Goal: Contribute content: Contribute content

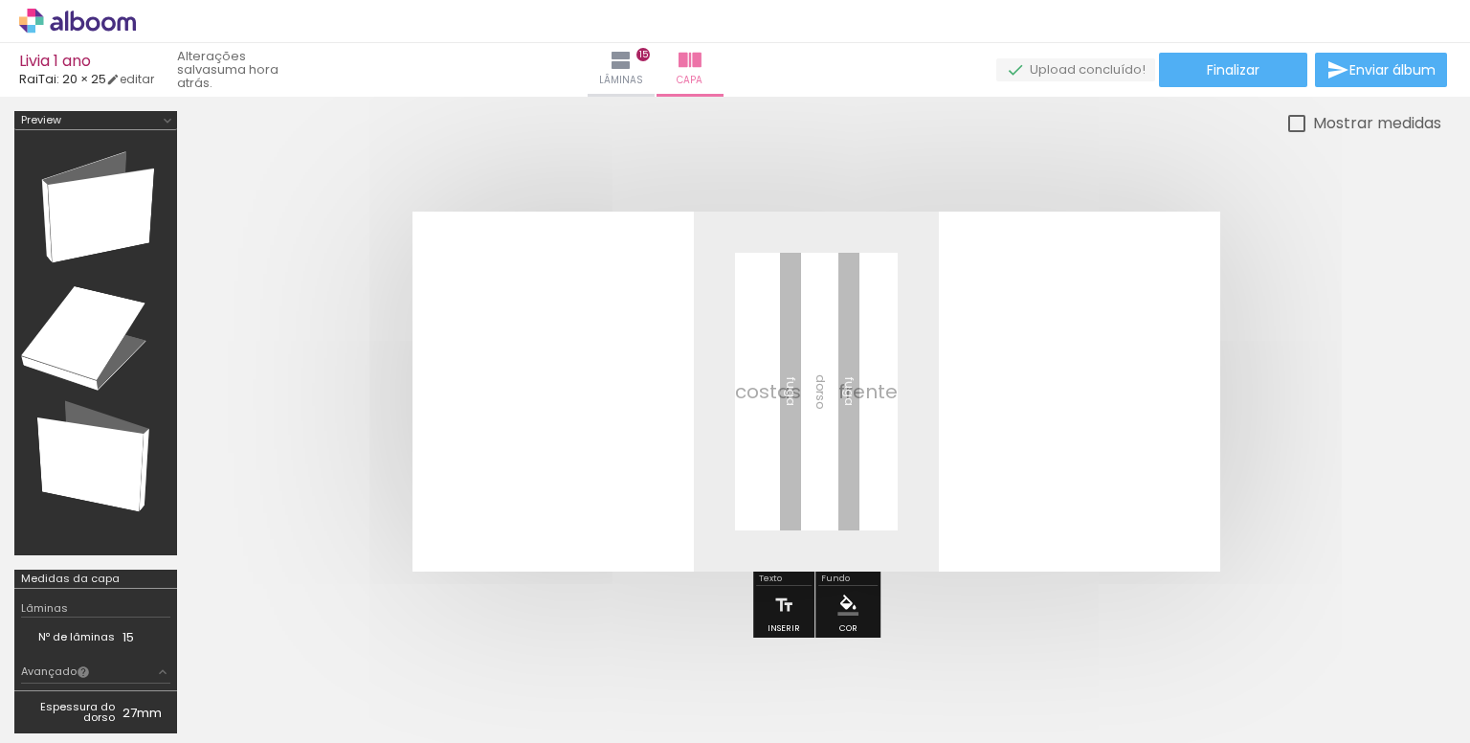
scroll to position [0, 4695]
click at [69, 717] on span "Adicionar Fotos" at bounding box center [67, 716] width 57 height 21
click at [0, 0] on input "file" at bounding box center [0, 0] width 0 height 0
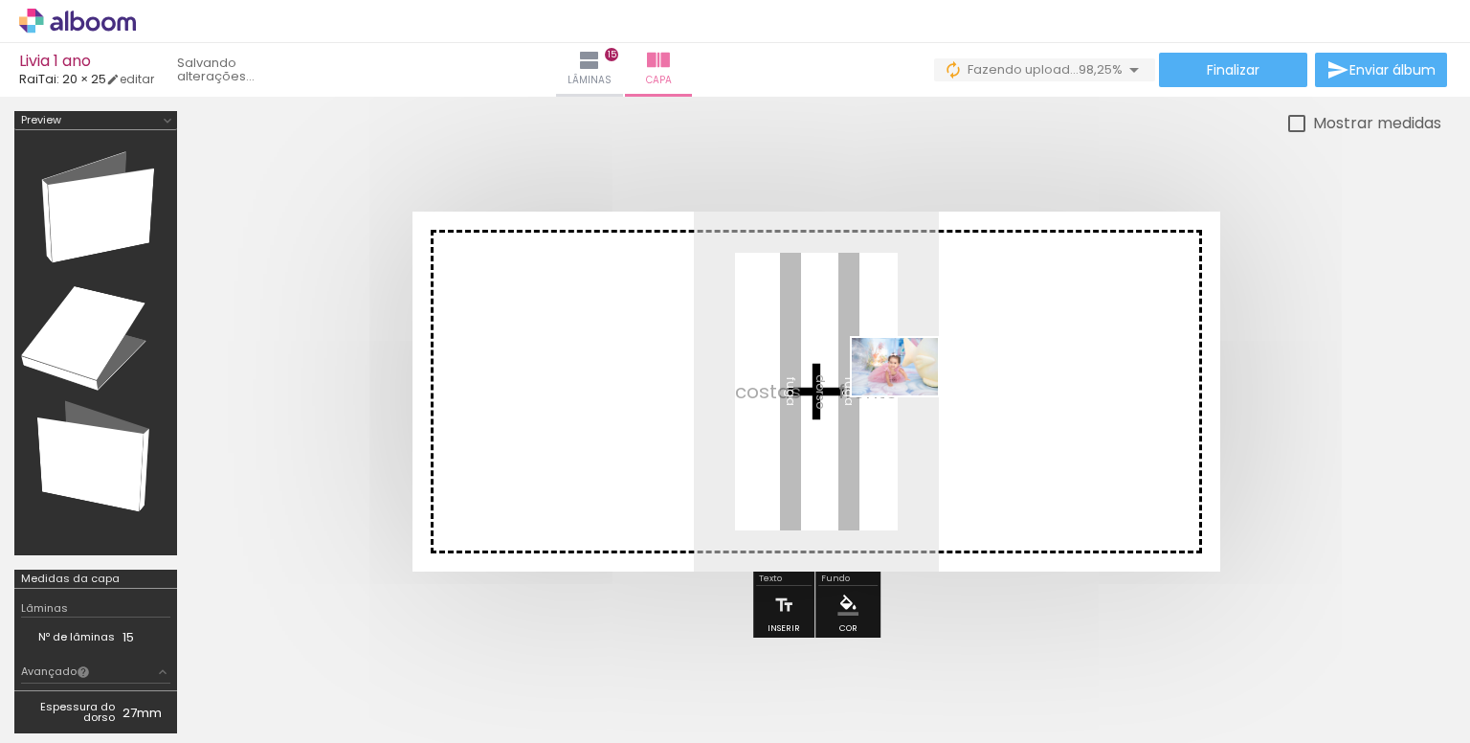
drag, startPoint x: 1381, startPoint y: 691, endPoint x: 909, endPoint y: 395, distance: 557.0
click at [909, 395] on quentale-workspace at bounding box center [735, 371] width 1470 height 743
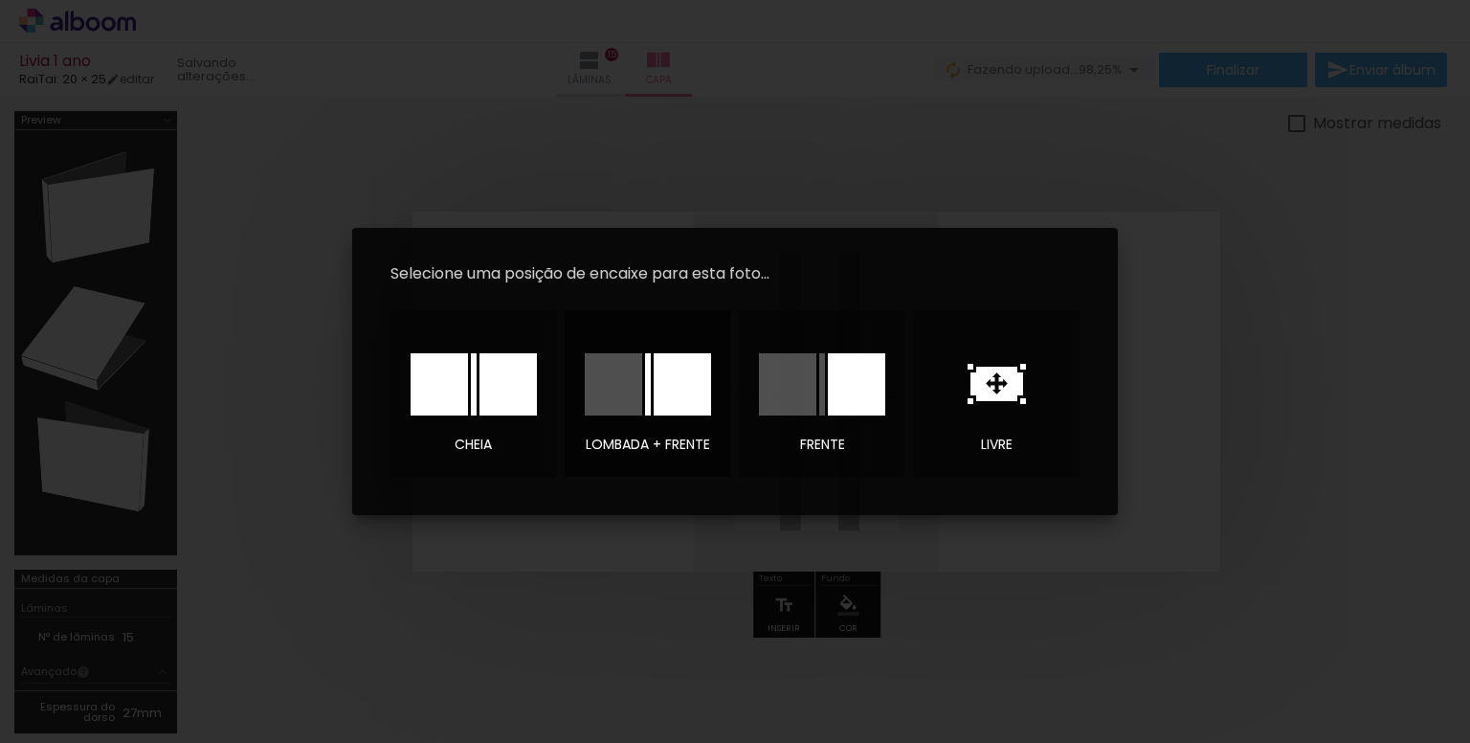
click at [666, 373] on div at bounding box center [682, 384] width 57 height 62
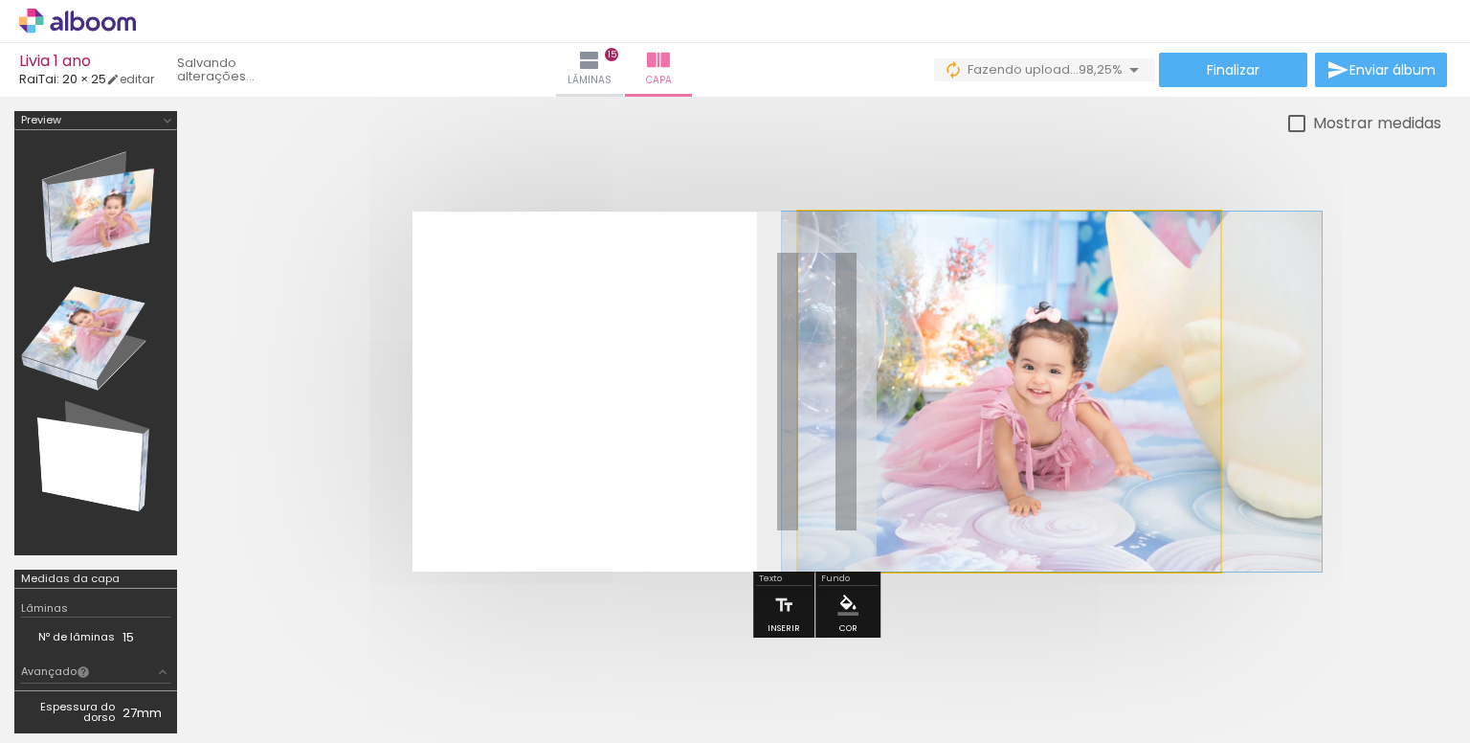
drag, startPoint x: 1017, startPoint y: 440, endPoint x: 1060, endPoint y: 445, distance: 43.3
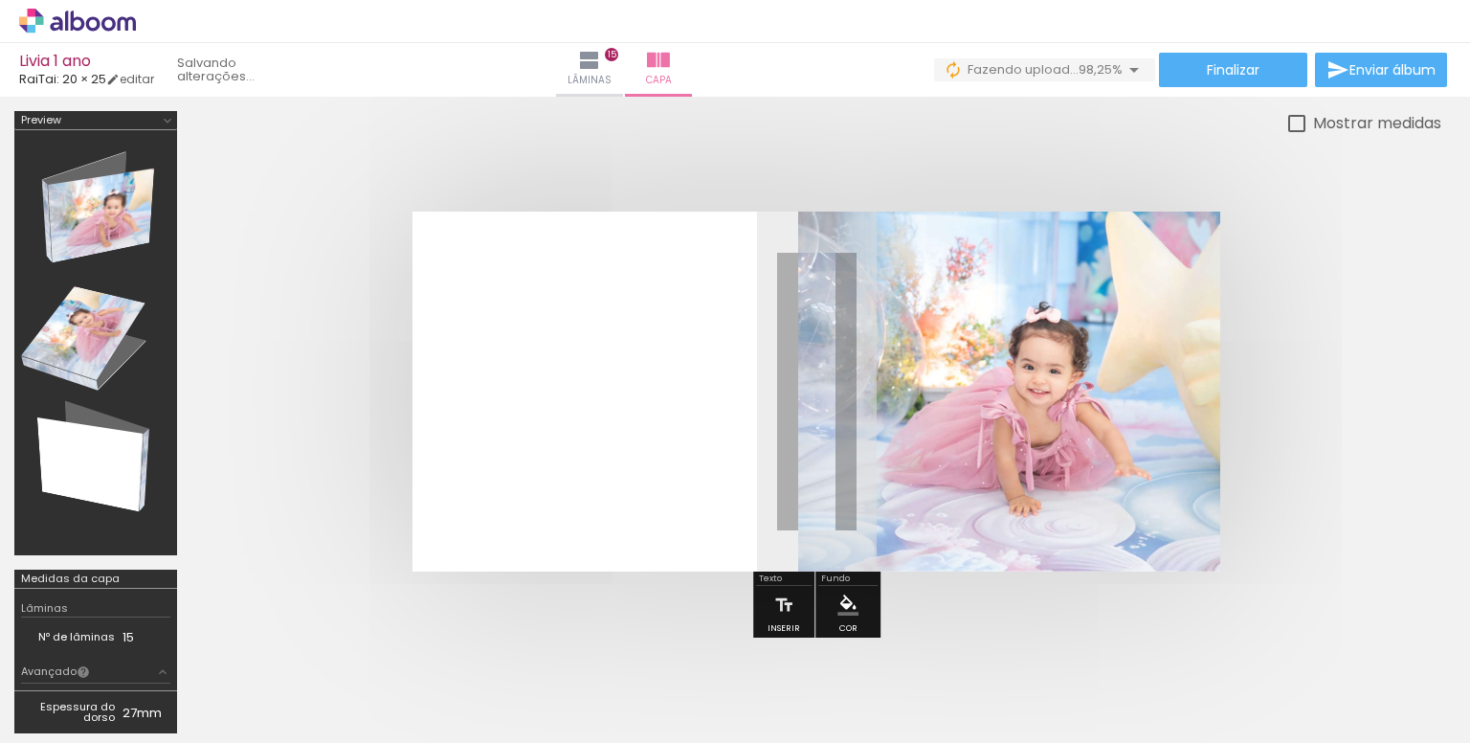
click at [1371, 475] on div at bounding box center [816, 391] width 1250 height 513
click at [838, 602] on iron-icon "color picker" at bounding box center [848, 604] width 21 height 21
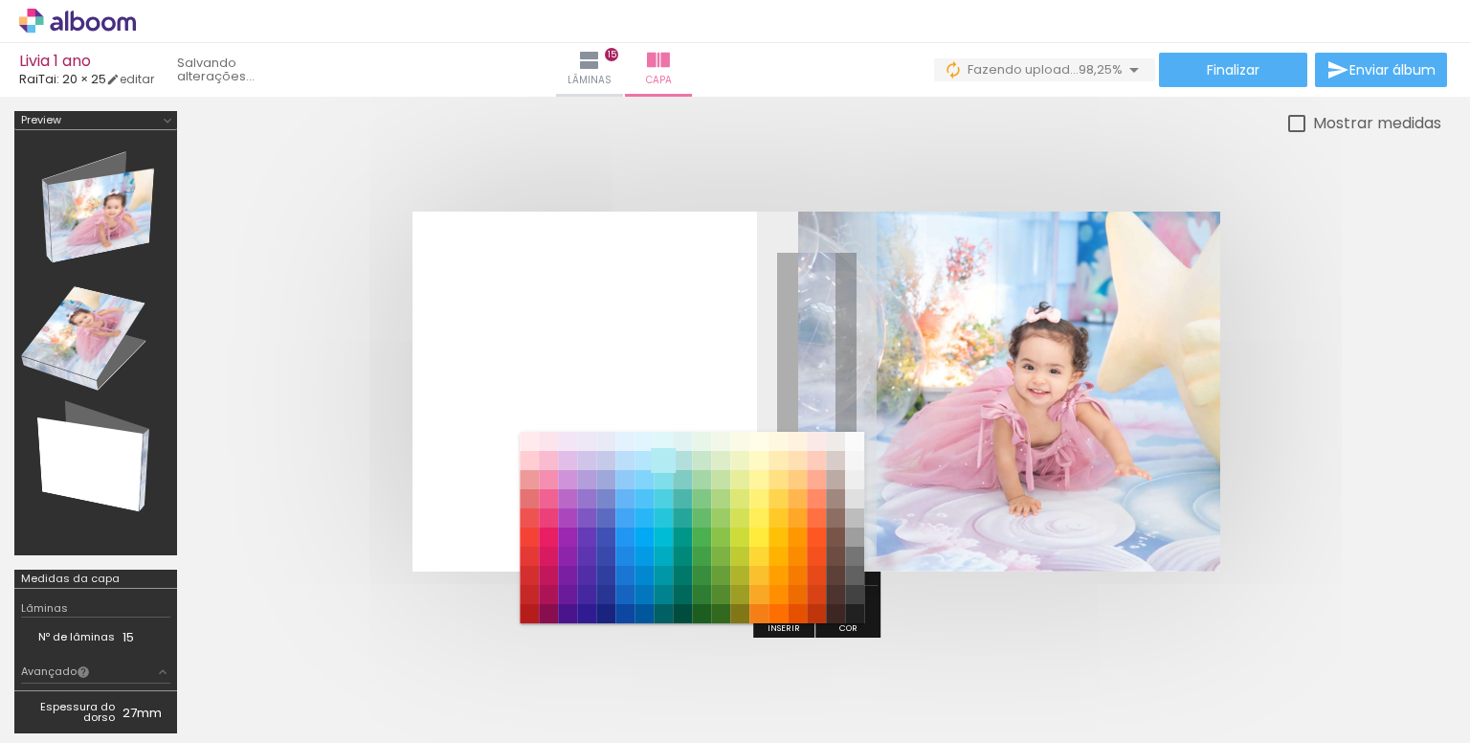
click at [662, 455] on paper-item "#b2ebf2" at bounding box center [663, 460] width 19 height 19
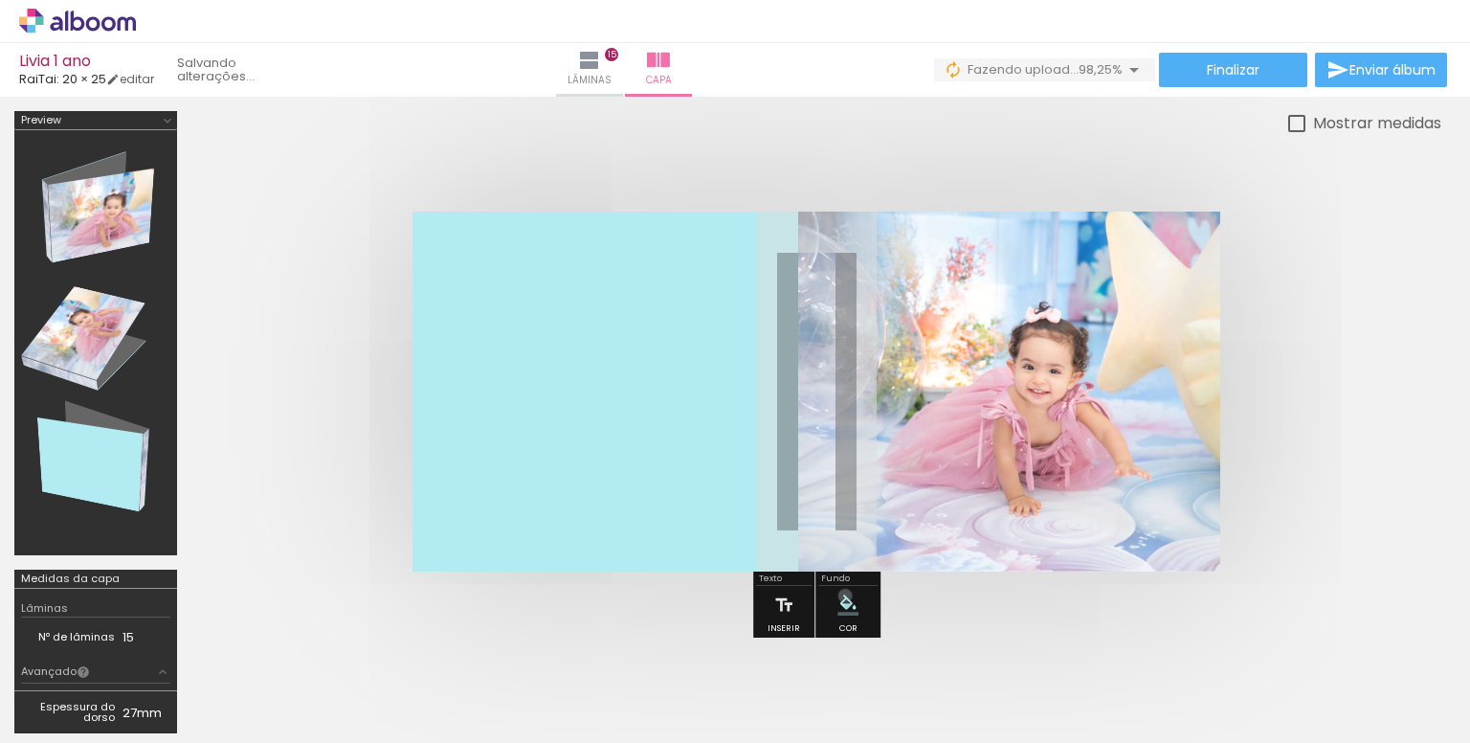
click at [842, 594] on iron-icon "color picker" at bounding box center [848, 604] width 21 height 21
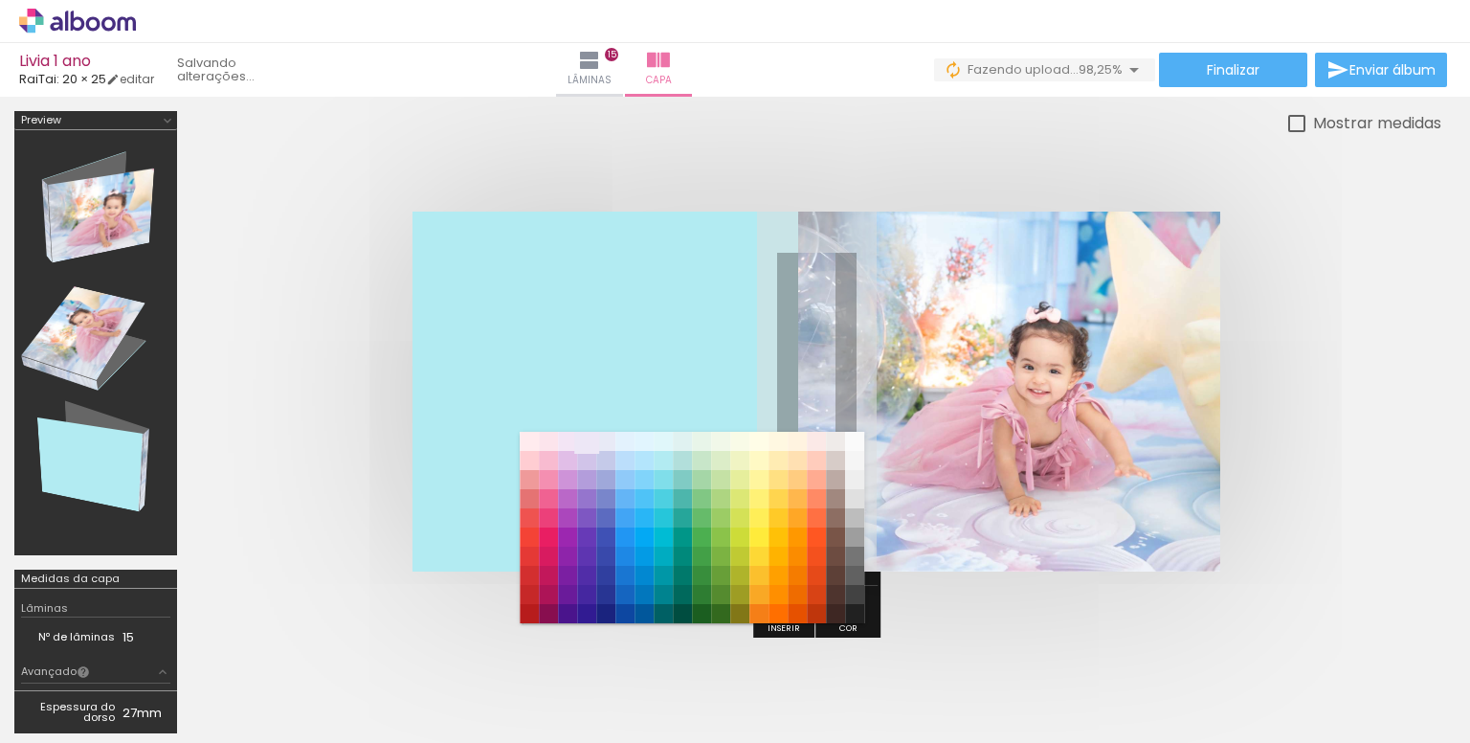
click at [580, 437] on paper-item "#ede7f6" at bounding box center [586, 441] width 19 height 19
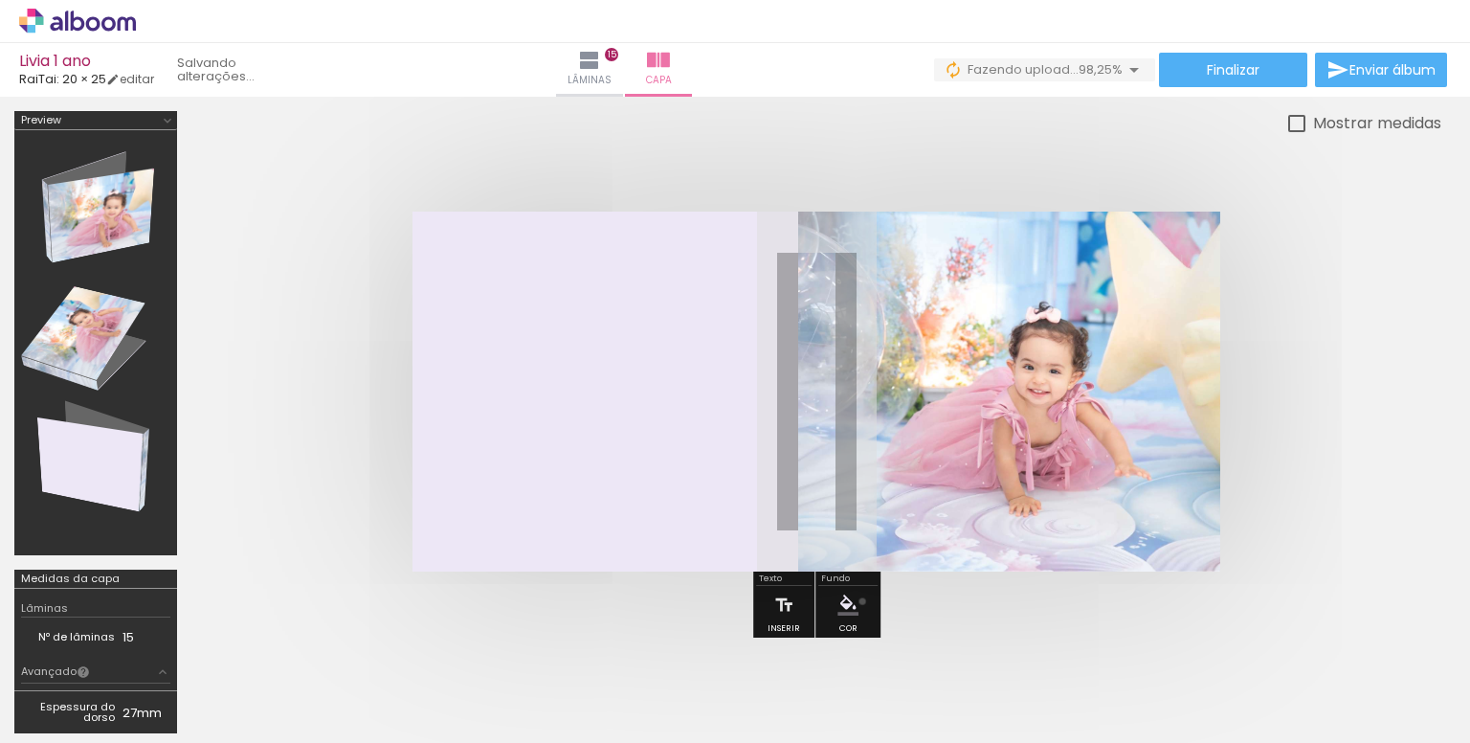
click at [860, 600] on paper-menu-button "#ffebee #ffcdd2 #ef9a9a #e57373 #ef5350 #f44336 #e53935 #d32f2f #c62828 #b71c1c…" at bounding box center [848, 605] width 36 height 36
click at [842, 606] on iron-icon "color picker" at bounding box center [848, 604] width 21 height 21
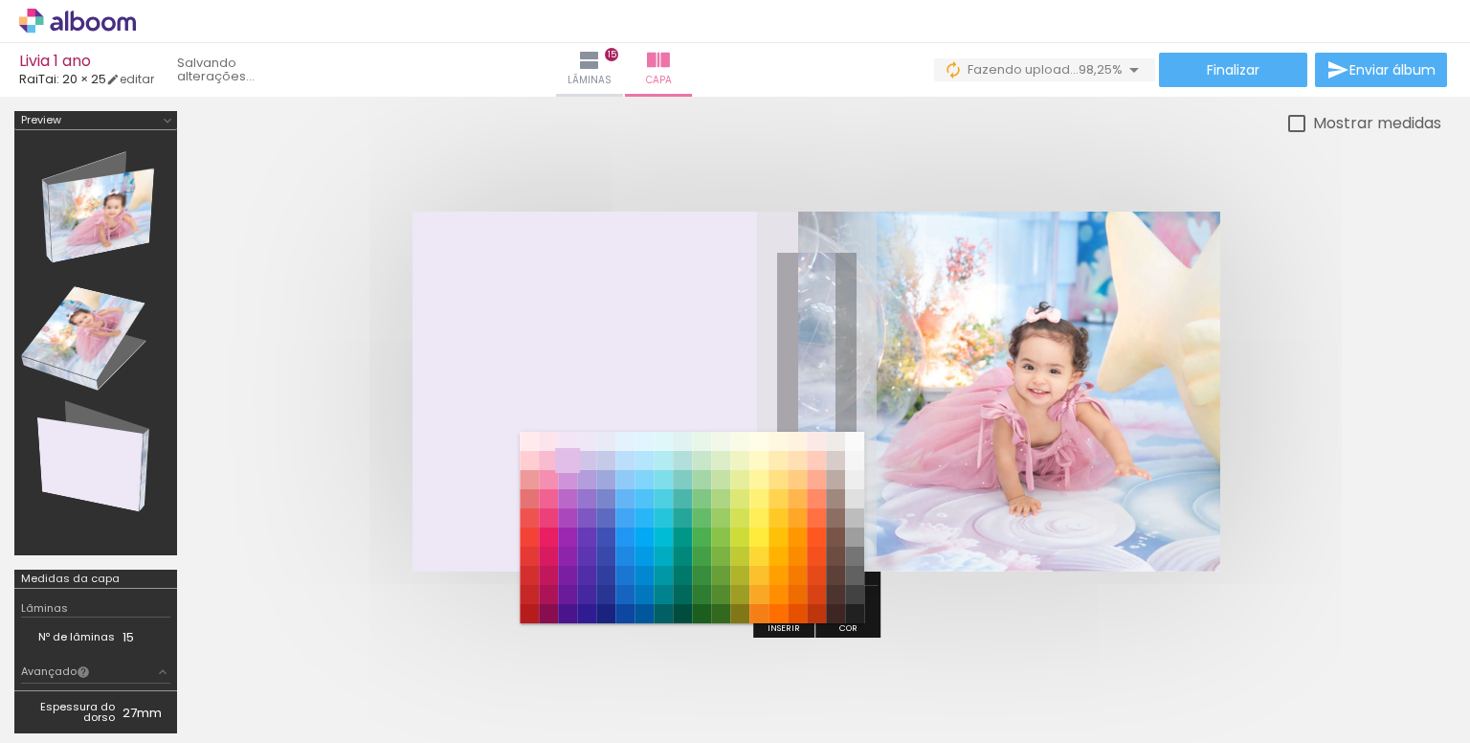
click at [563, 457] on paper-item "#e1bee7" at bounding box center [567, 460] width 19 height 19
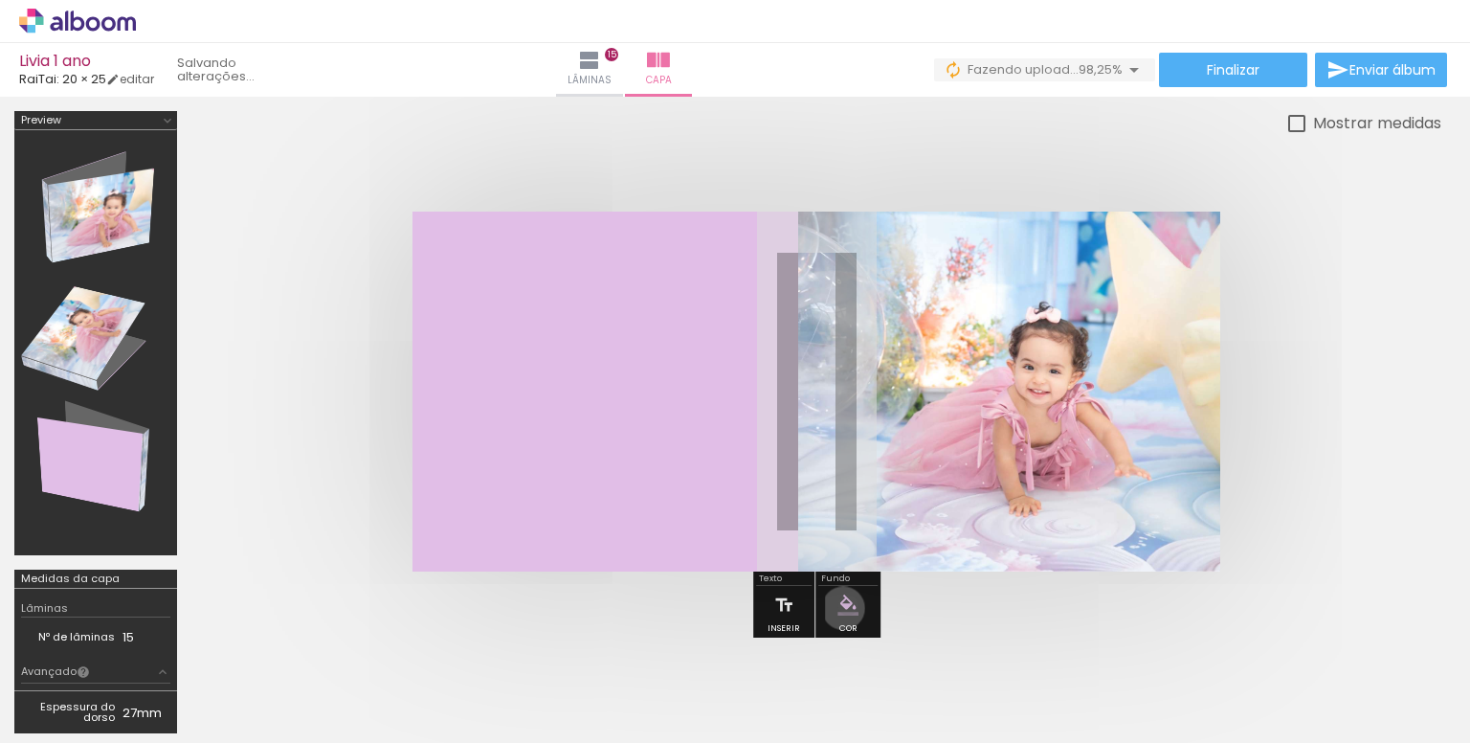
click at [840, 607] on iron-icon "color picker" at bounding box center [848, 604] width 21 height 21
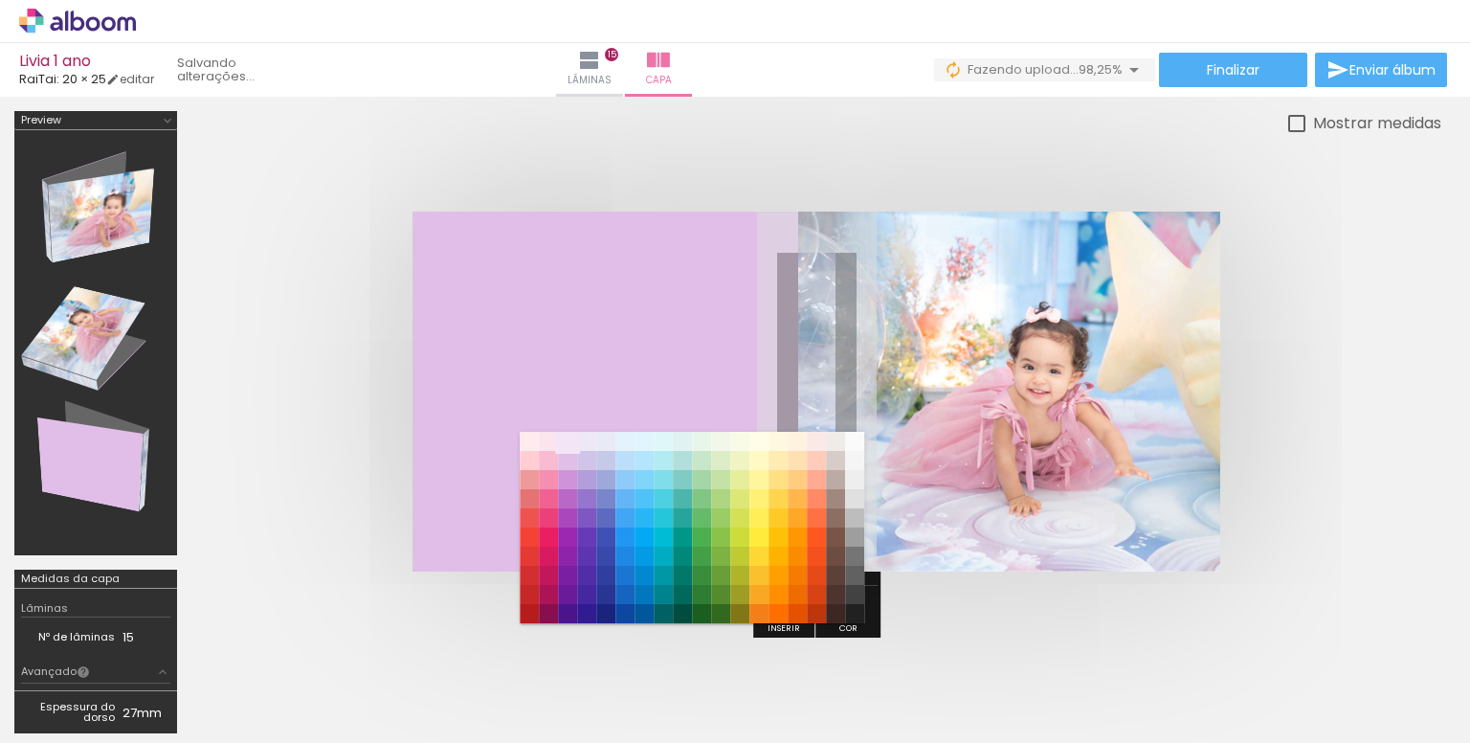
click at [567, 438] on paper-item "#f3e5f5" at bounding box center [567, 441] width 19 height 19
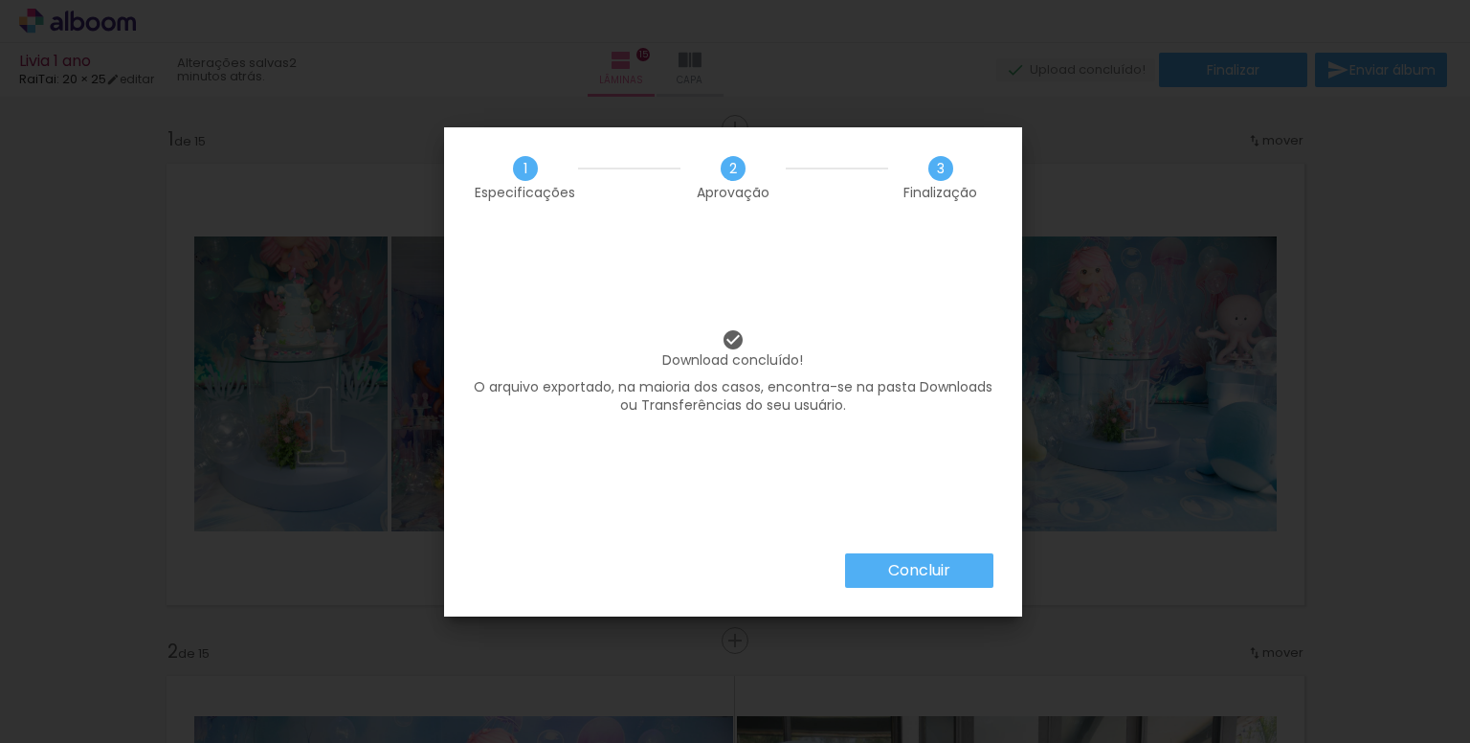
click at [0, 0] on slot "Concluir" at bounding box center [0, 0] width 0 height 0
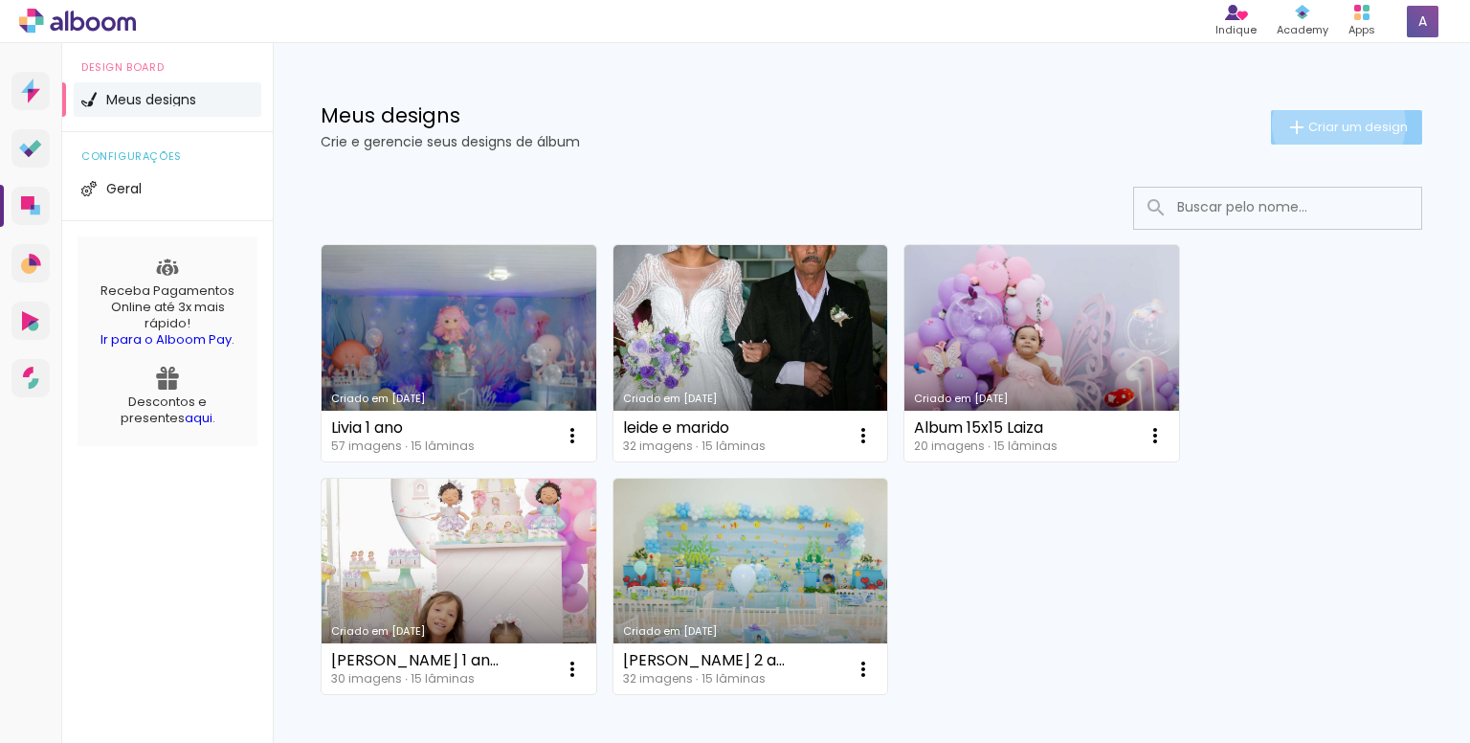
click at [1321, 123] on span "Criar um design" at bounding box center [1359, 127] width 100 height 12
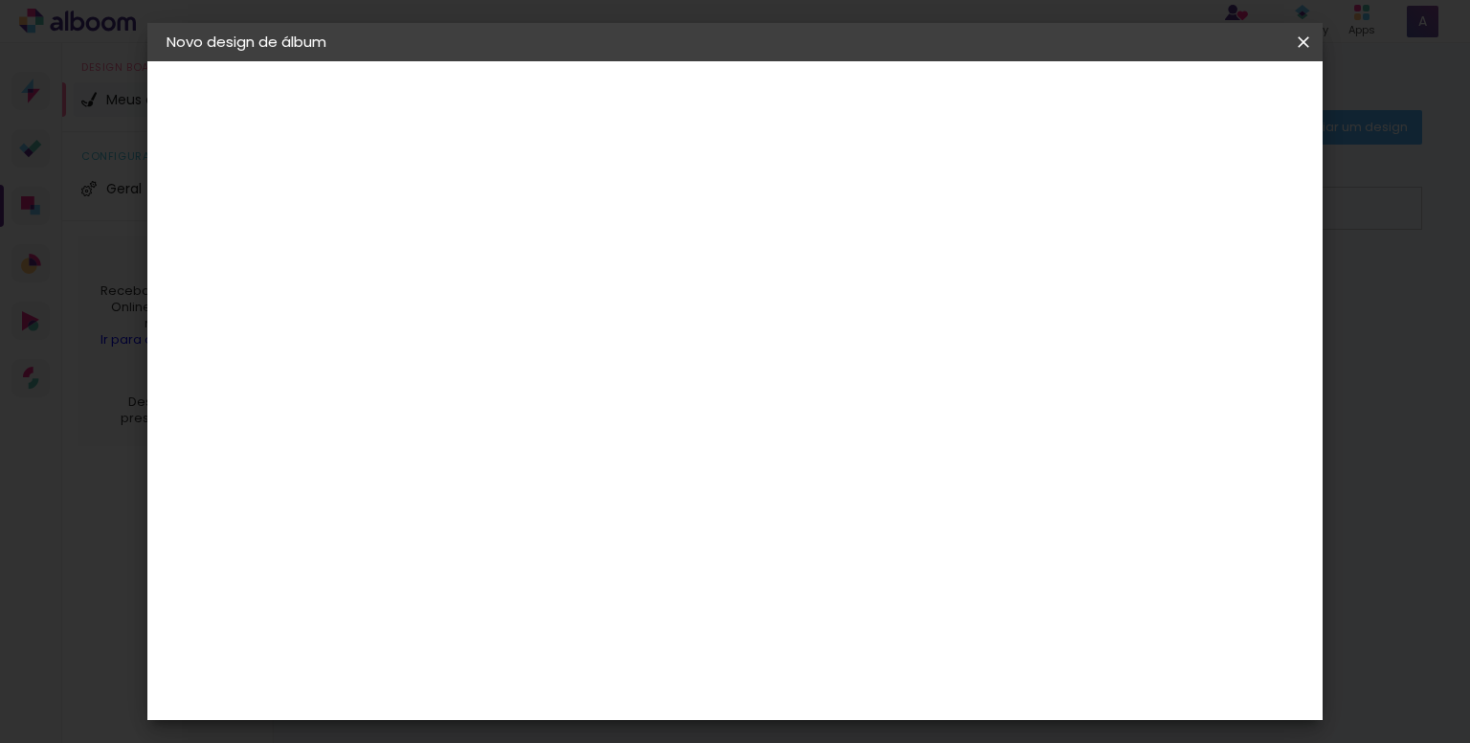
click at [480, 264] on input at bounding box center [480, 257] width 0 height 30
click at [480, 257] on input at bounding box center [480, 257] width 0 height 30
paste input "[PERSON_NAME]"
type input "[PERSON_NAME]"
type paper-input "[PERSON_NAME]"
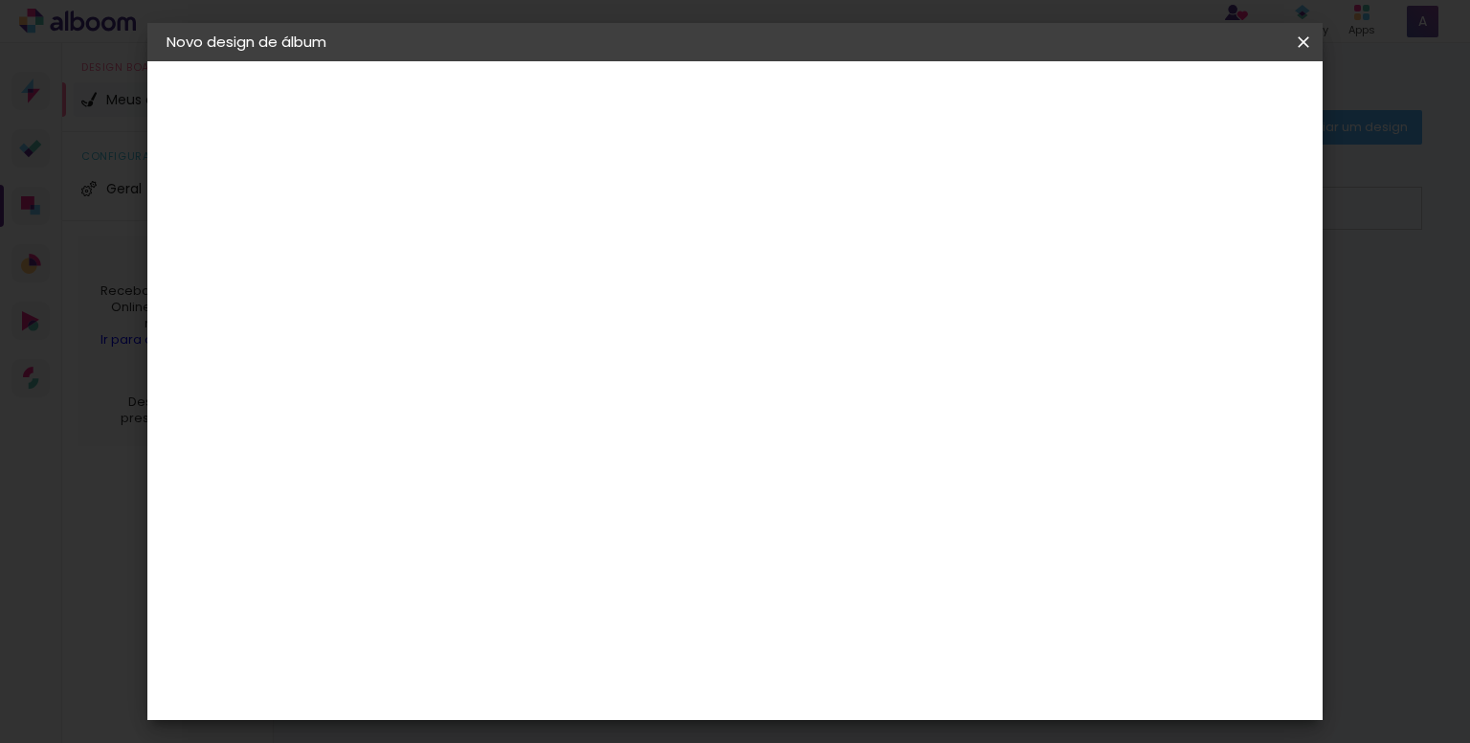
click at [0, 0] on slot "Avançar" at bounding box center [0, 0] width 0 height 0
click at [588, 357] on input at bounding box center [528, 364] width 193 height 24
type input "rai"
type paper-input "rai"
click at [571, 419] on paper-item "RaiTai" at bounding box center [509, 433] width 168 height 42
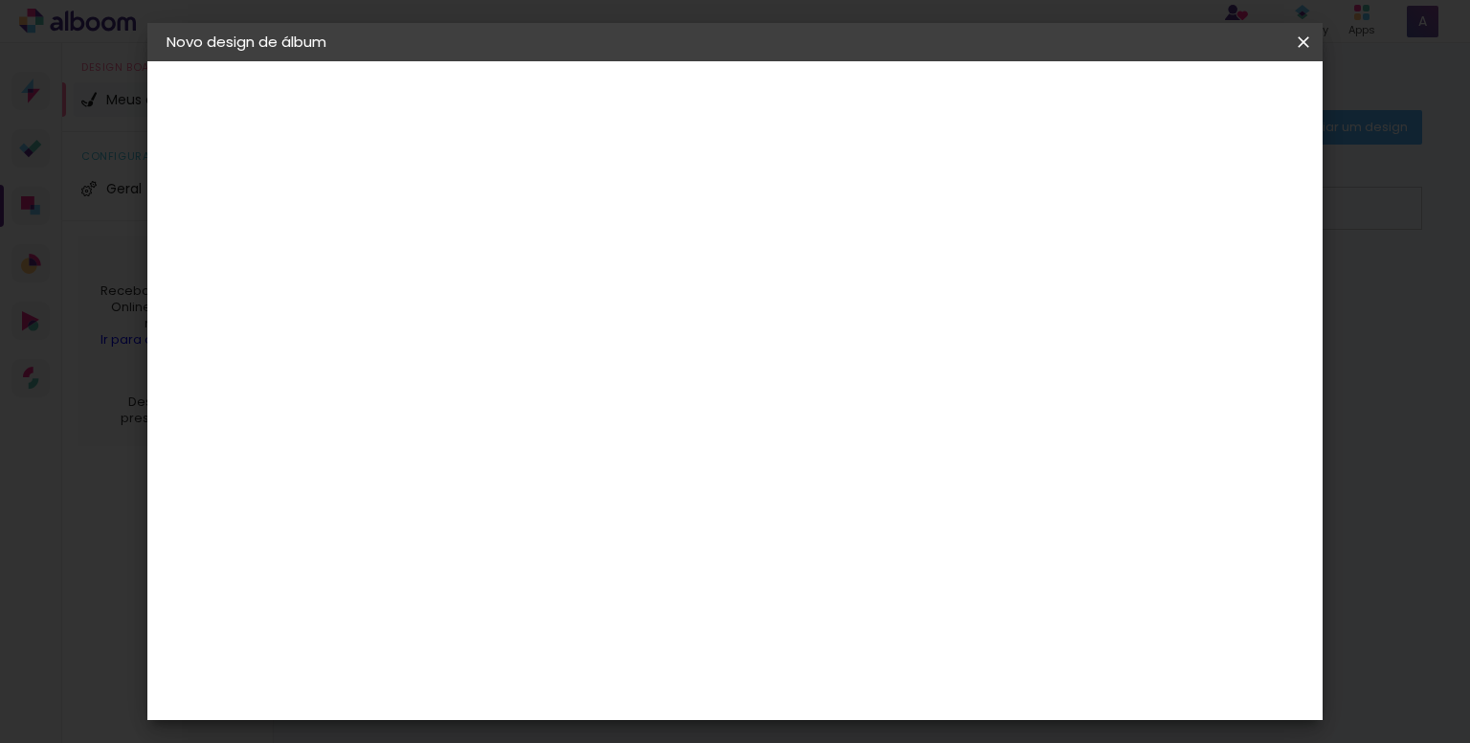
click at [0, 0] on slot "Avançar" at bounding box center [0, 0] width 0 height 0
click at [609, 412] on span "20 × 25" at bounding box center [564, 437] width 89 height 51
click at [0, 0] on slot "Avançar" at bounding box center [0, 0] width 0 height 0
click at [1076, 208] on div at bounding box center [1067, 206] width 17 height 17
type paper-checkbox "on"
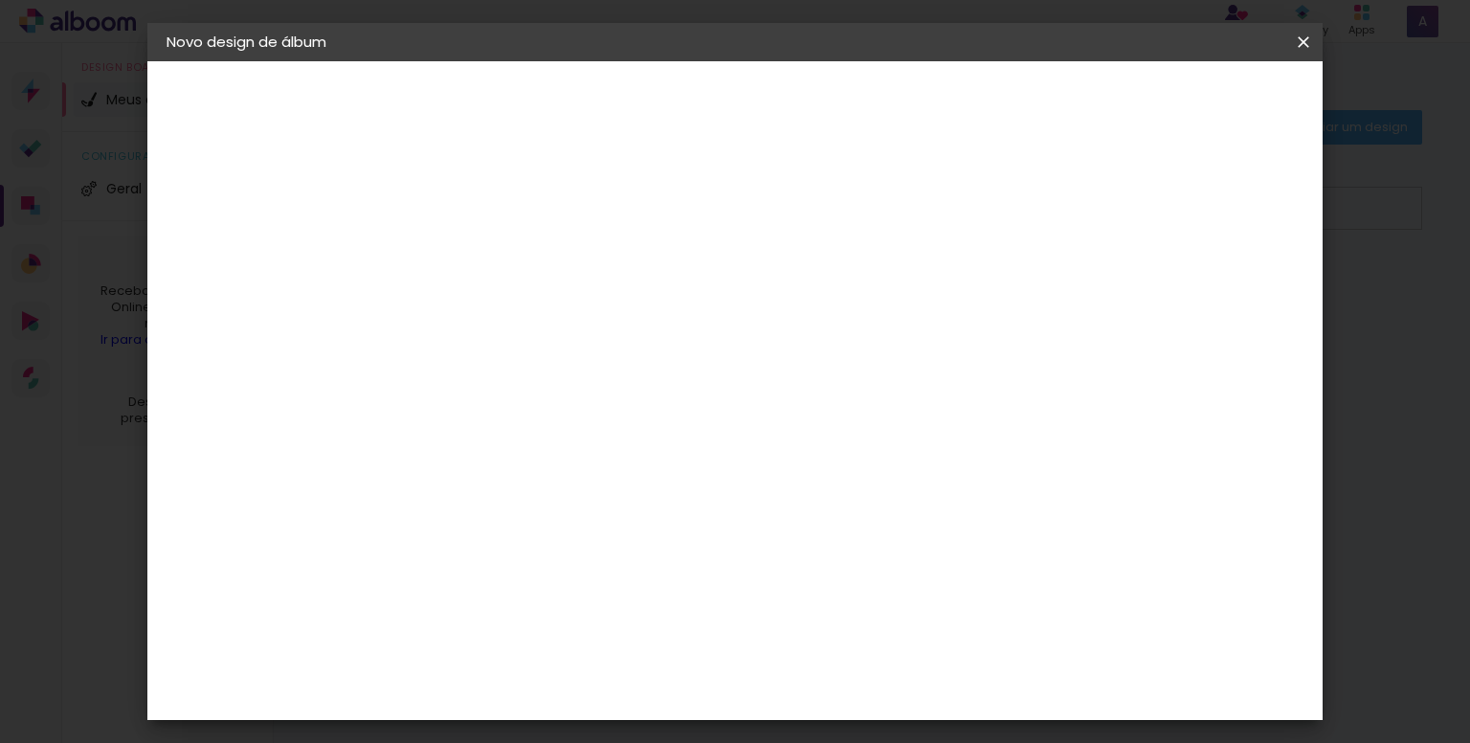
click at [1184, 101] on span "Iniciar design" at bounding box center [1140, 101] width 87 height 13
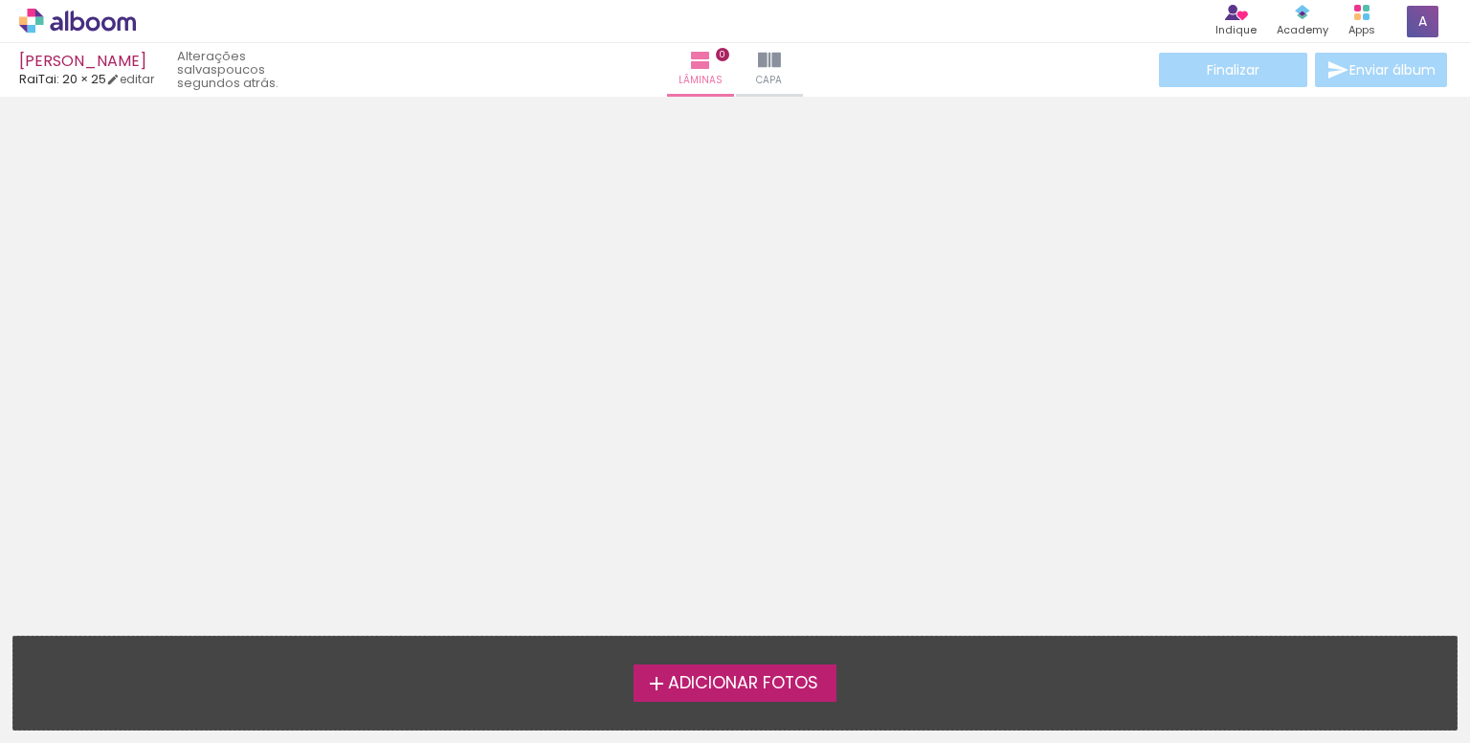
click at [750, 691] on span "Adicionar Fotos" at bounding box center [743, 683] width 150 height 17
click at [0, 0] on input "file" at bounding box center [0, 0] width 0 height 0
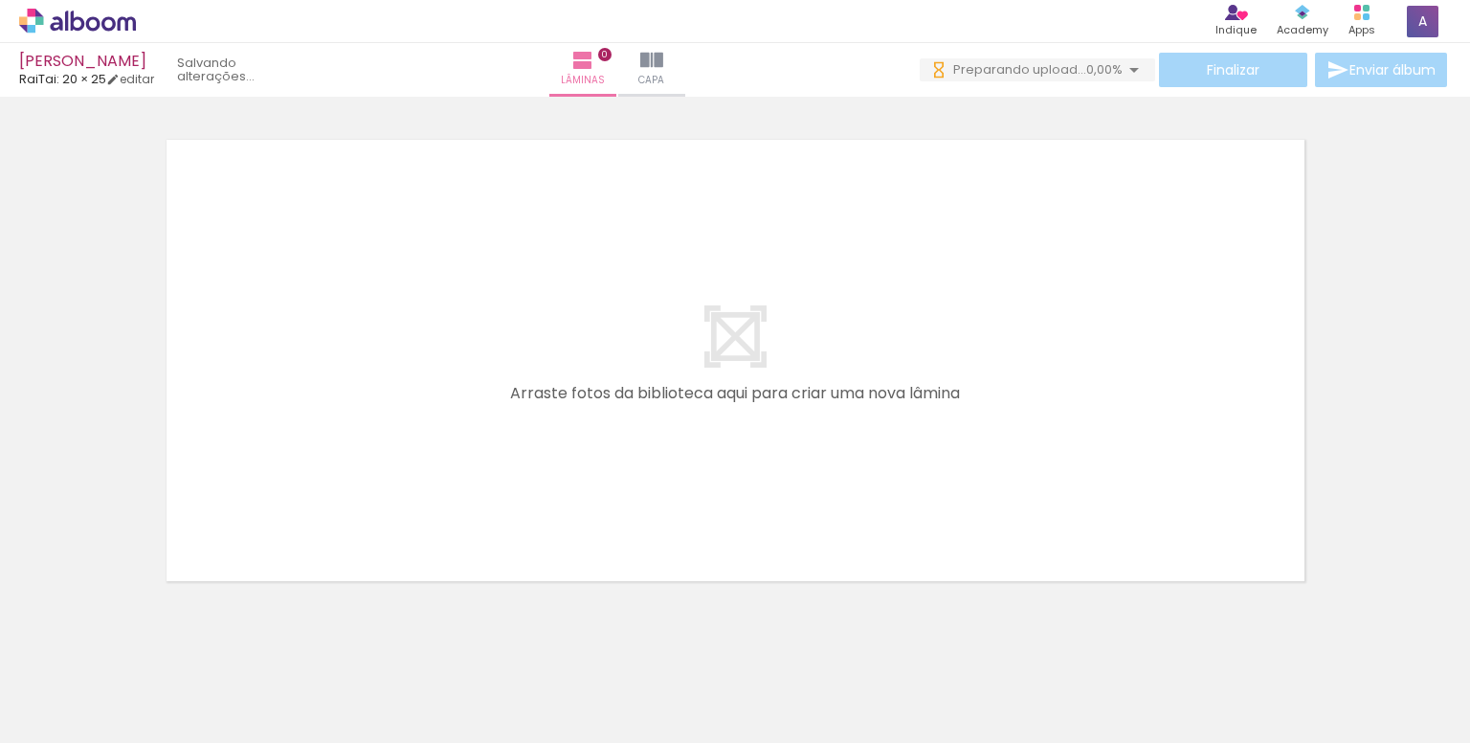
click at [52, 714] on span "Adicionar Fotos" at bounding box center [67, 716] width 57 height 21
click at [0, 0] on input "file" at bounding box center [0, 0] width 0 height 0
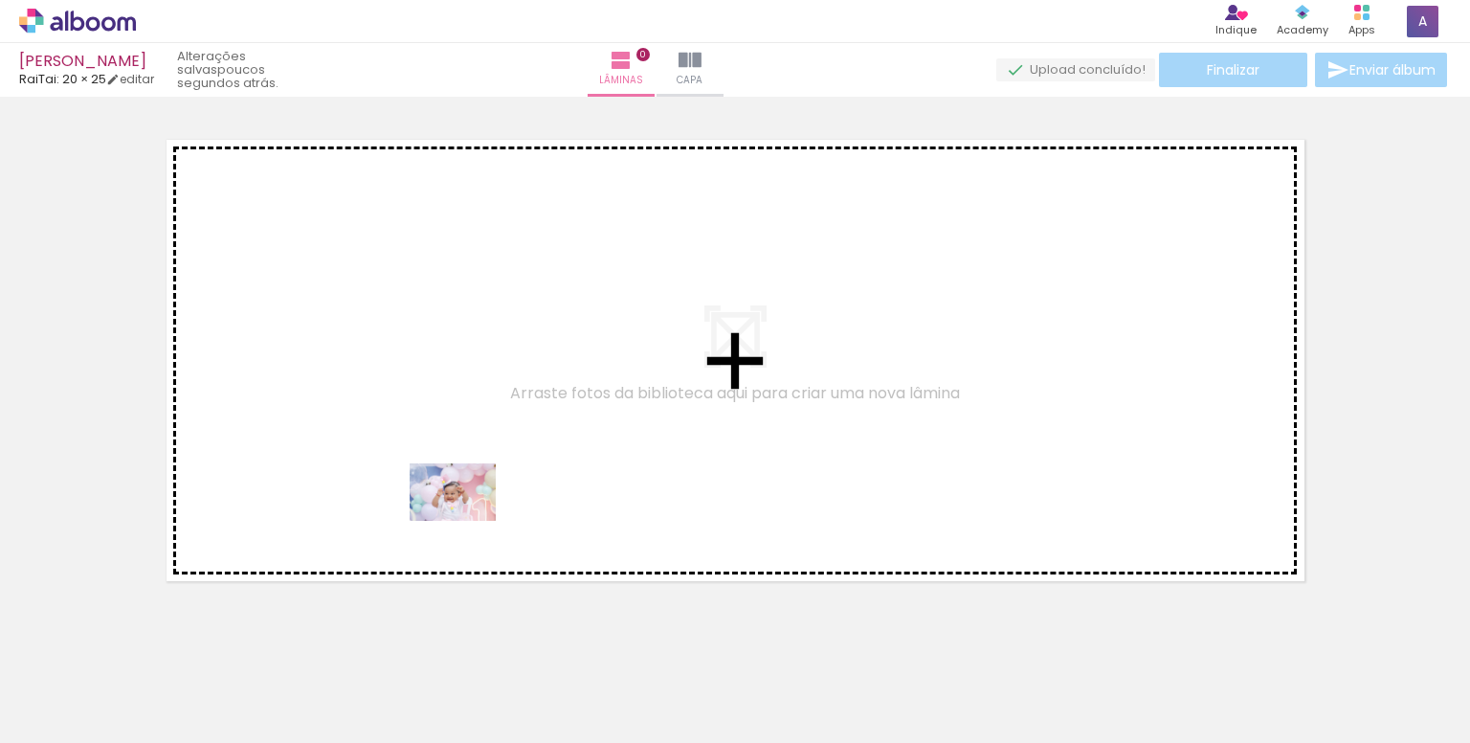
drag, startPoint x: 419, startPoint y: 713, endPoint x: 536, endPoint y: 645, distance: 135.1
click at [458, 495] on quentale-workspace at bounding box center [735, 371] width 1470 height 743
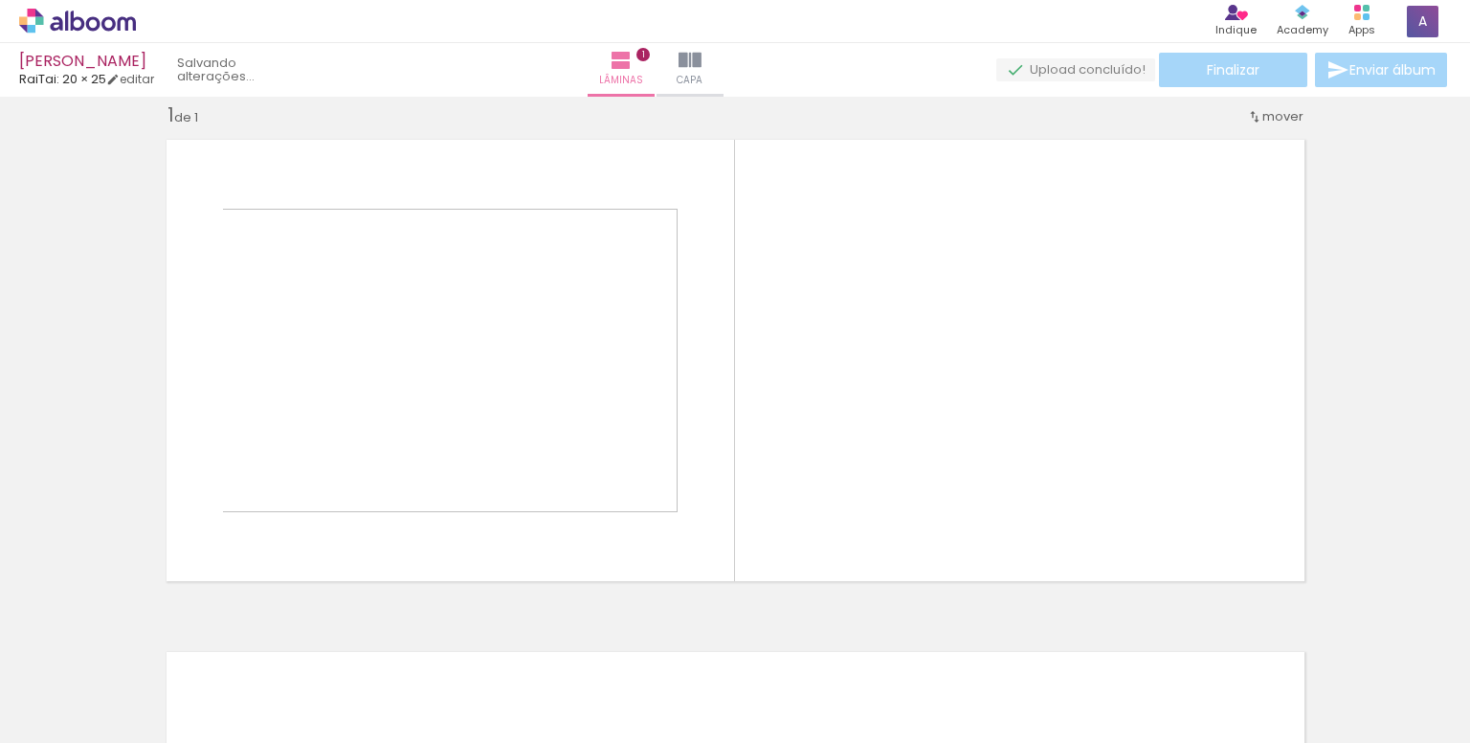
scroll to position [24, 0]
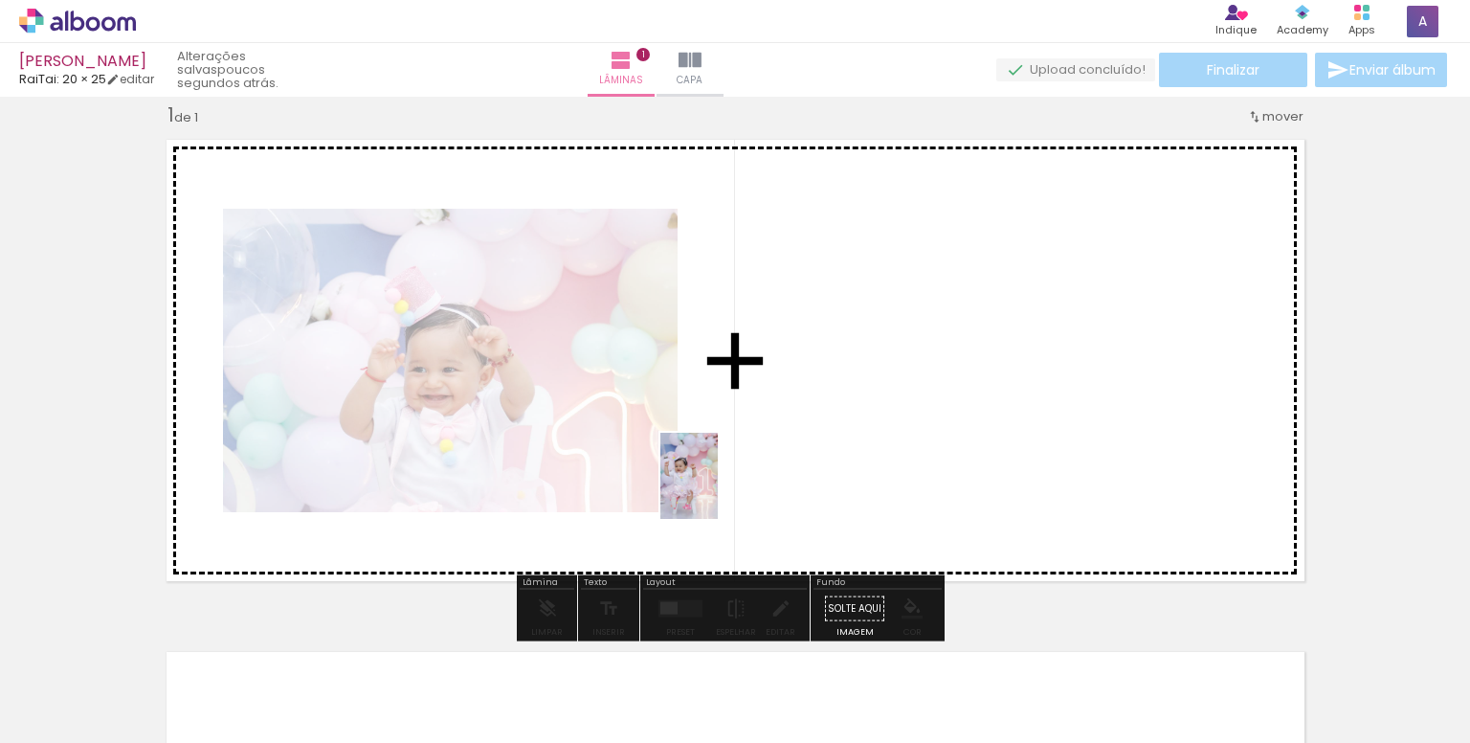
drag, startPoint x: 538, startPoint y: 697, endPoint x: 688, endPoint y: 591, distance: 184.1
click at [766, 449] on quentale-workspace at bounding box center [735, 371] width 1470 height 743
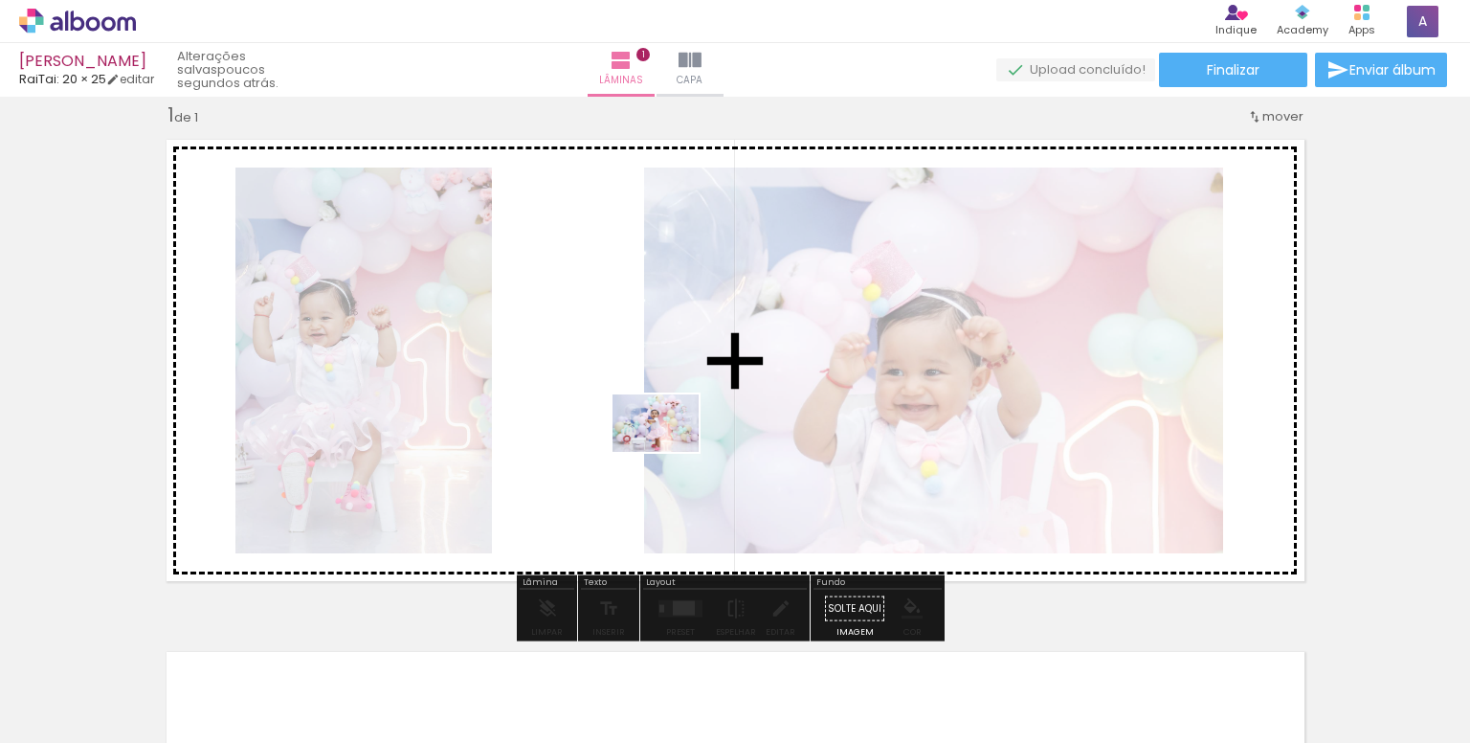
drag, startPoint x: 642, startPoint y: 642, endPoint x: 726, endPoint y: 435, distance: 223.8
click at [670, 437] on quentale-workspace at bounding box center [735, 371] width 1470 height 743
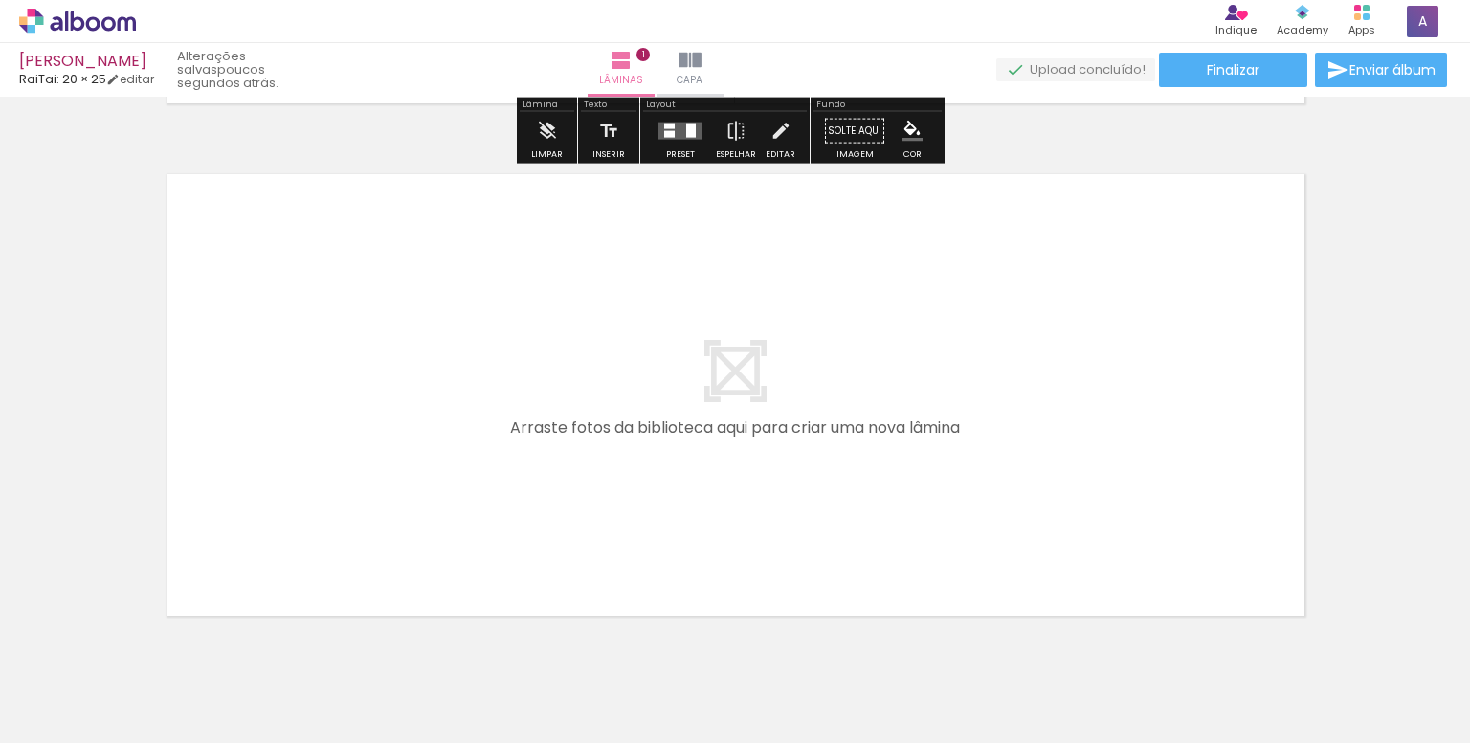
scroll to position [503, 0]
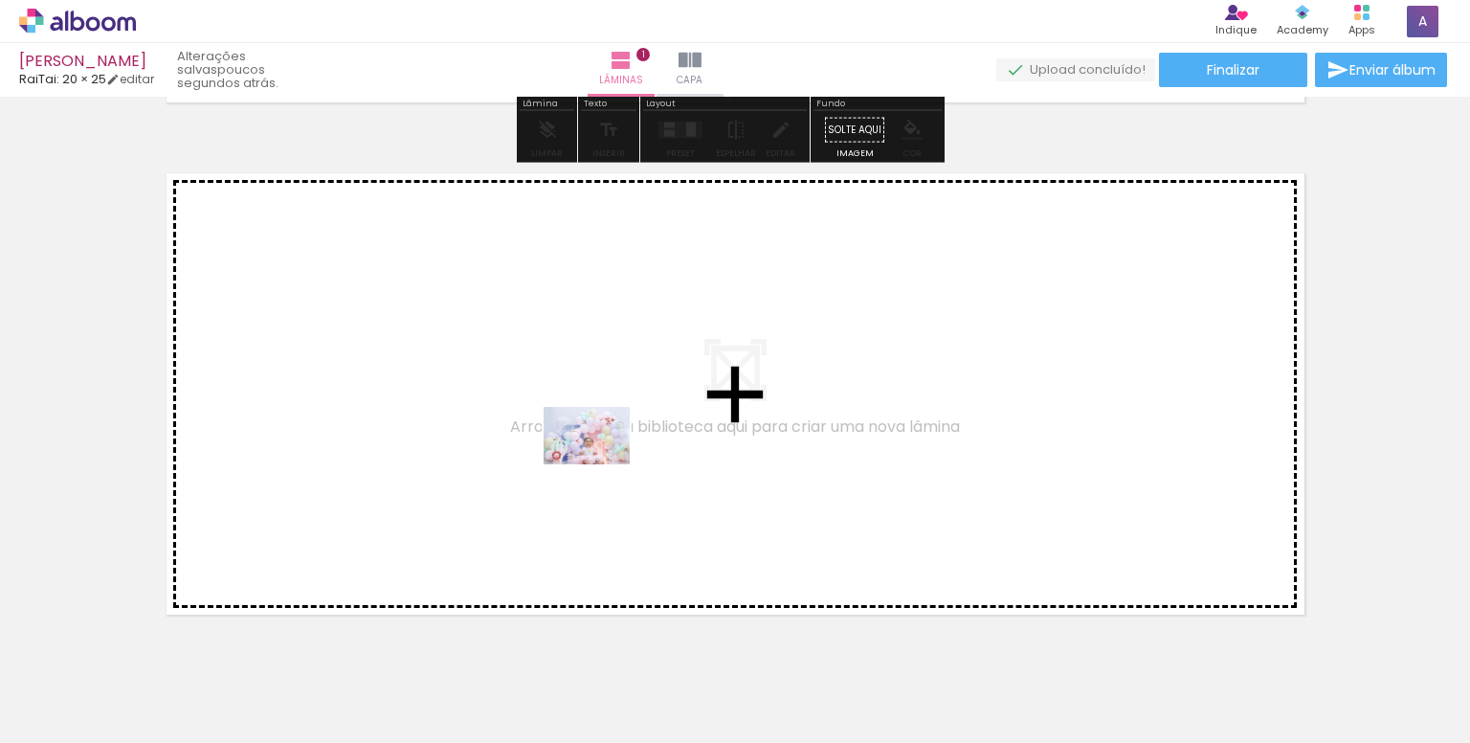
drag, startPoint x: 733, startPoint y: 701, endPoint x: 599, endPoint y: 464, distance: 271.8
click at [599, 464] on quentale-workspace at bounding box center [735, 371] width 1470 height 743
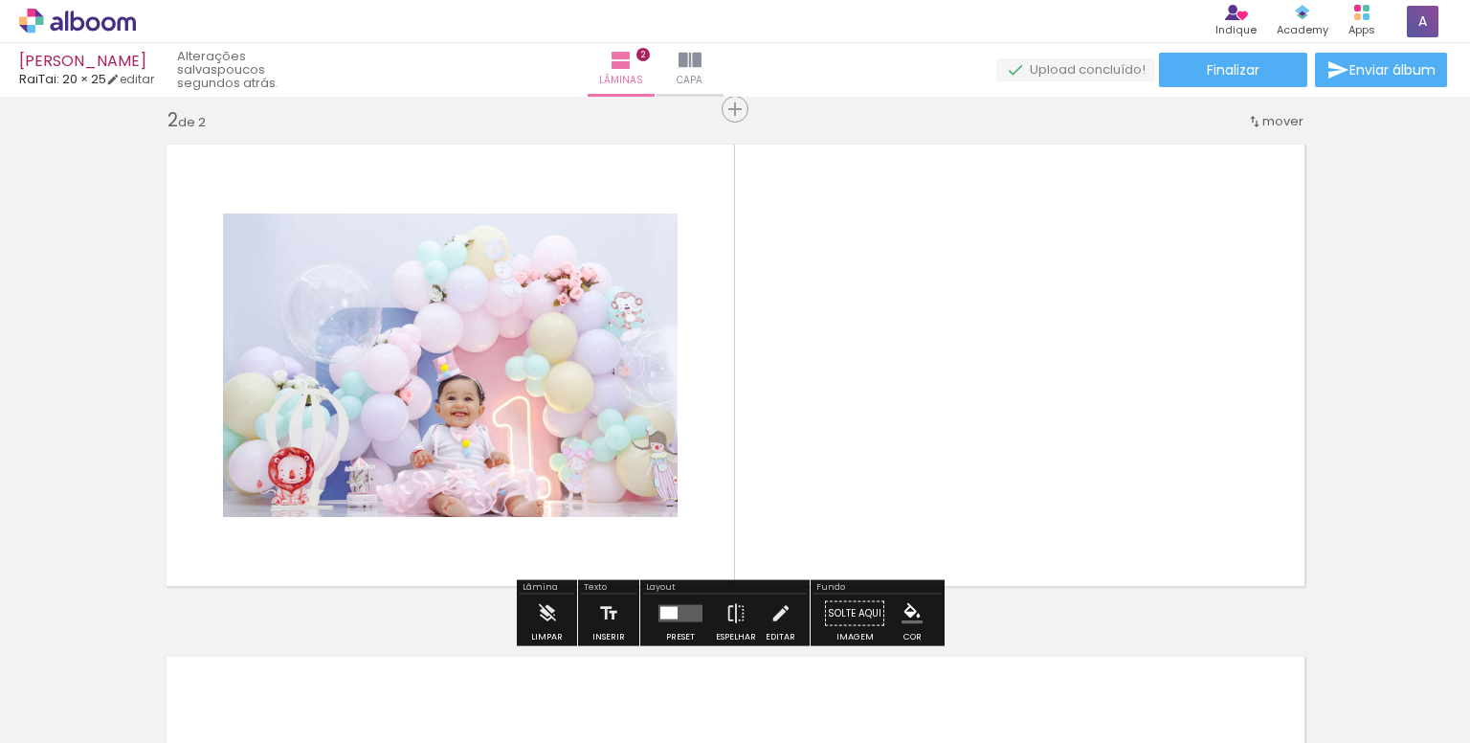
scroll to position [536, 0]
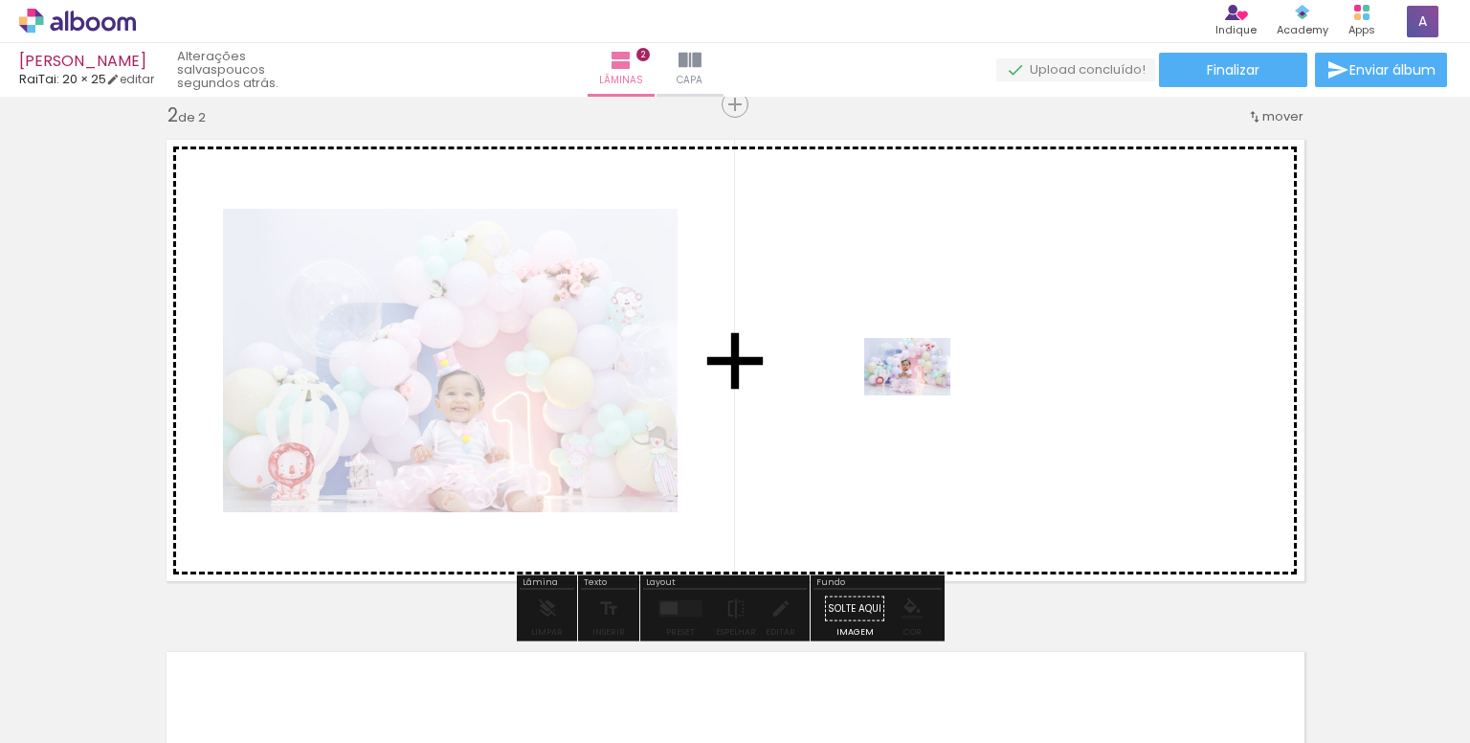
drag, startPoint x: 852, startPoint y: 689, endPoint x: 922, endPoint y: 392, distance: 305.8
click at [922, 392] on quentale-workspace at bounding box center [735, 371] width 1470 height 743
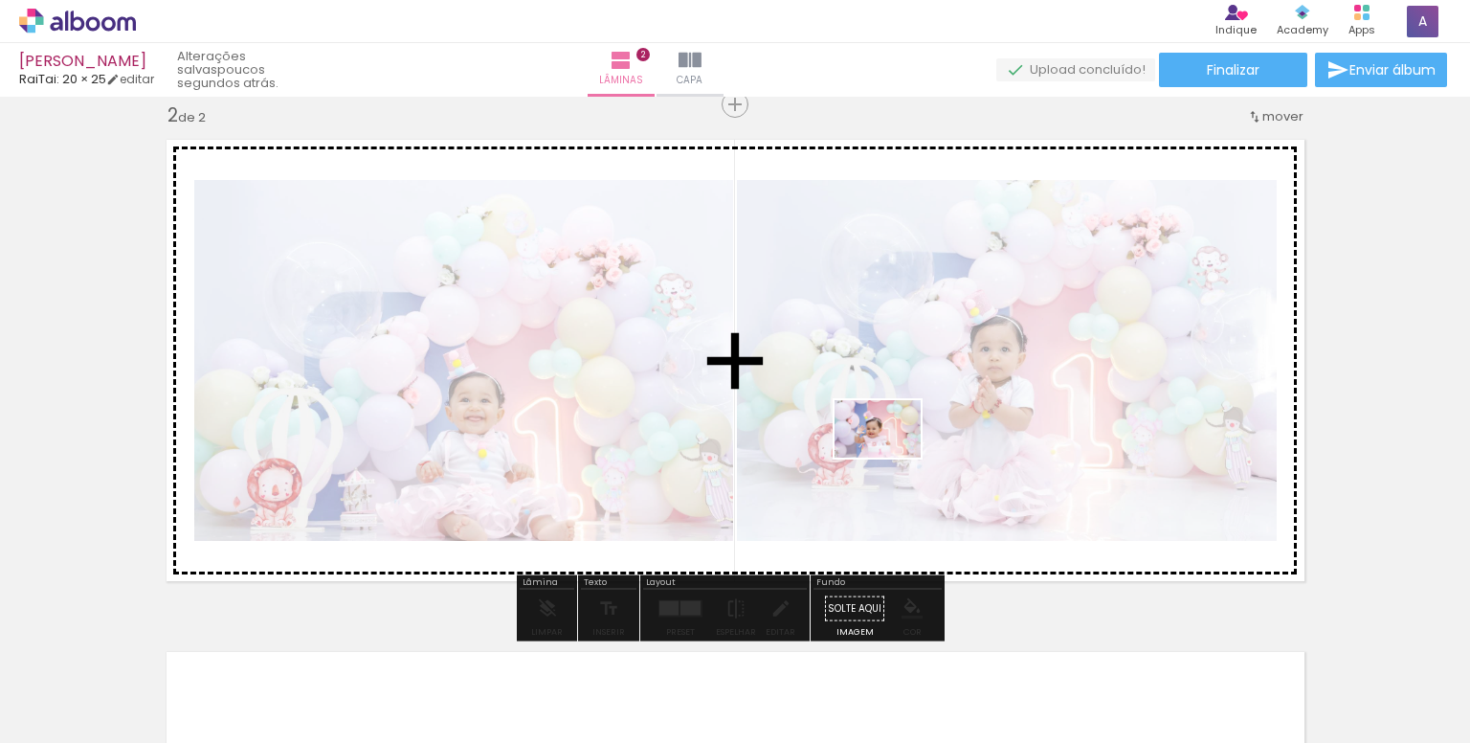
drag, startPoint x: 1273, startPoint y: 691, endPoint x: 878, endPoint y: 459, distance: 458.7
click at [873, 454] on quentale-workspace at bounding box center [735, 371] width 1470 height 743
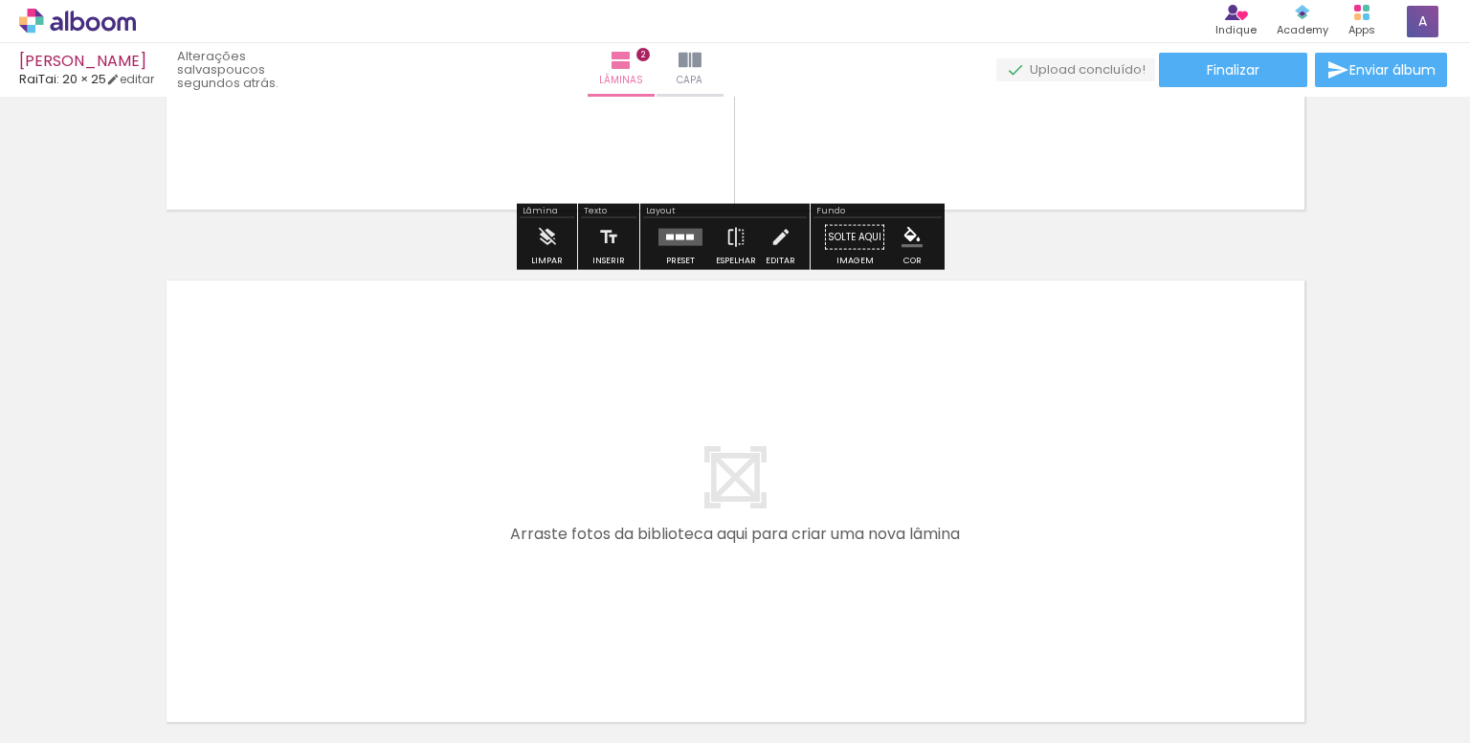
scroll to position [919, 0]
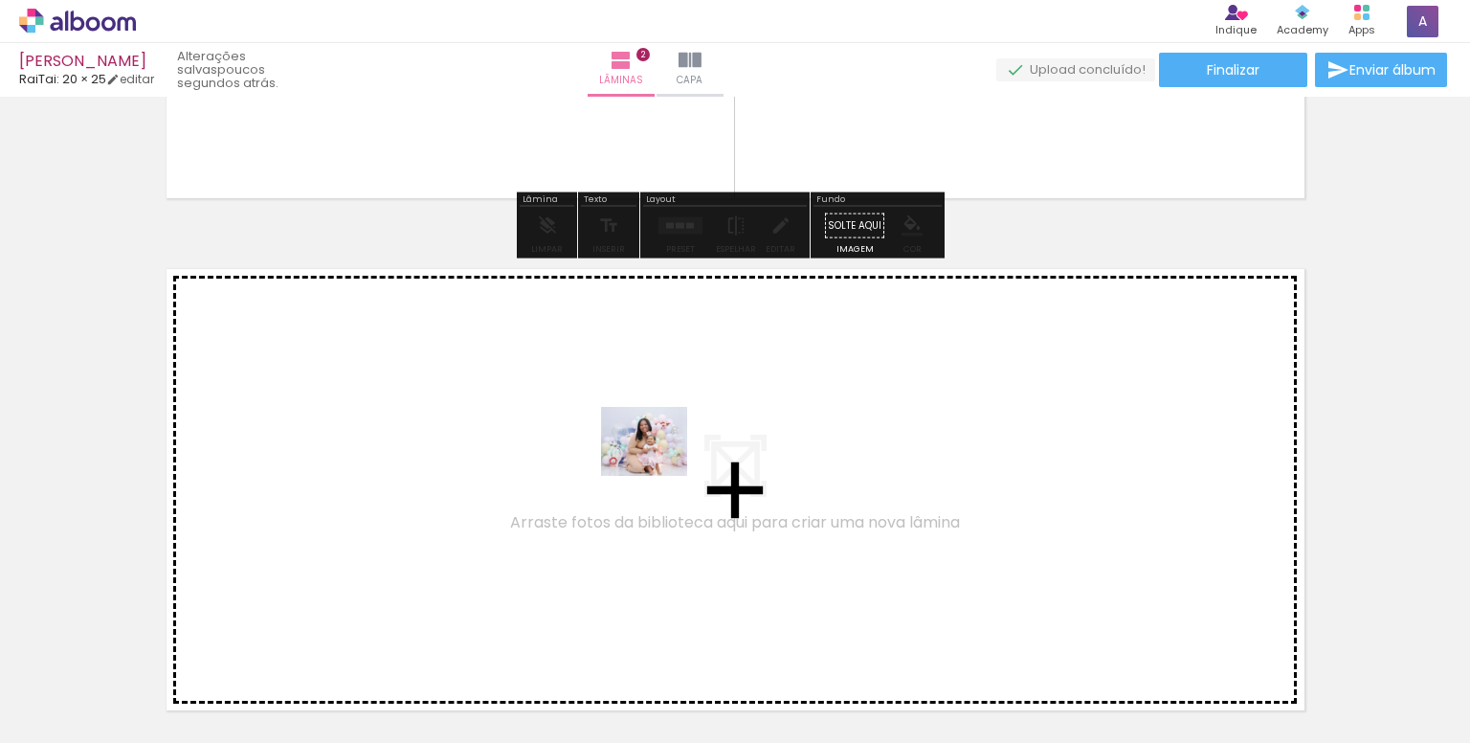
drag, startPoint x: 957, startPoint y: 690, endPoint x: 659, endPoint y: 464, distance: 374.5
click at [659, 464] on quentale-workspace at bounding box center [735, 371] width 1470 height 743
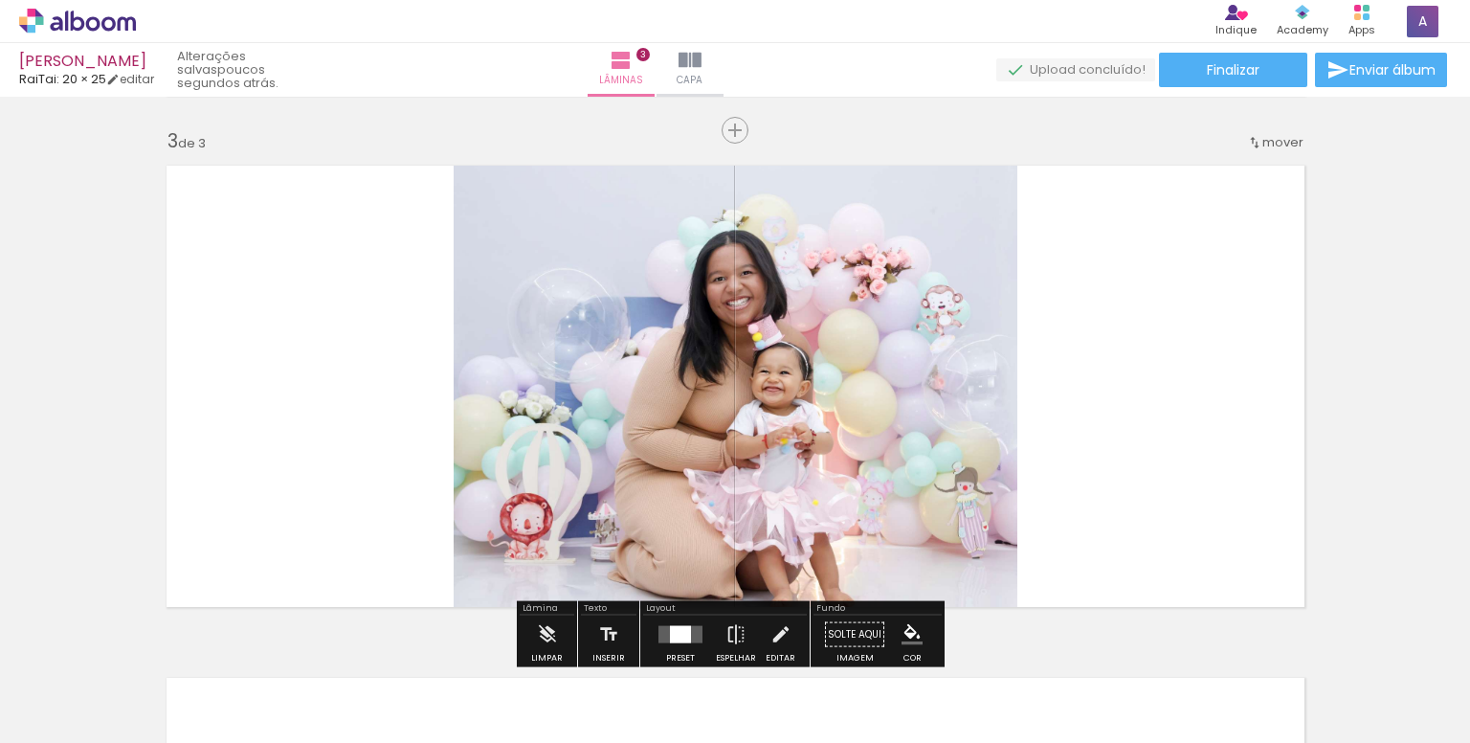
scroll to position [1048, 0]
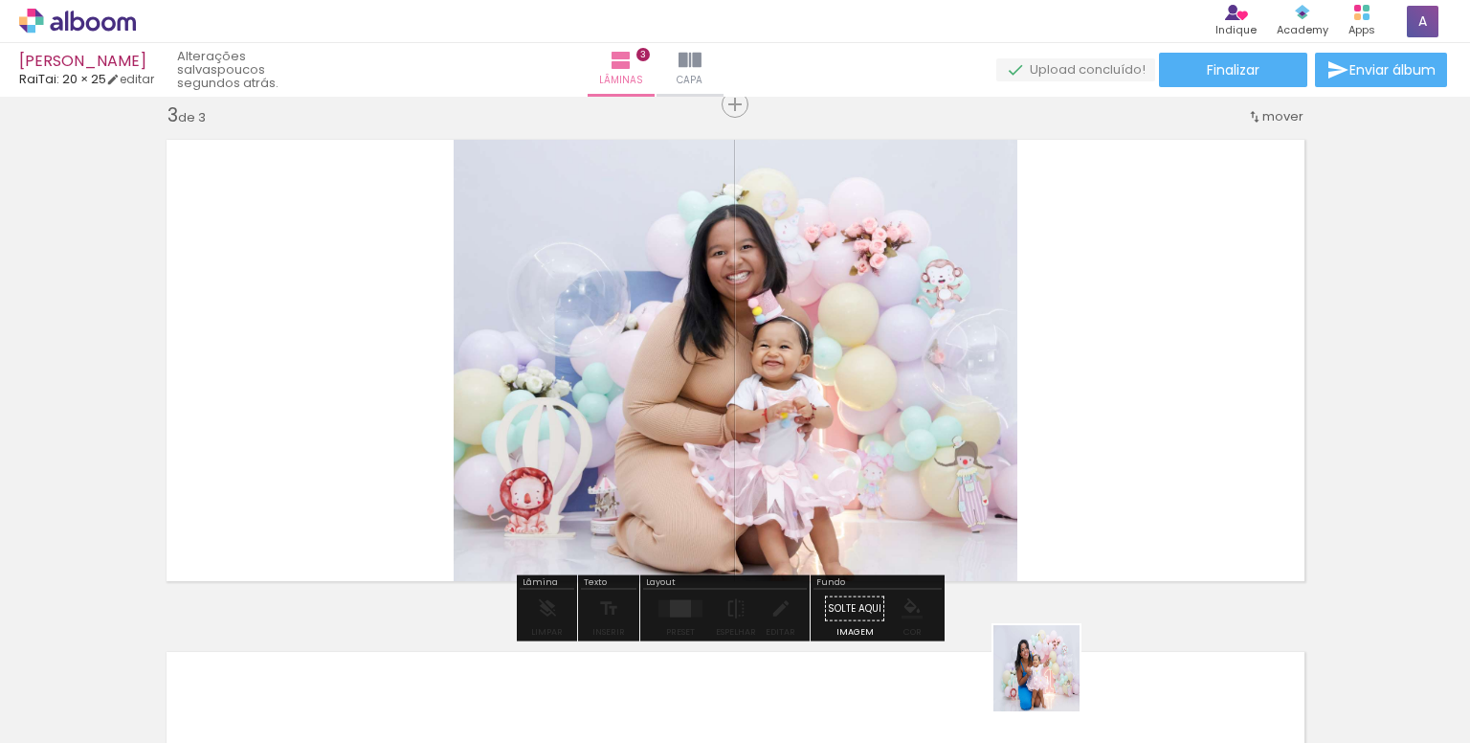
drag, startPoint x: 1051, startPoint y: 683, endPoint x: 1087, endPoint y: 568, distance: 120.5
click at [1021, 468] on quentale-workspace at bounding box center [735, 371] width 1470 height 743
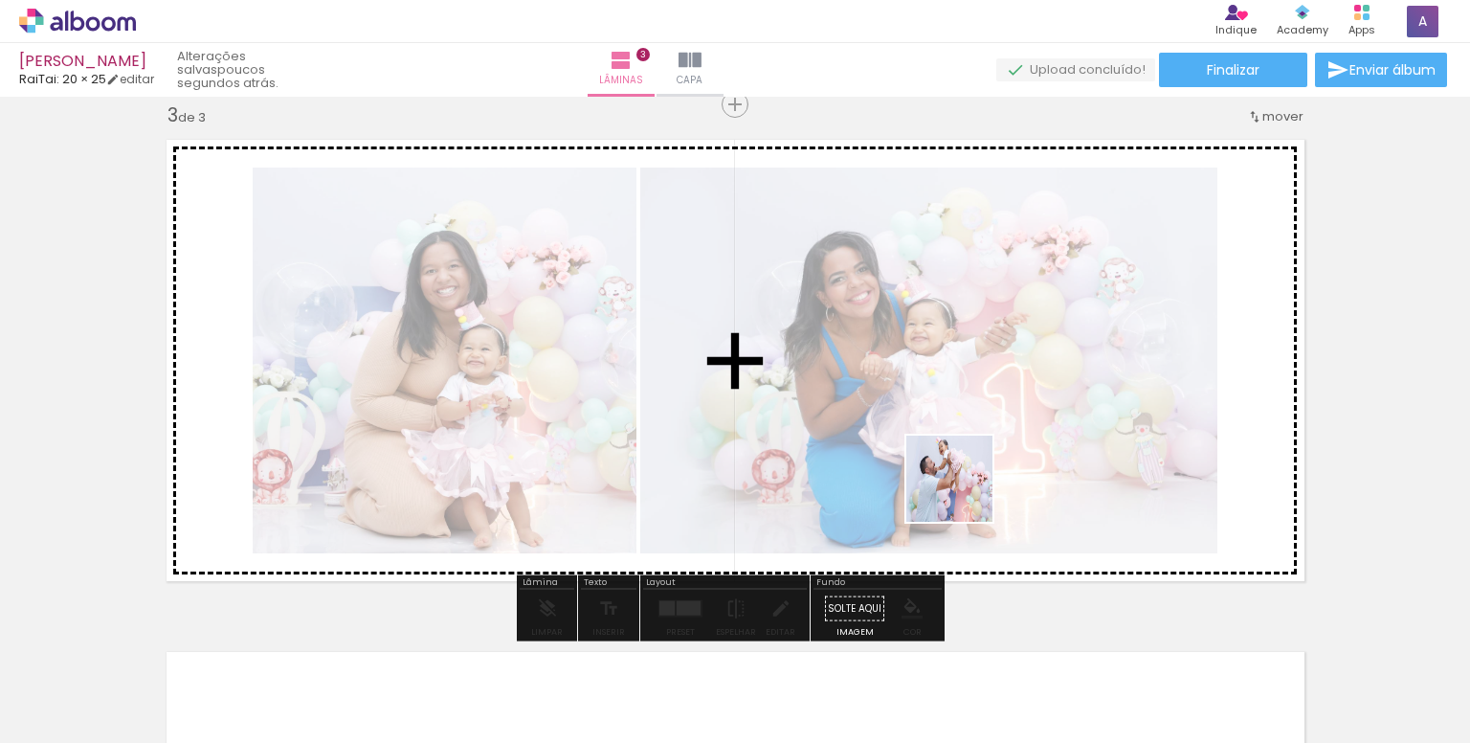
drag, startPoint x: 1143, startPoint y: 710, endPoint x: 1081, endPoint y: 562, distance: 160.9
click at [952, 487] on quentale-workspace at bounding box center [735, 371] width 1470 height 743
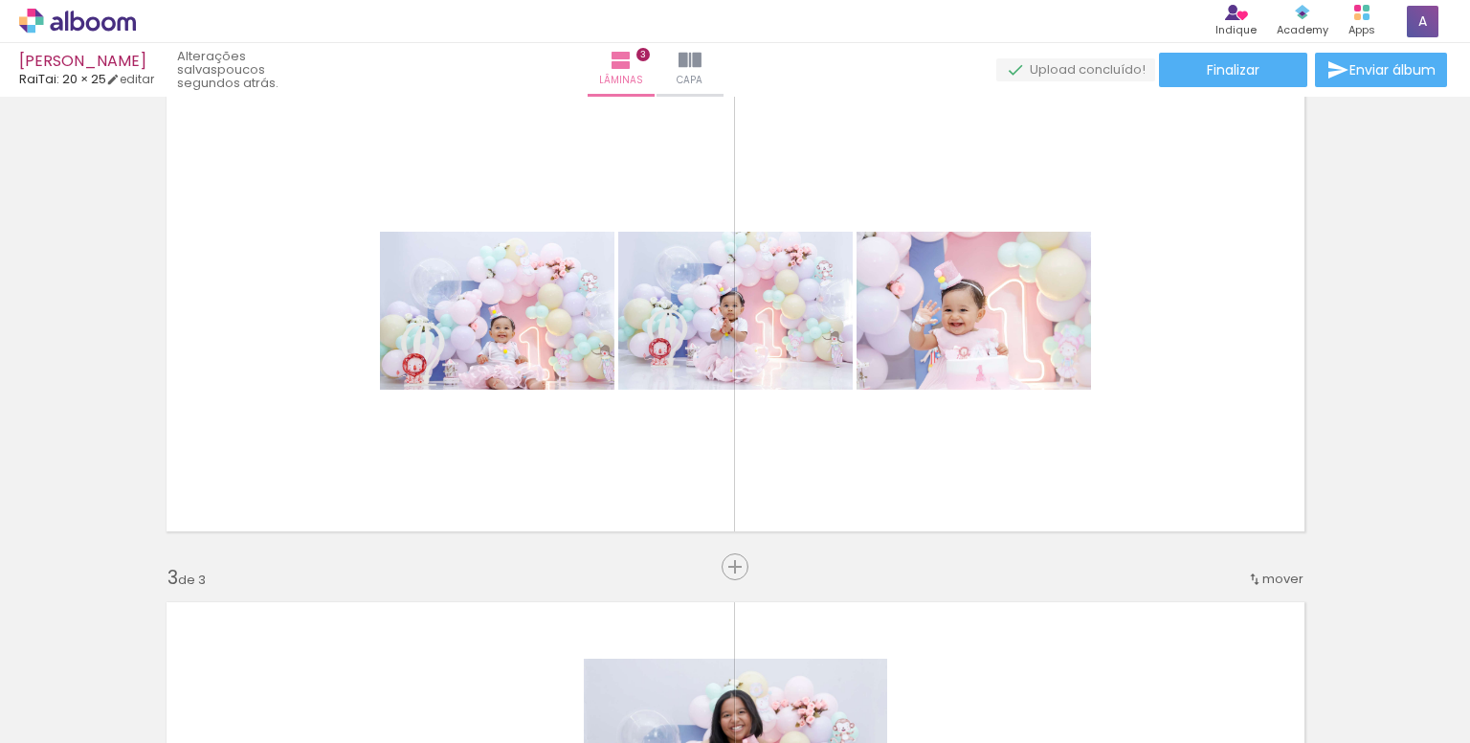
scroll to position [570, 0]
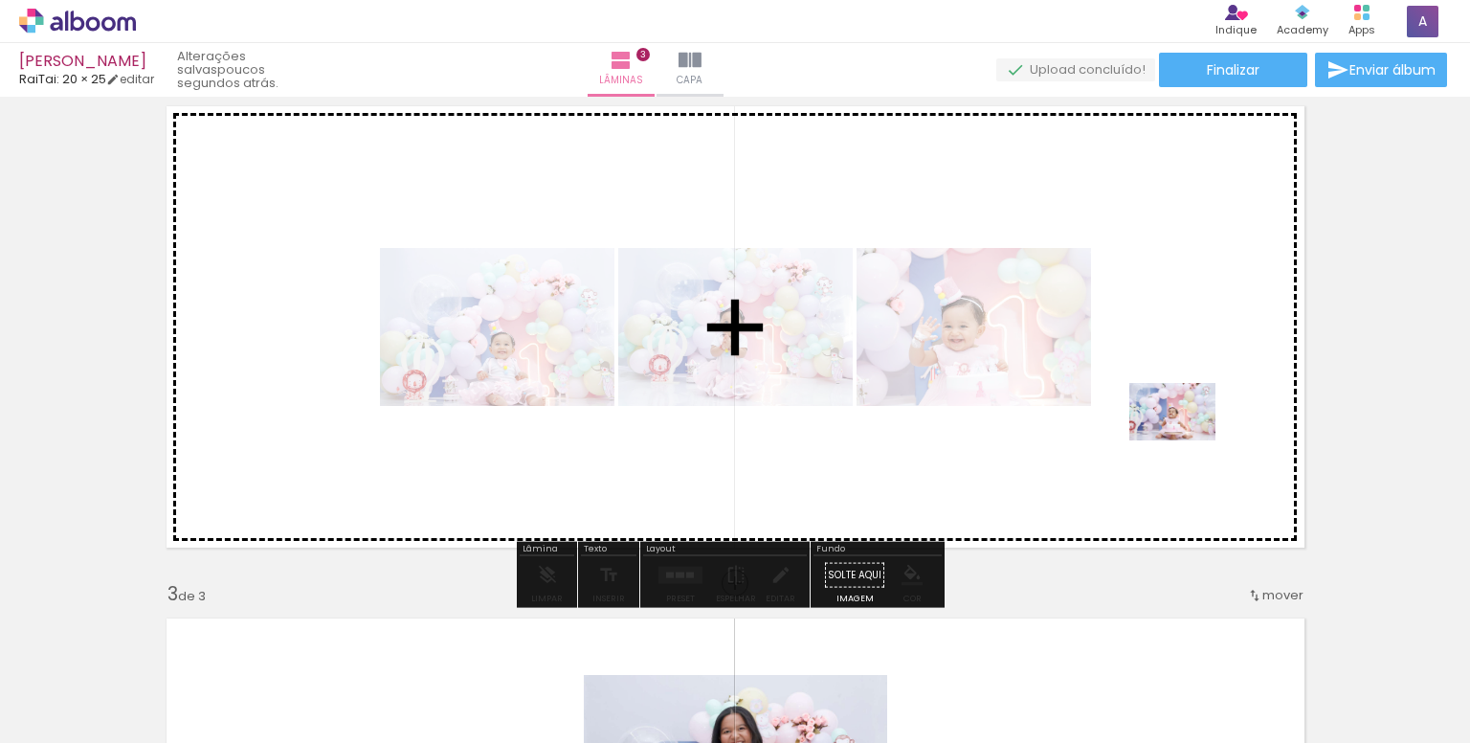
drag, startPoint x: 1392, startPoint y: 698, endPoint x: 1264, endPoint y: 505, distance: 231.2
click at [1131, 413] on quentale-workspace at bounding box center [735, 371] width 1470 height 743
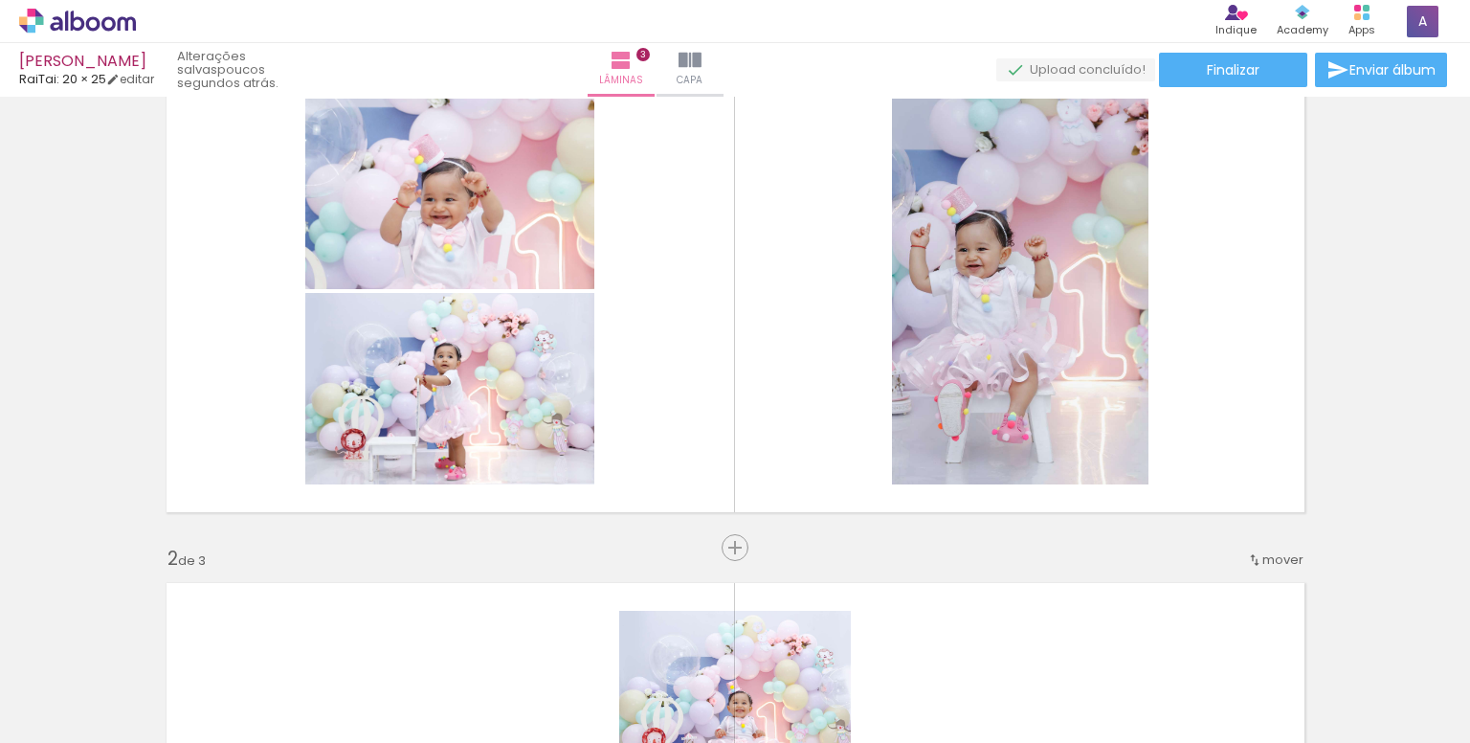
scroll to position [91, 0]
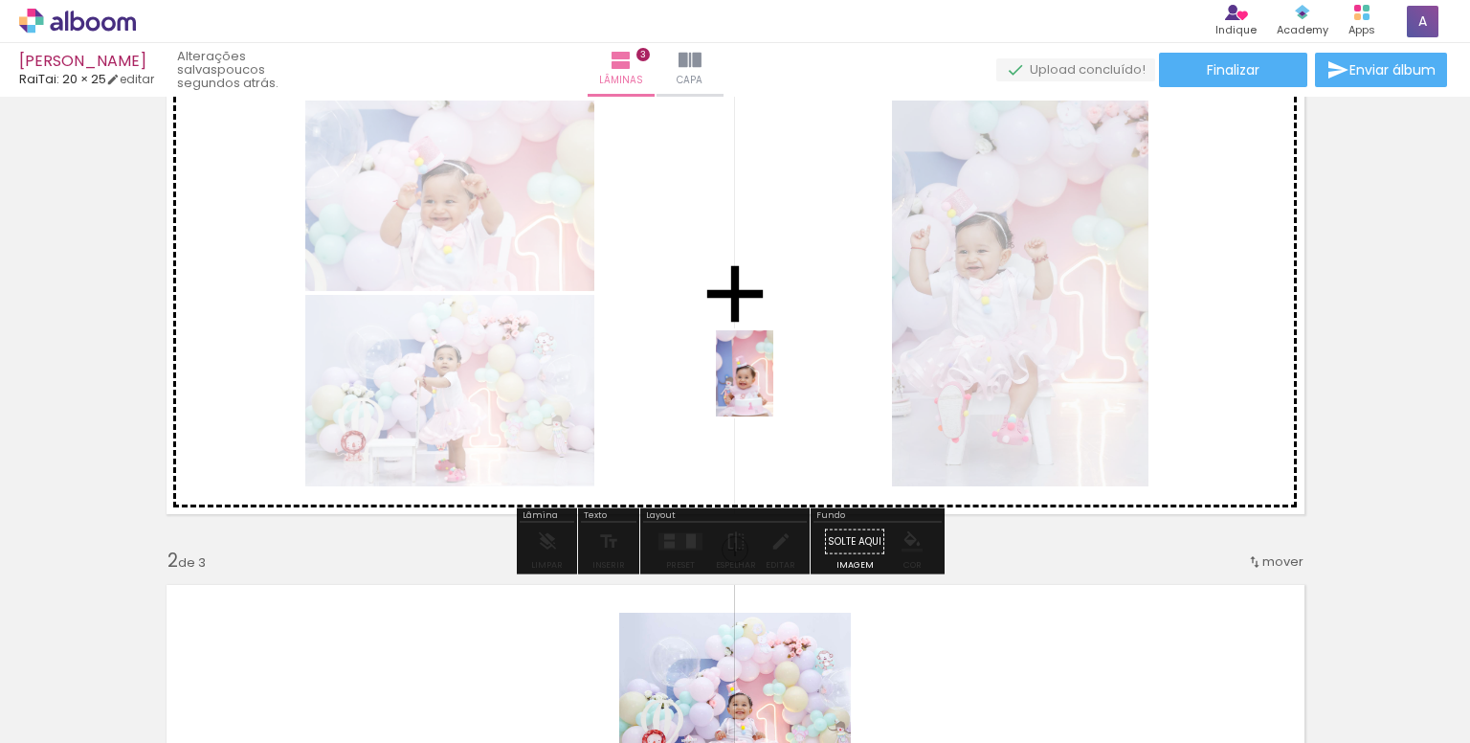
drag, startPoint x: 1311, startPoint y: 633, endPoint x: 728, endPoint y: 359, distance: 644.9
click at [728, 359] on quentale-workspace at bounding box center [735, 371] width 1470 height 743
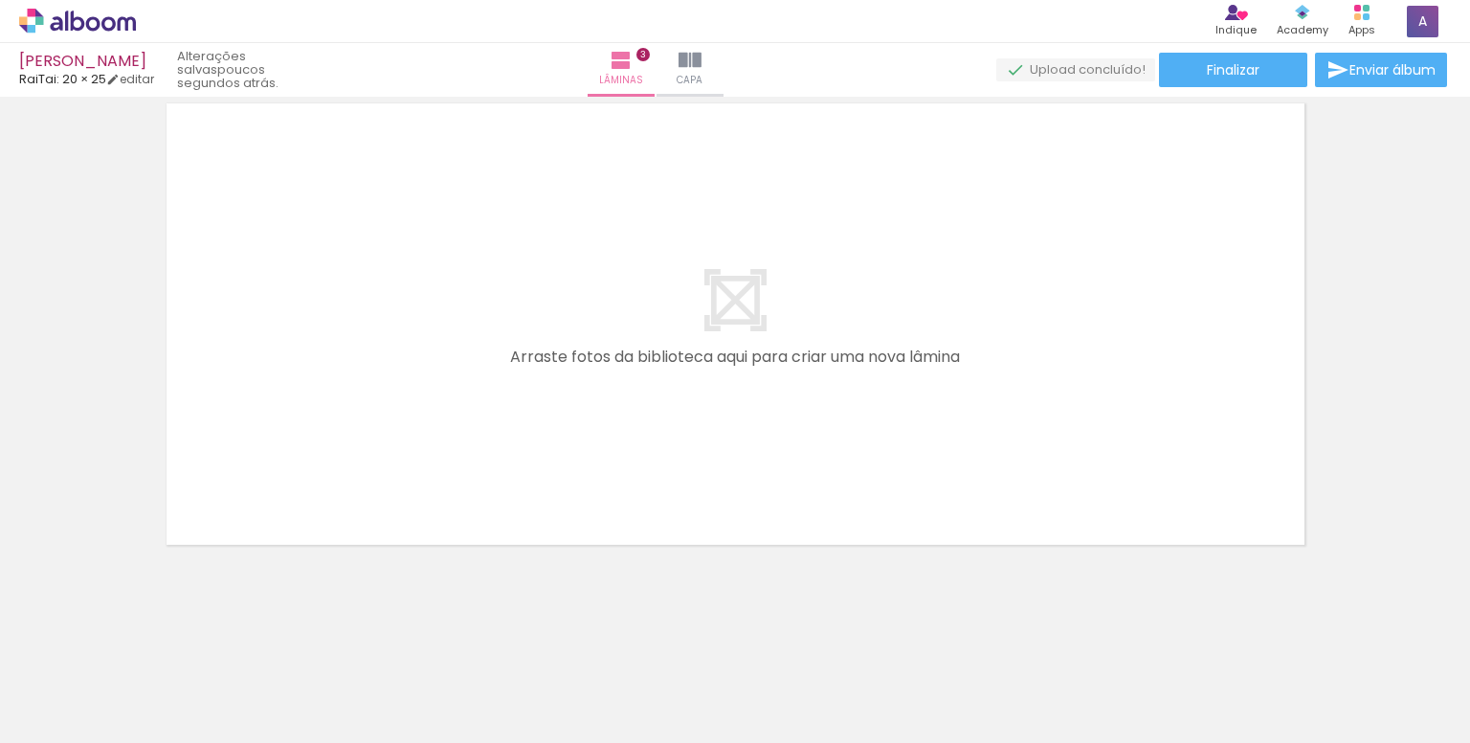
scroll to position [0, 0]
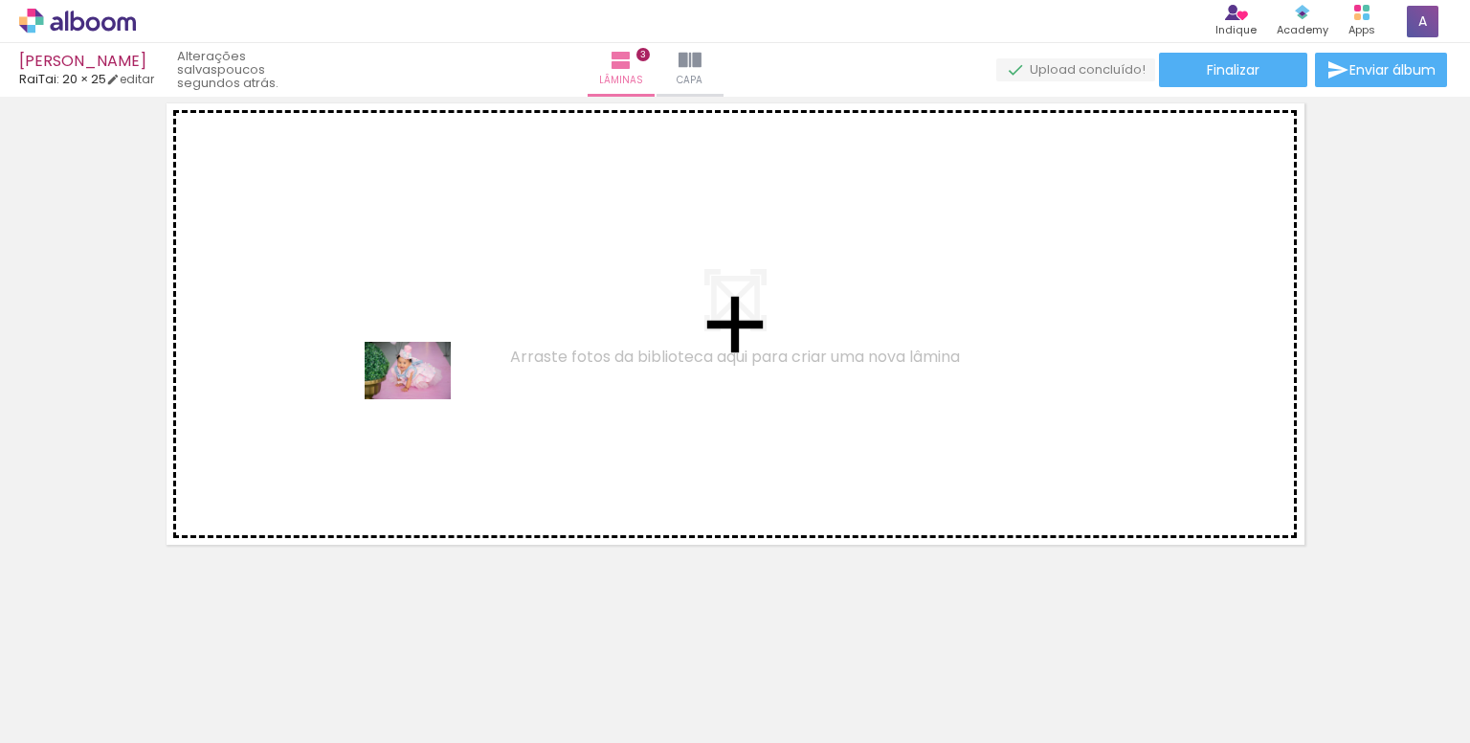
drag, startPoint x: 419, startPoint y: 640, endPoint x: 521, endPoint y: 614, distance: 104.9
click at [425, 395] on quentale-workspace at bounding box center [735, 371] width 1470 height 743
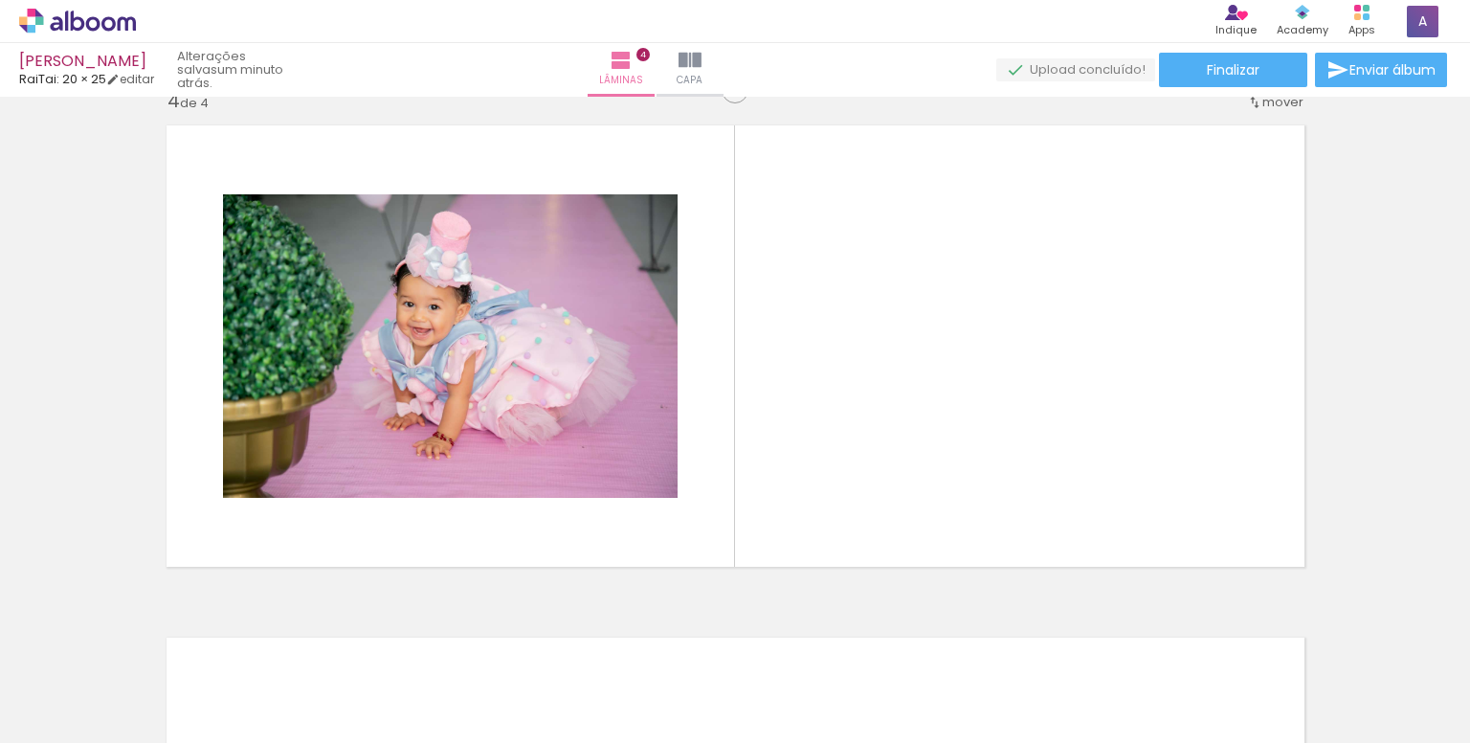
scroll to position [1560, 0]
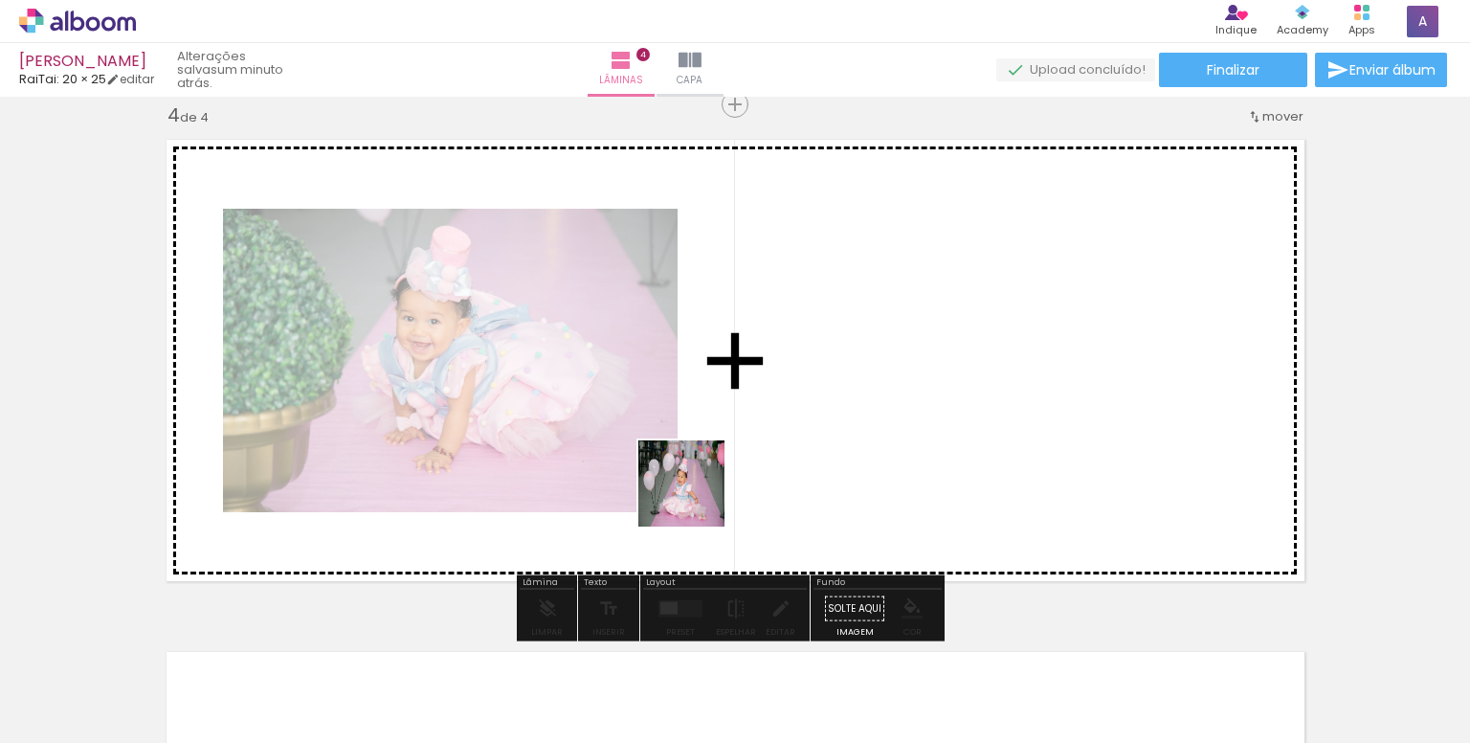
drag, startPoint x: 515, startPoint y: 694, endPoint x: 710, endPoint y: 571, distance: 230.5
click at [757, 417] on quentale-workspace at bounding box center [735, 371] width 1470 height 743
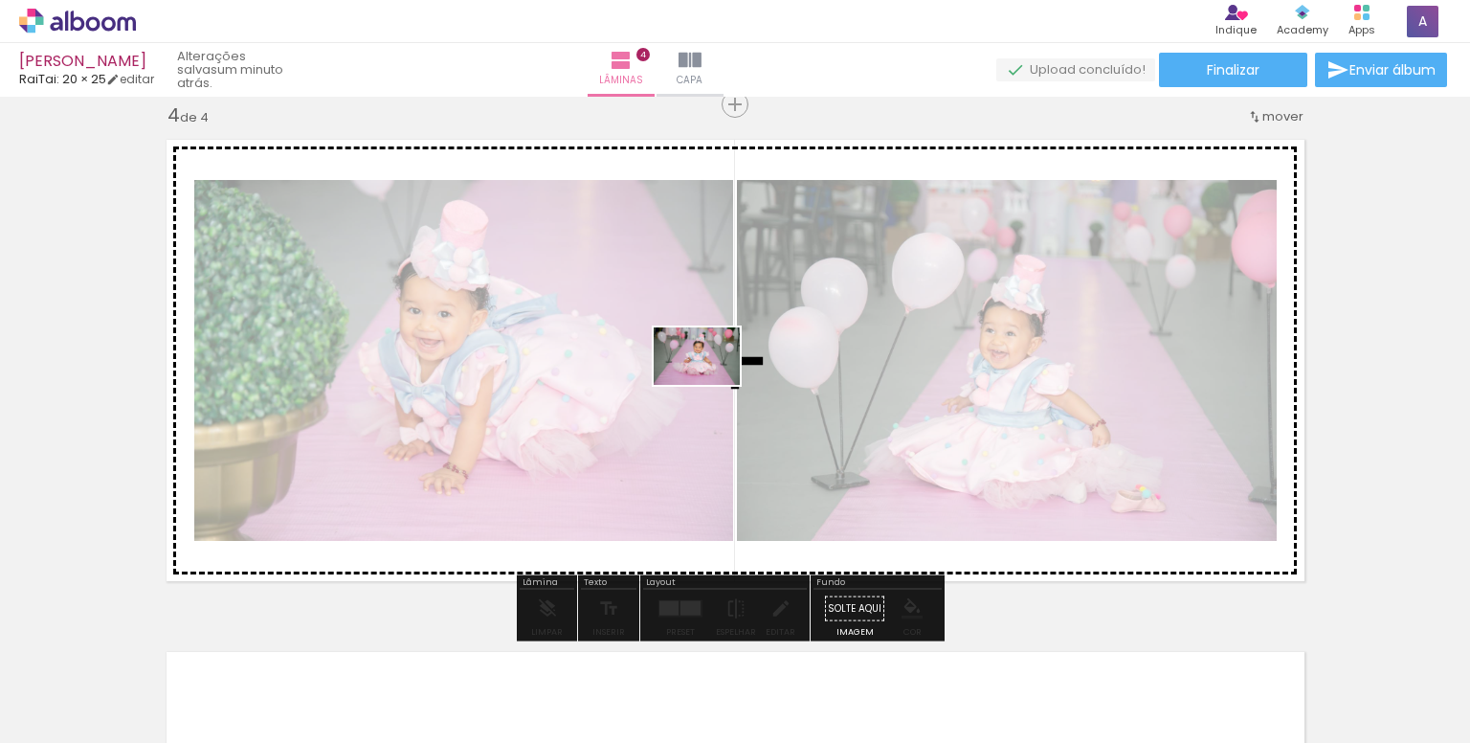
drag, startPoint x: 629, startPoint y: 698, endPoint x: 714, endPoint y: 421, distance: 289.5
click at [712, 383] on quentale-workspace at bounding box center [735, 371] width 1470 height 743
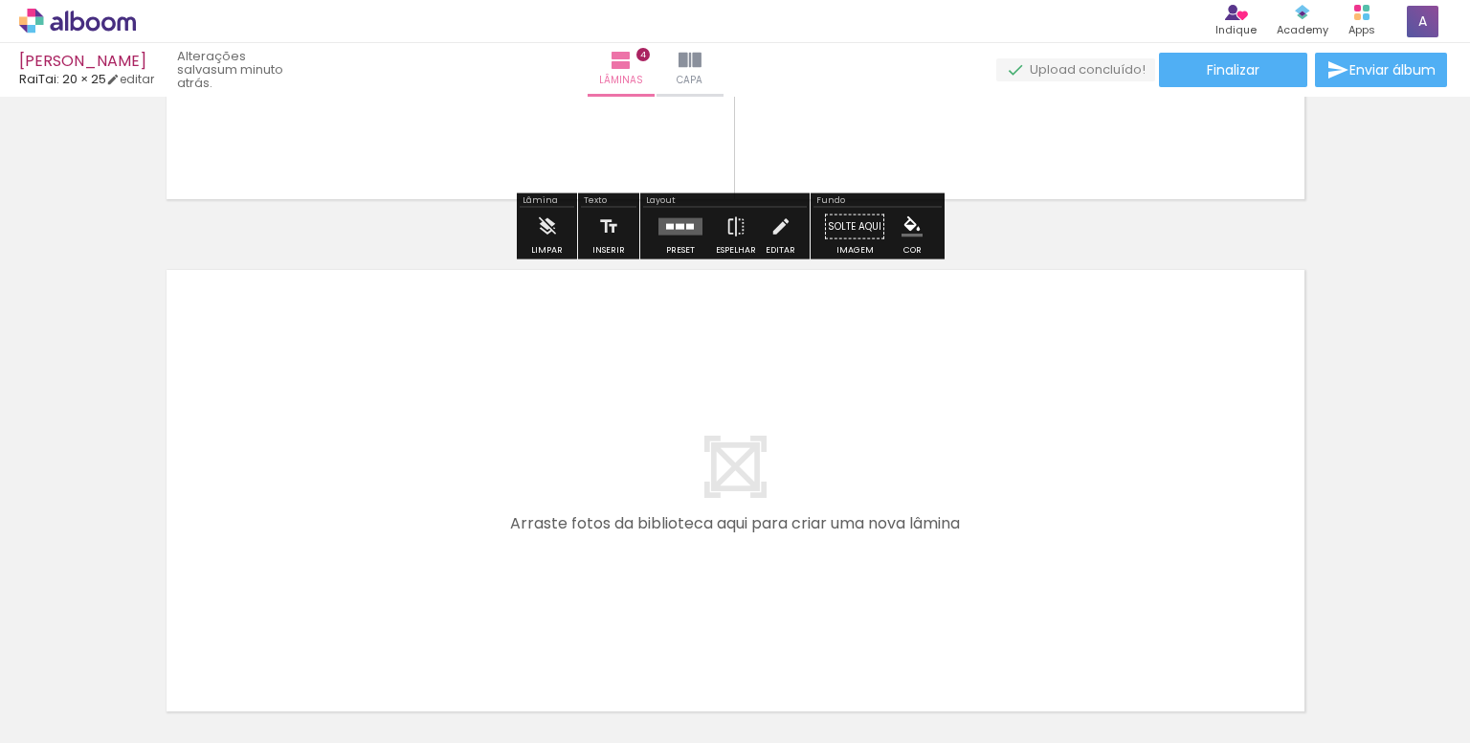
scroll to position [1943, 0]
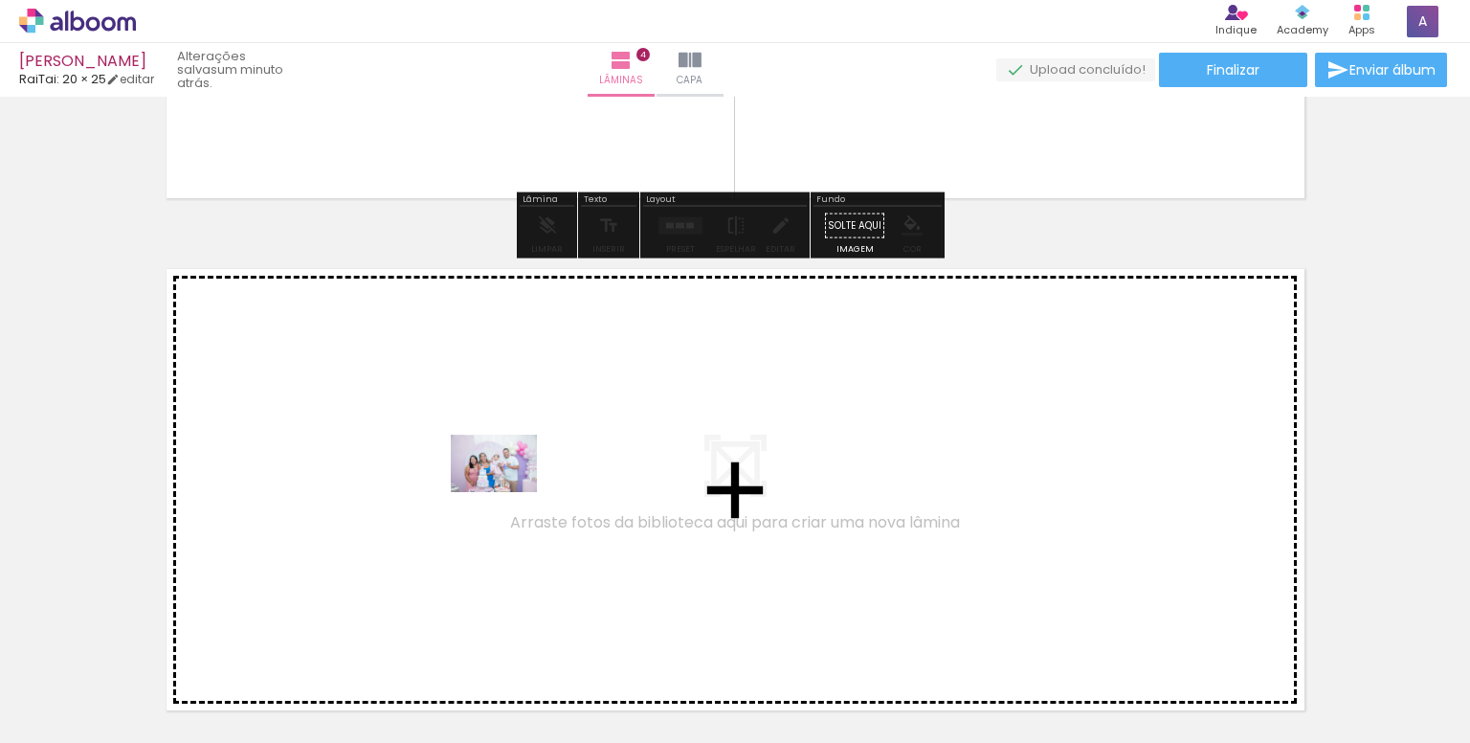
drag, startPoint x: 846, startPoint y: 687, endPoint x: 508, endPoint y: 492, distance: 390.3
click at [508, 492] on quentale-workspace at bounding box center [735, 371] width 1470 height 743
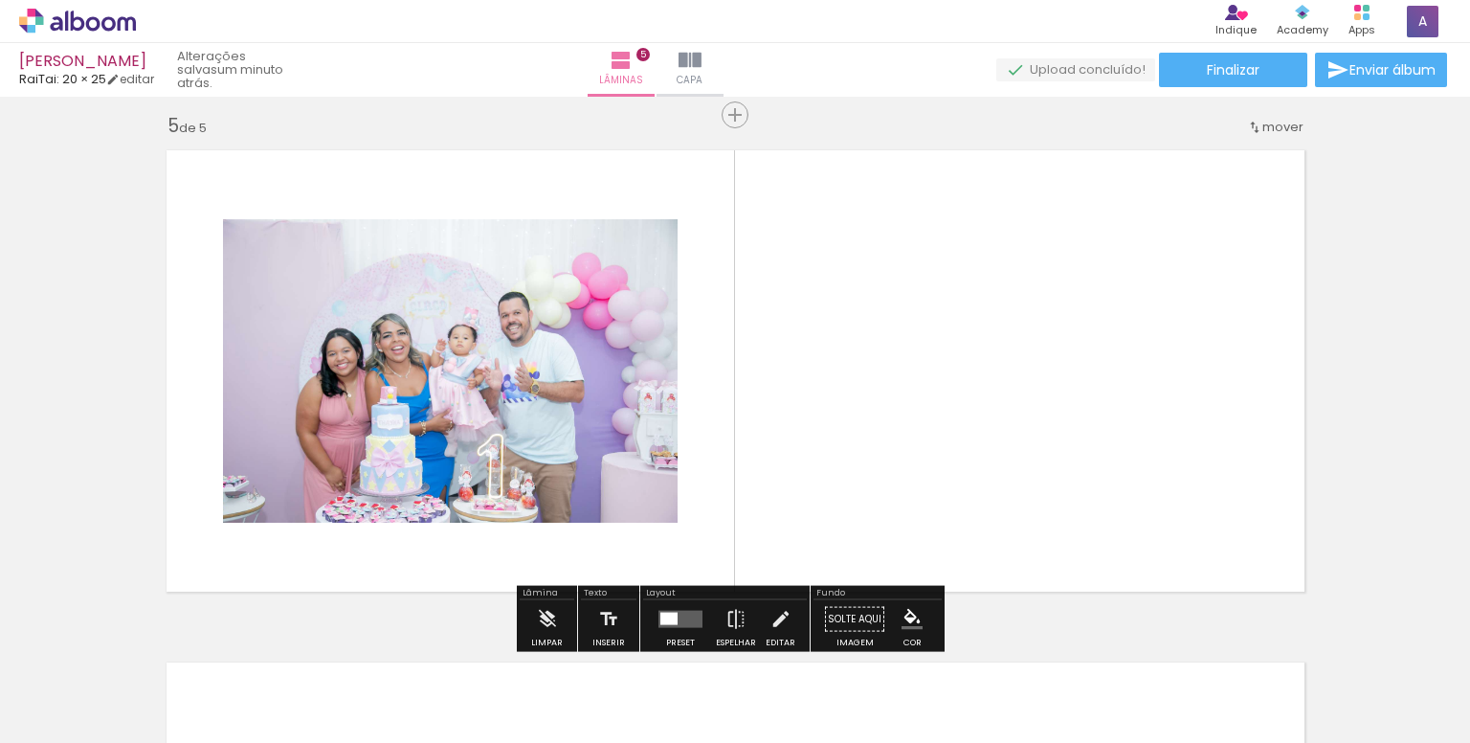
scroll to position [2072, 0]
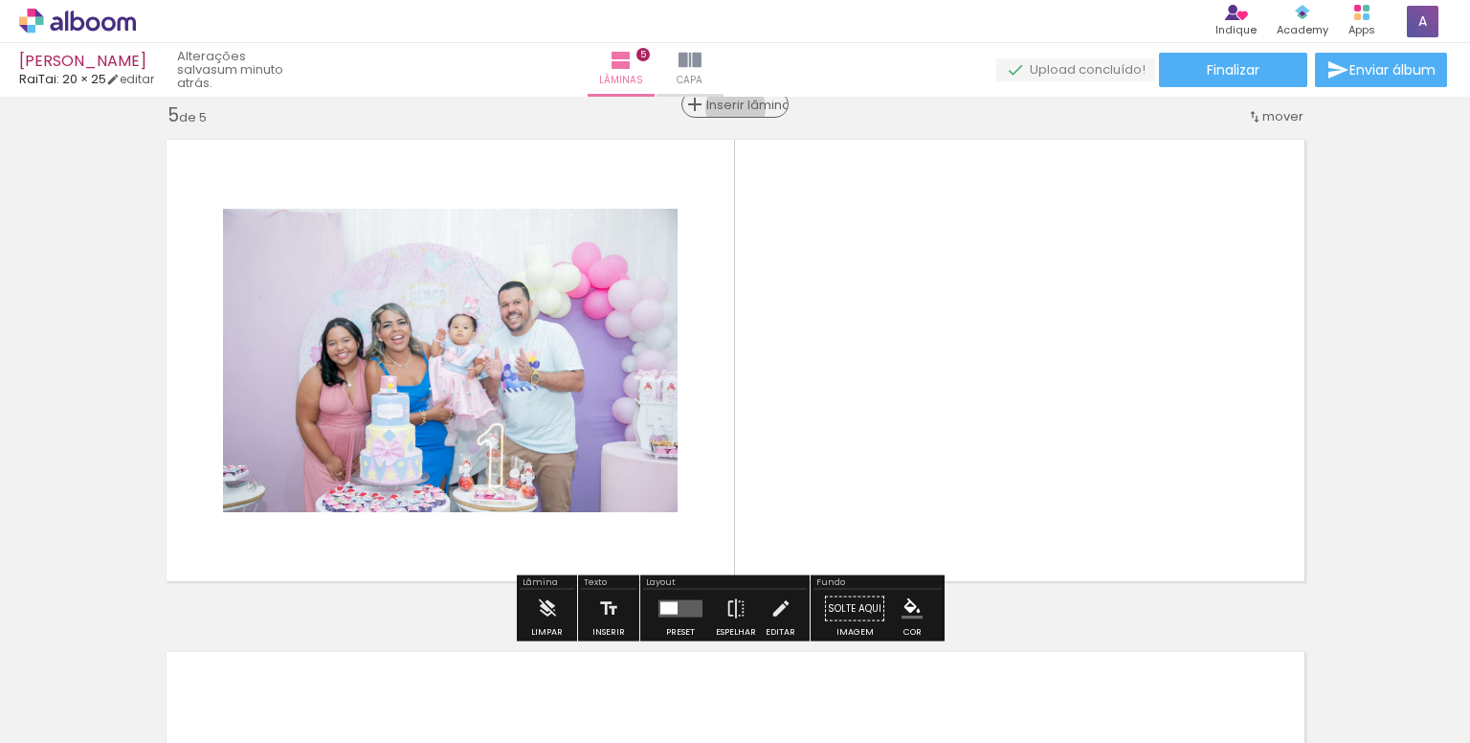
click at [732, 107] on span "Inserir lâmina" at bounding box center [743, 105] width 75 height 12
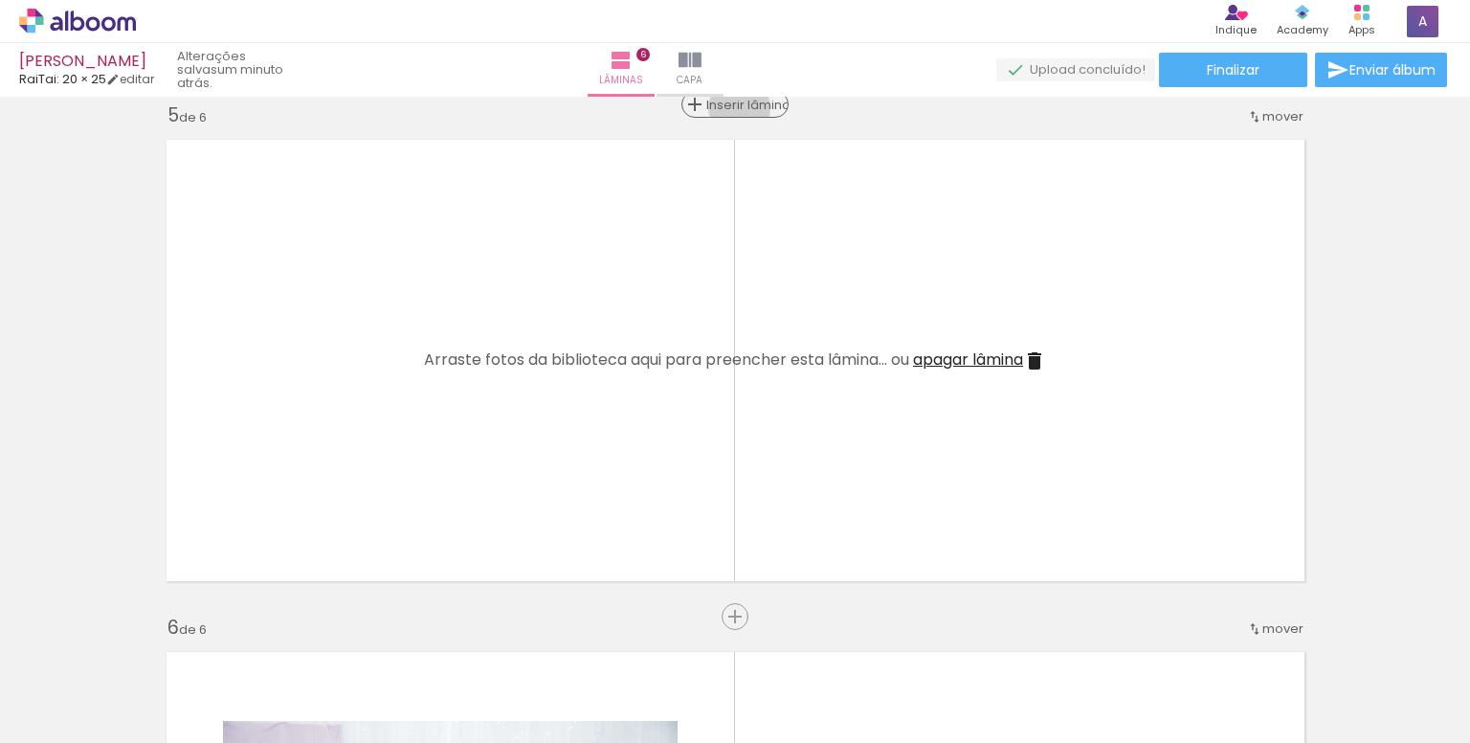
click at [732, 107] on span "Inserir lâmina" at bounding box center [743, 105] width 75 height 12
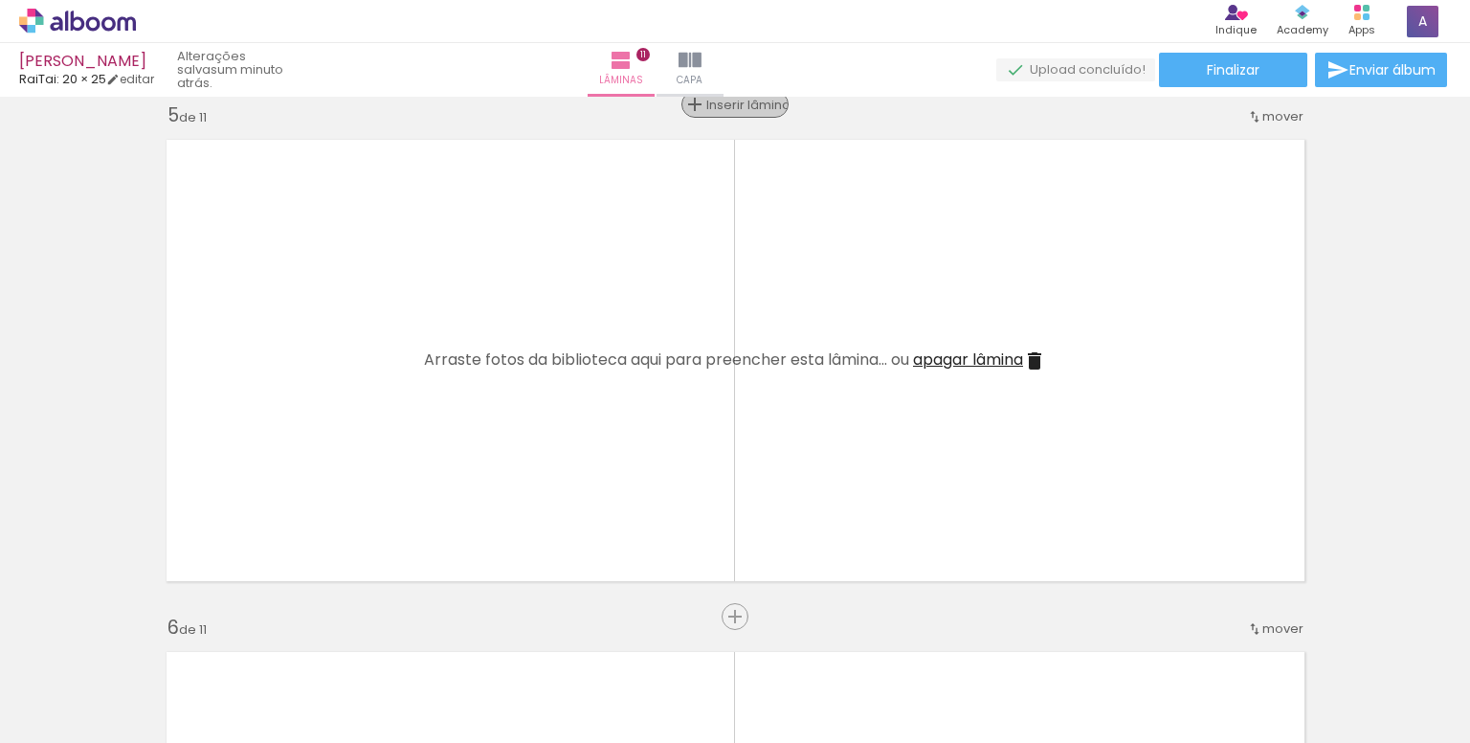
click at [732, 107] on span "Inserir lâmina" at bounding box center [743, 105] width 75 height 12
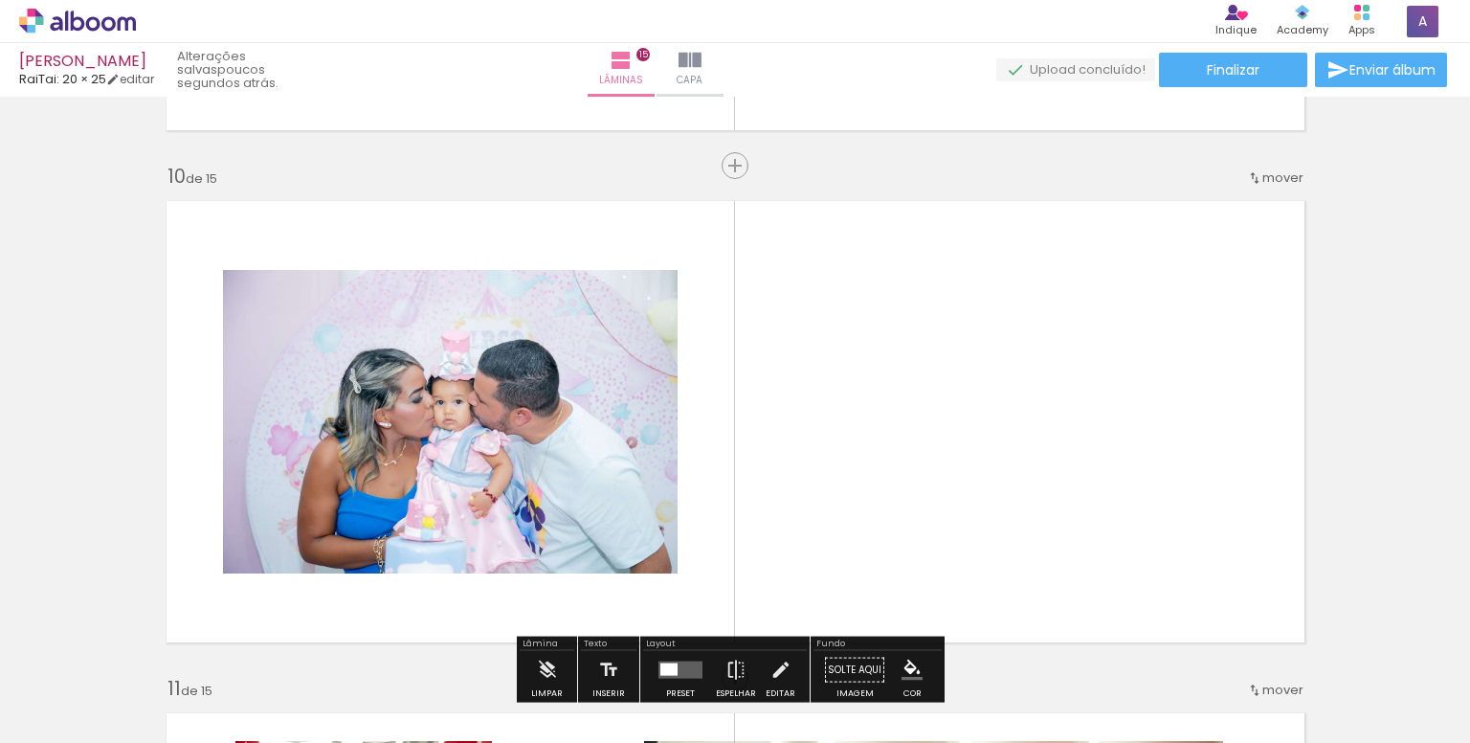
scroll to position [4679, 0]
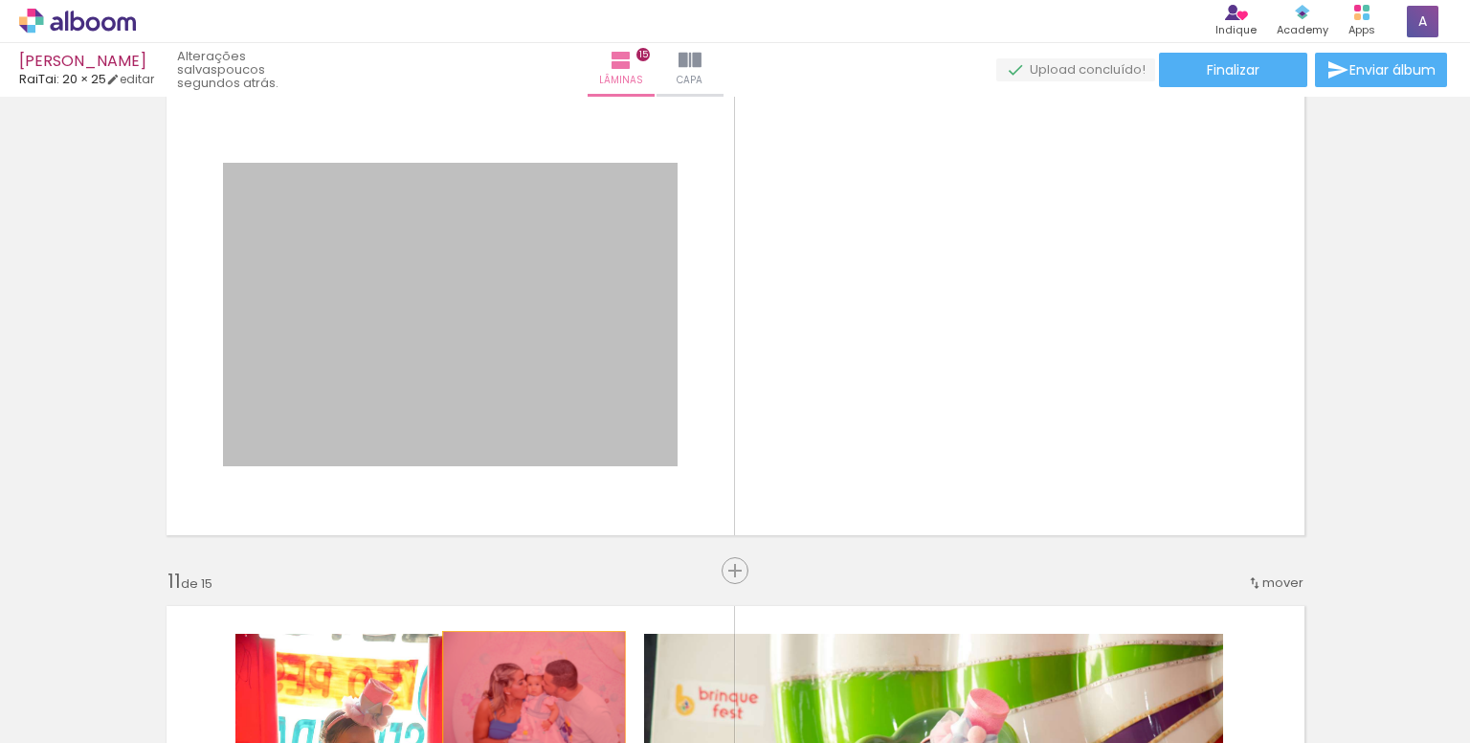
drag, startPoint x: 521, startPoint y: 353, endPoint x: 526, endPoint y: 692, distance: 338.9
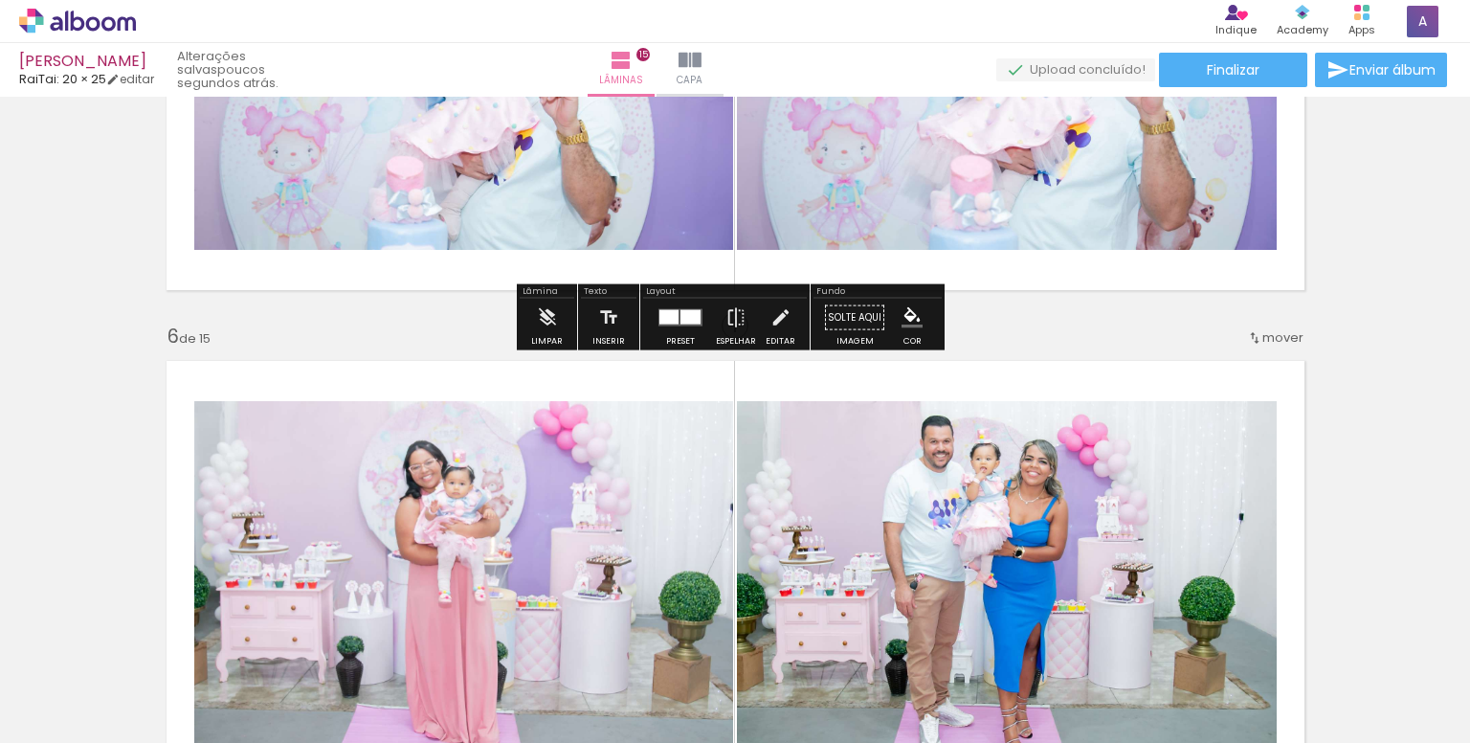
scroll to position [2477, 0]
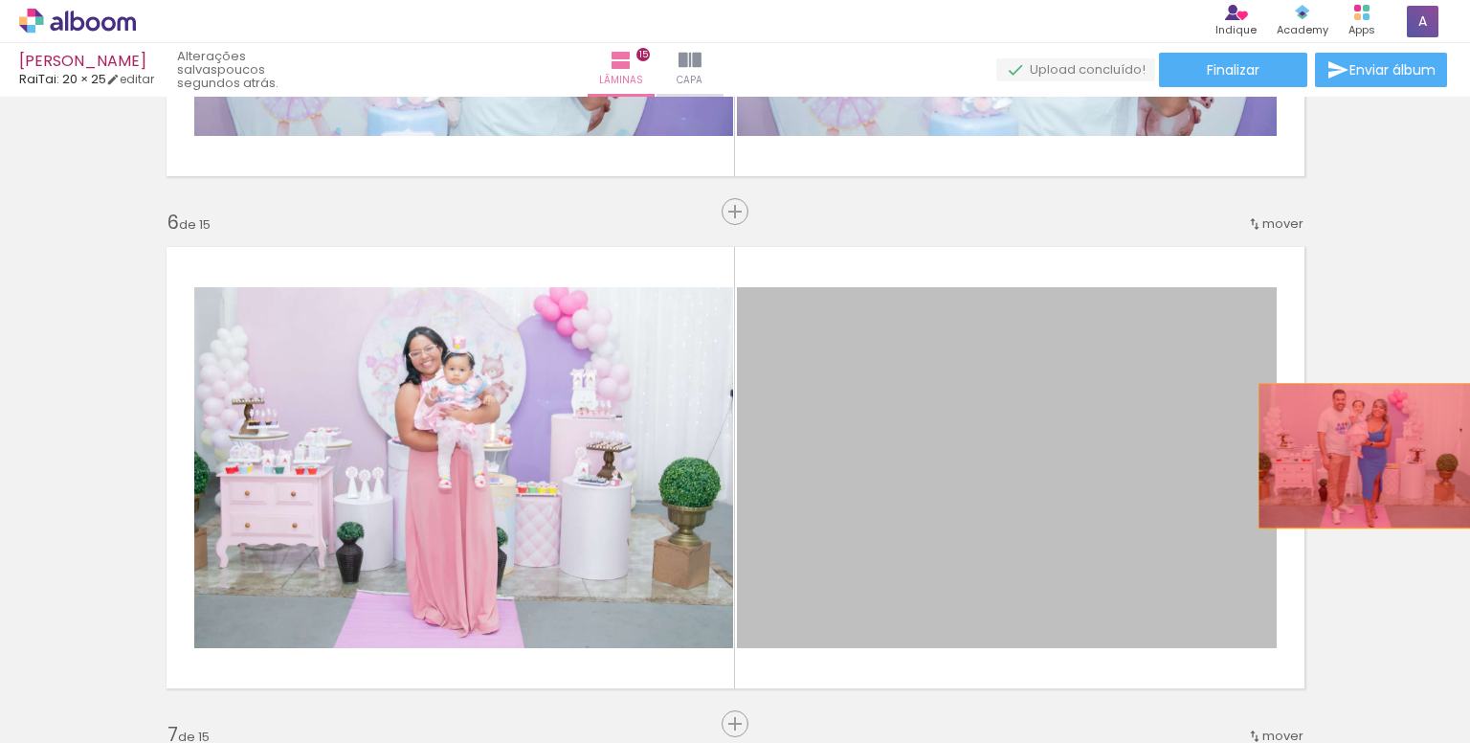
drag, startPoint x: 922, startPoint y: 500, endPoint x: 648, endPoint y: 513, distance: 274.1
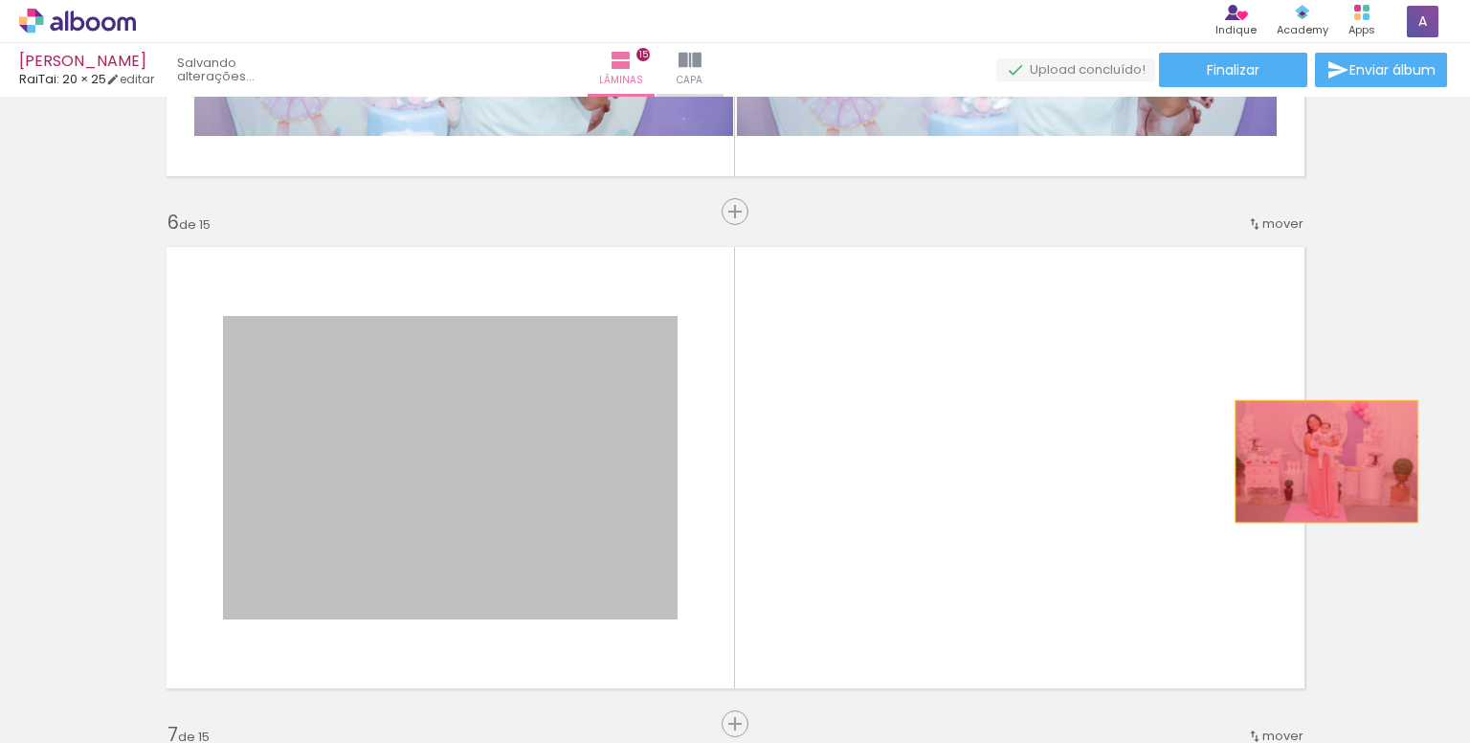
drag, startPoint x: 500, startPoint y: 504, endPoint x: 1326, endPoint y: 460, distance: 827.2
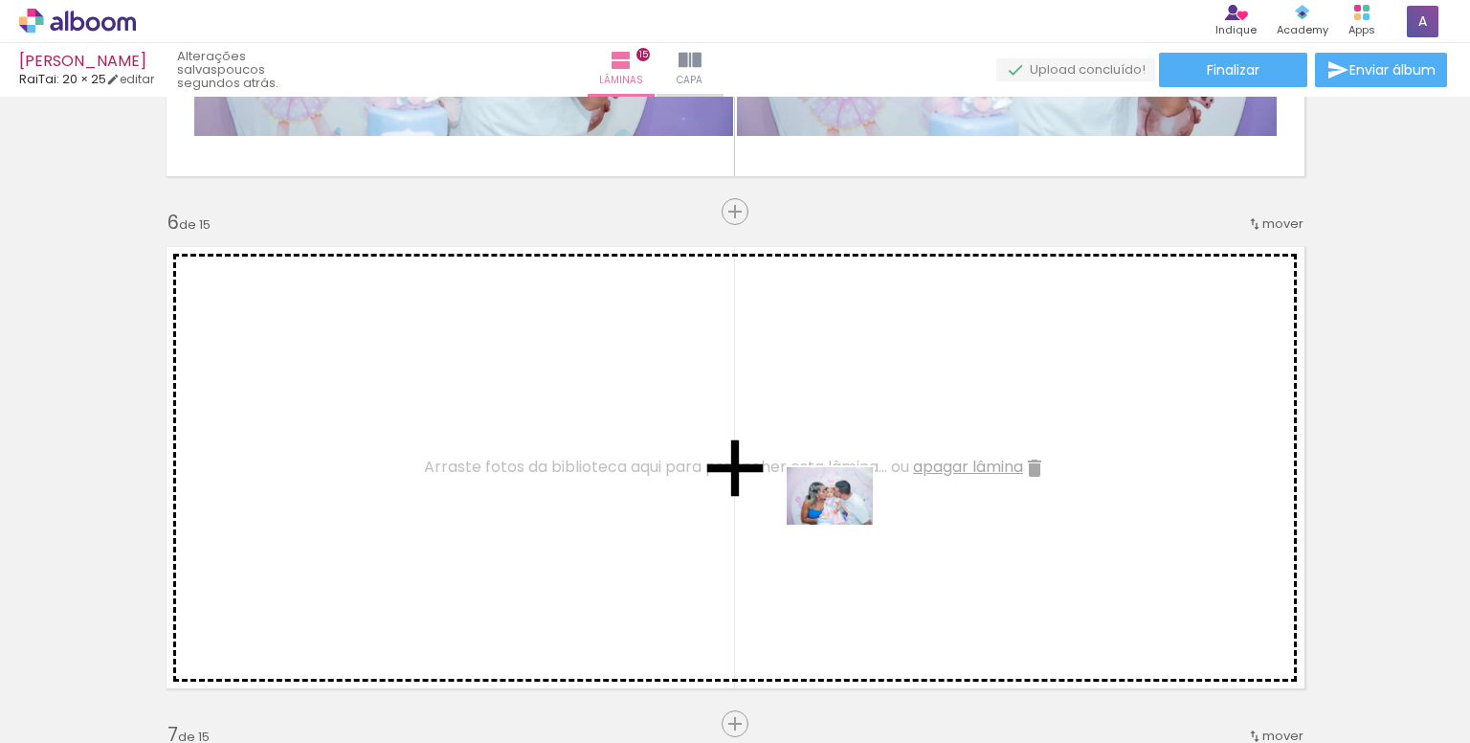
drag, startPoint x: 925, startPoint y: 679, endPoint x: 848, endPoint y: 522, distance: 174.7
click at [840, 517] on quentale-workspace at bounding box center [735, 371] width 1470 height 743
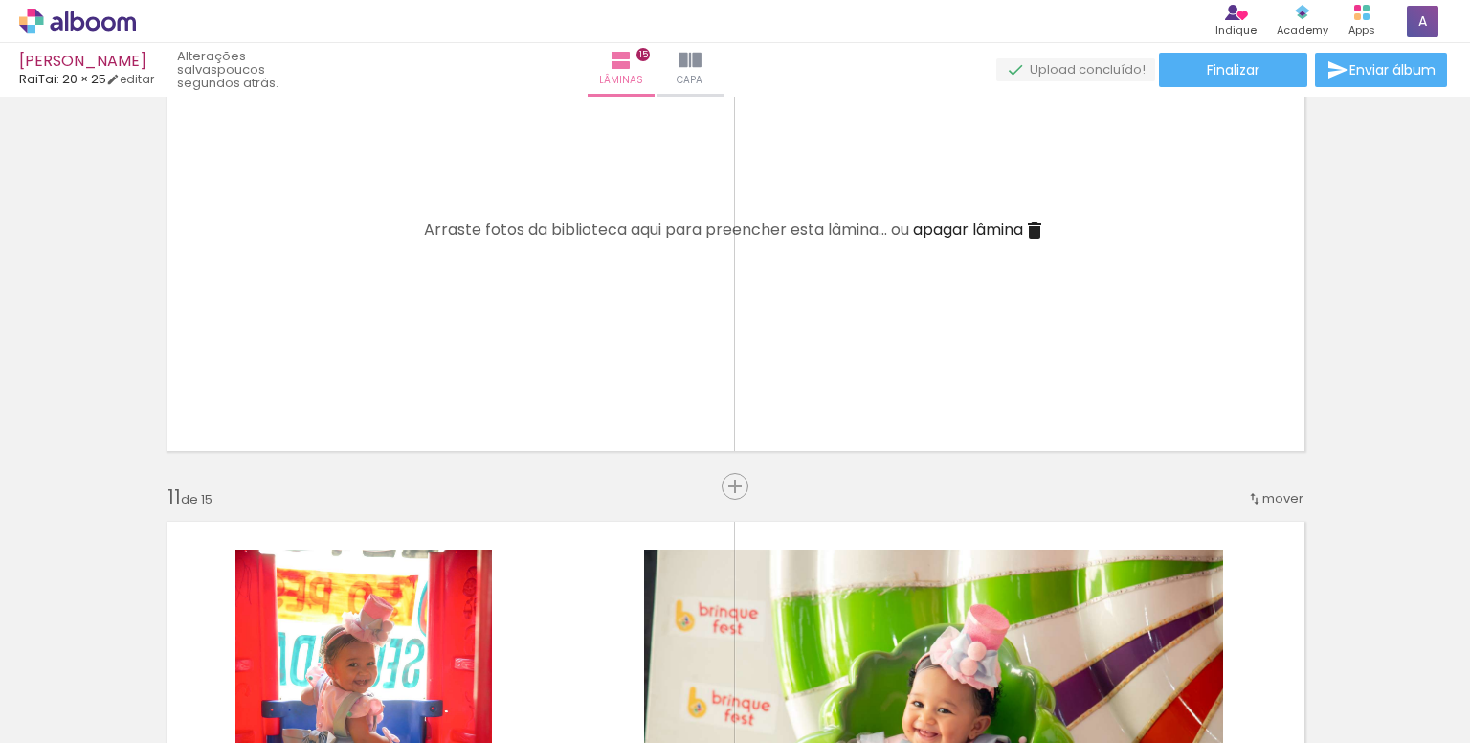
scroll to position [4679, 0]
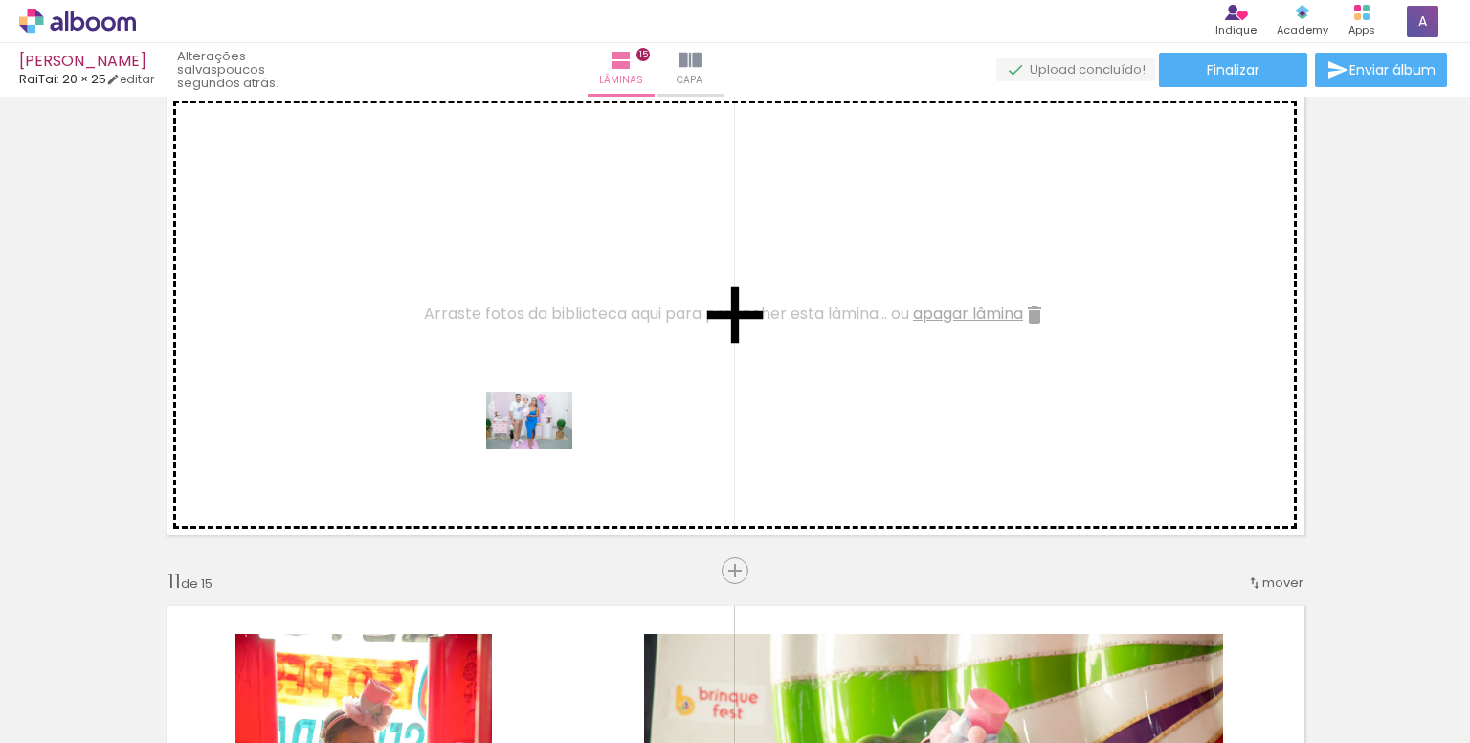
drag, startPoint x: 189, startPoint y: 702, endPoint x: 347, endPoint y: 713, distance: 159.3
click at [569, 426] on quentale-workspace at bounding box center [735, 371] width 1470 height 743
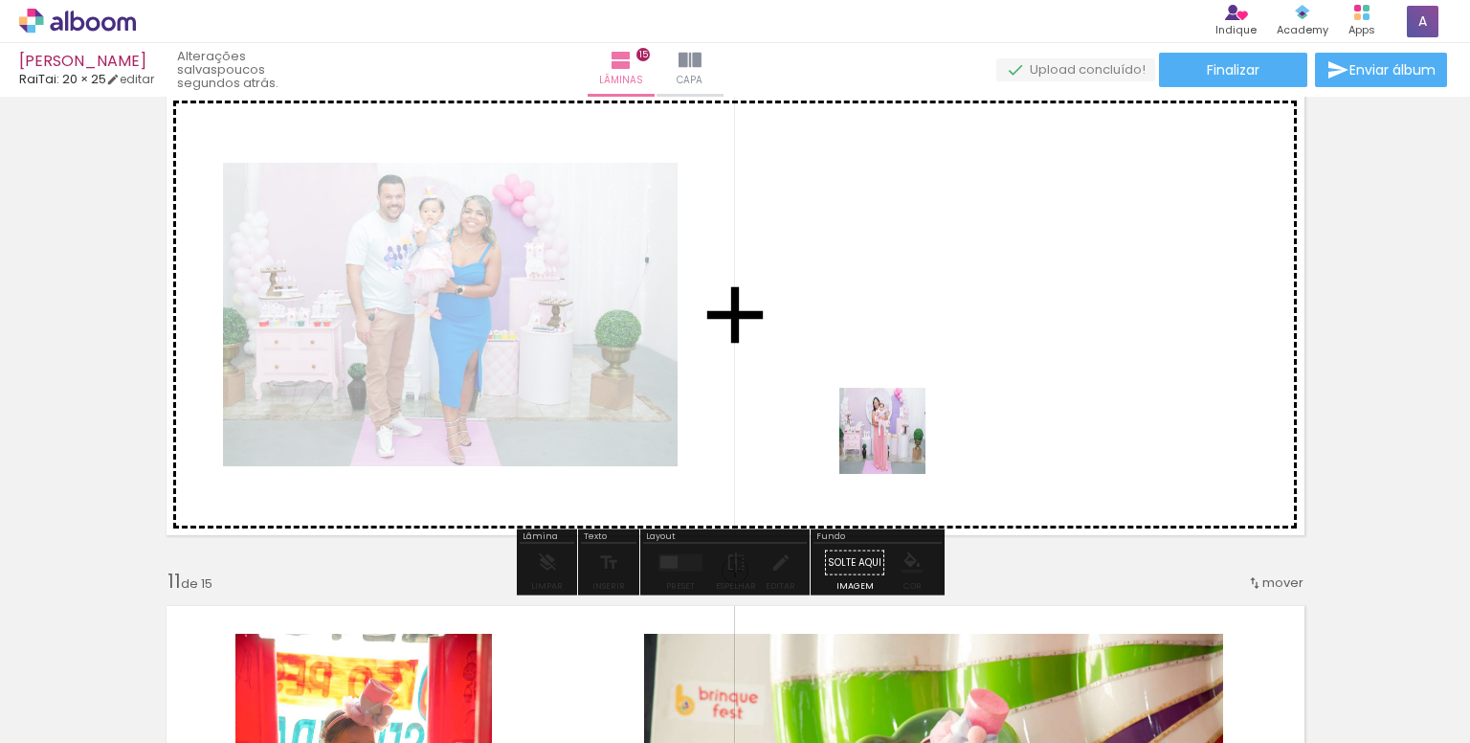
drag, startPoint x: 274, startPoint y: 680, endPoint x: 973, endPoint y: 391, distance: 756.2
click at [973, 391] on quentale-workspace at bounding box center [735, 371] width 1470 height 743
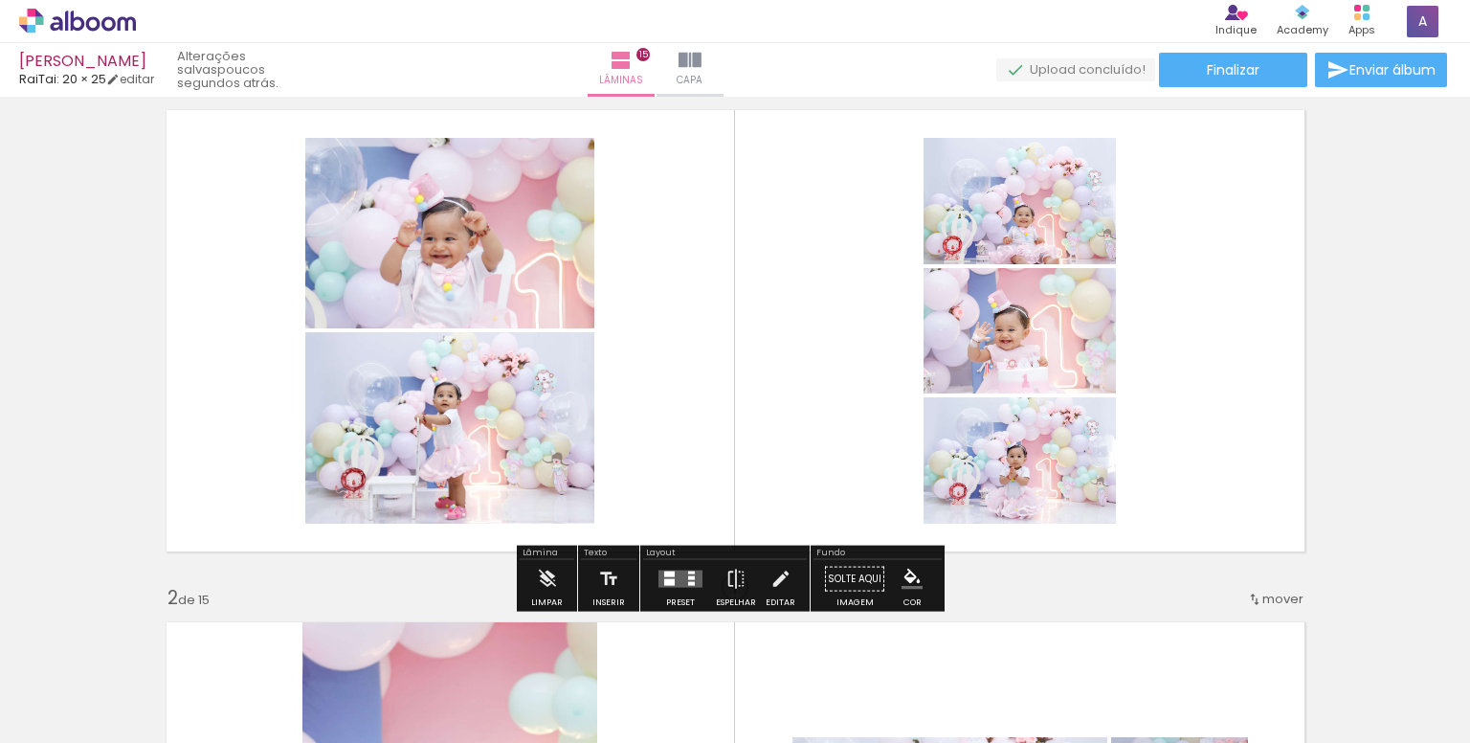
scroll to position [96, 0]
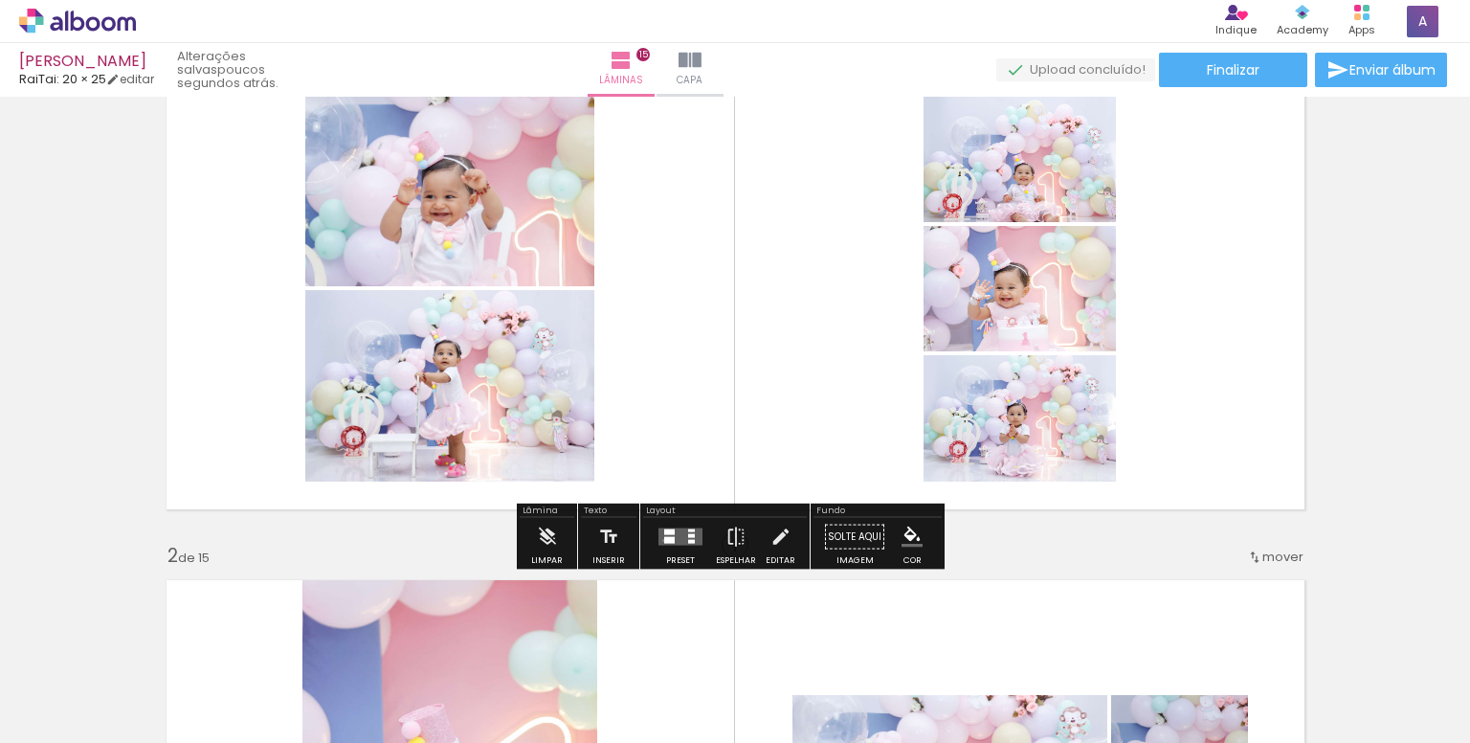
click at [664, 540] on div at bounding box center [669, 540] width 11 height 7
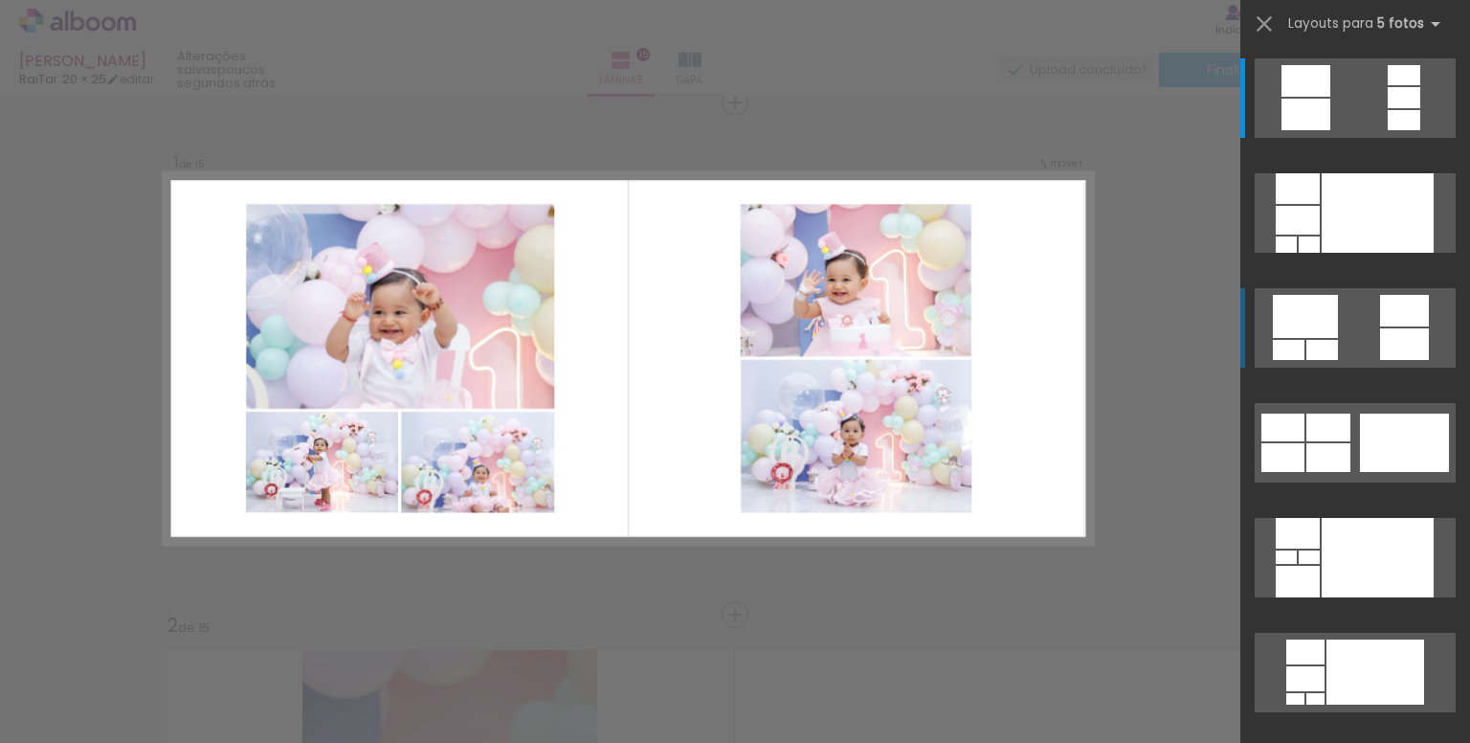
scroll to position [24, 0]
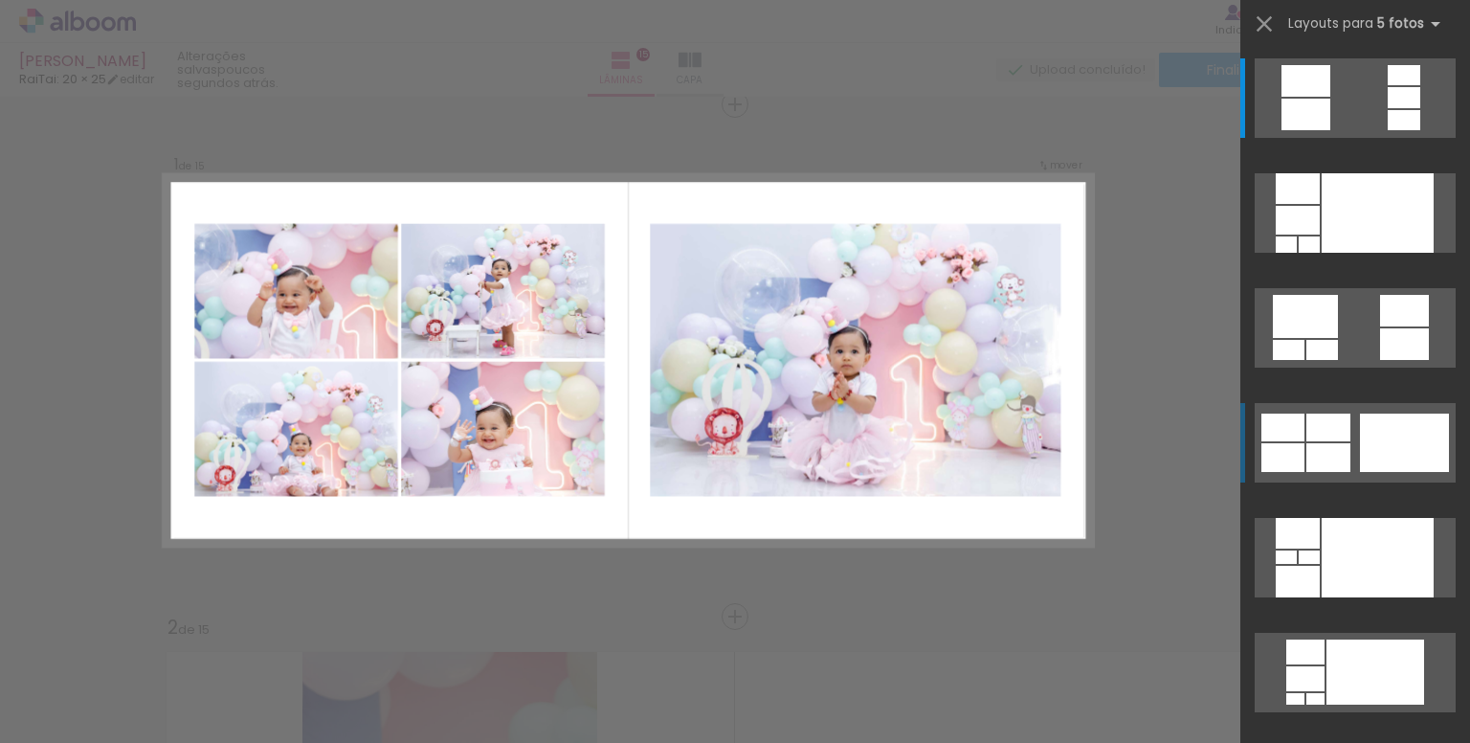
click at [1388, 130] on div at bounding box center [1404, 120] width 33 height 20
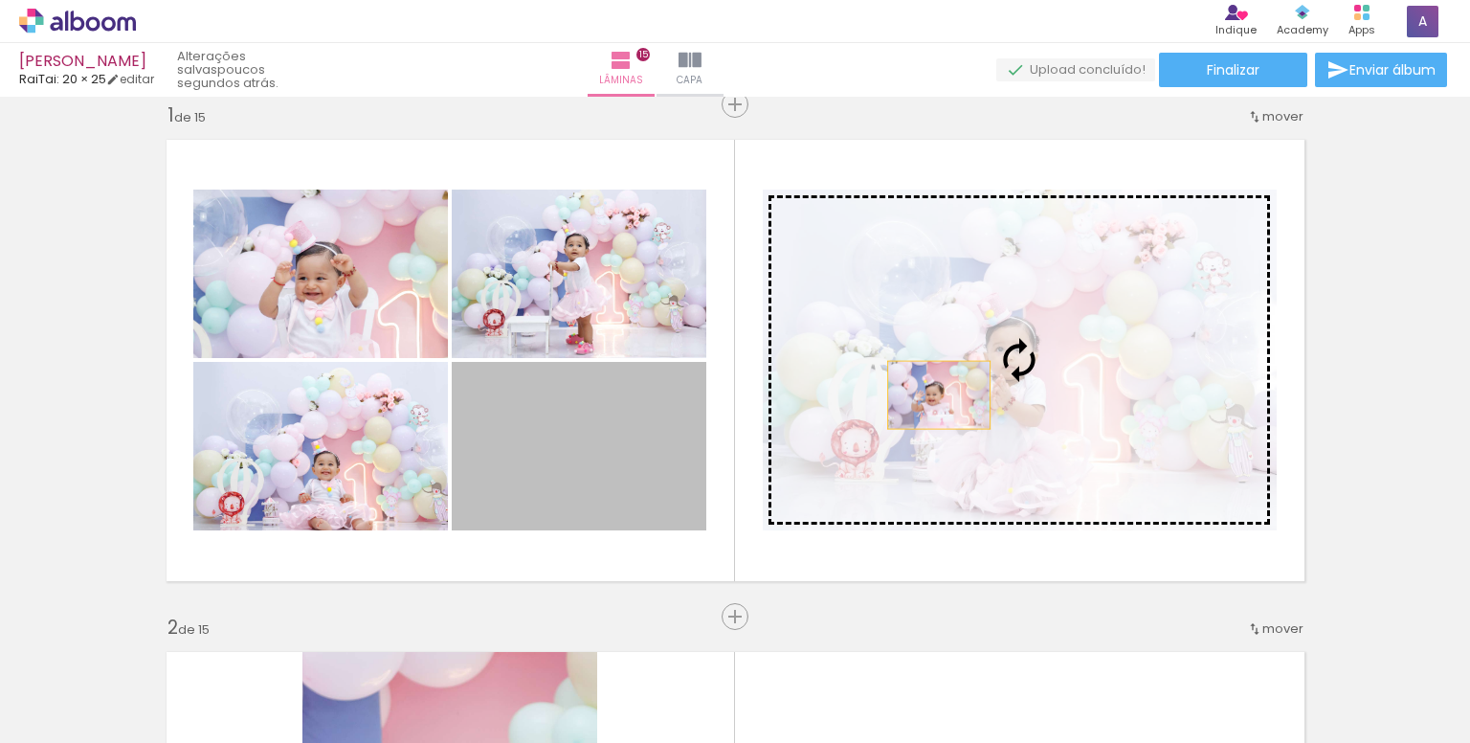
drag, startPoint x: 581, startPoint y: 480, endPoint x: 931, endPoint y: 393, distance: 360.8
click at [0, 0] on slot at bounding box center [0, 0] width 0 height 0
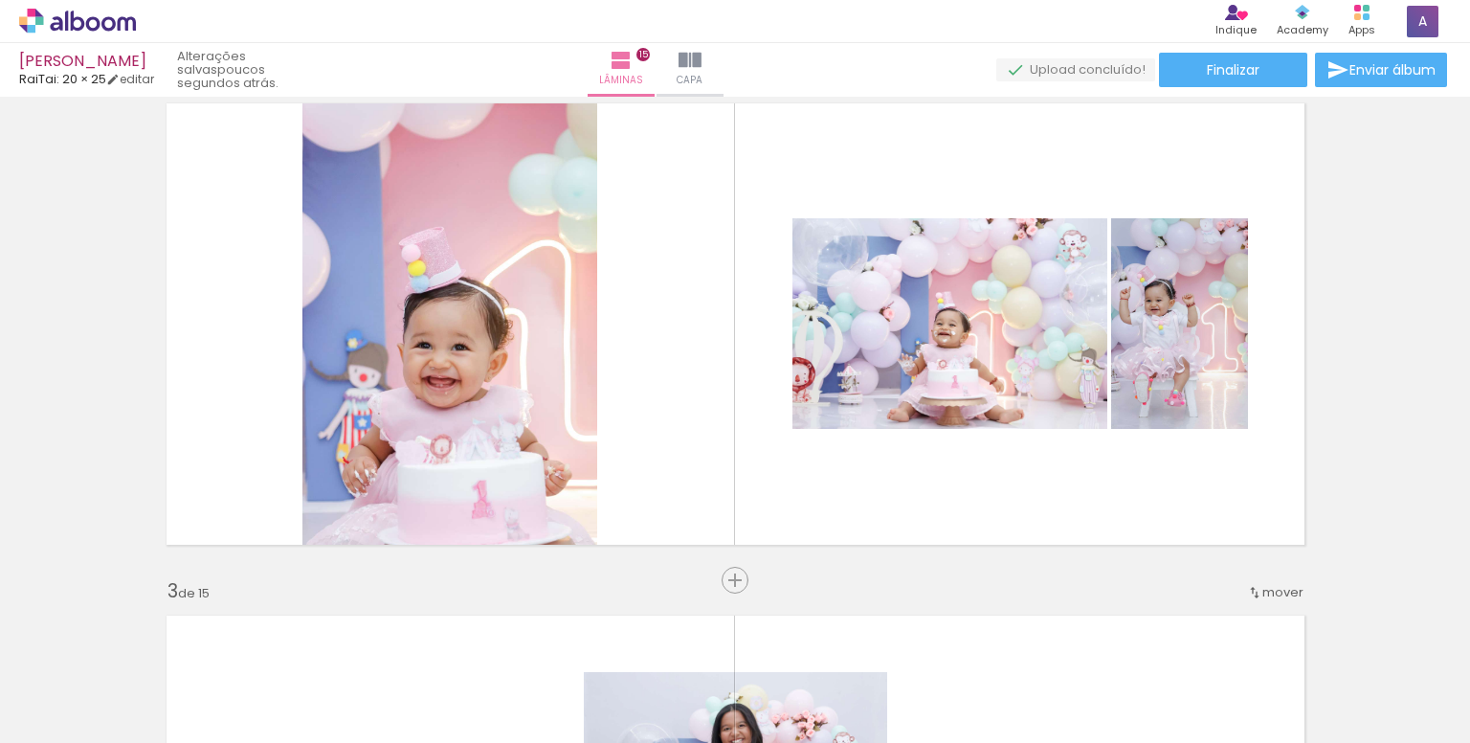
scroll to position [598, 0]
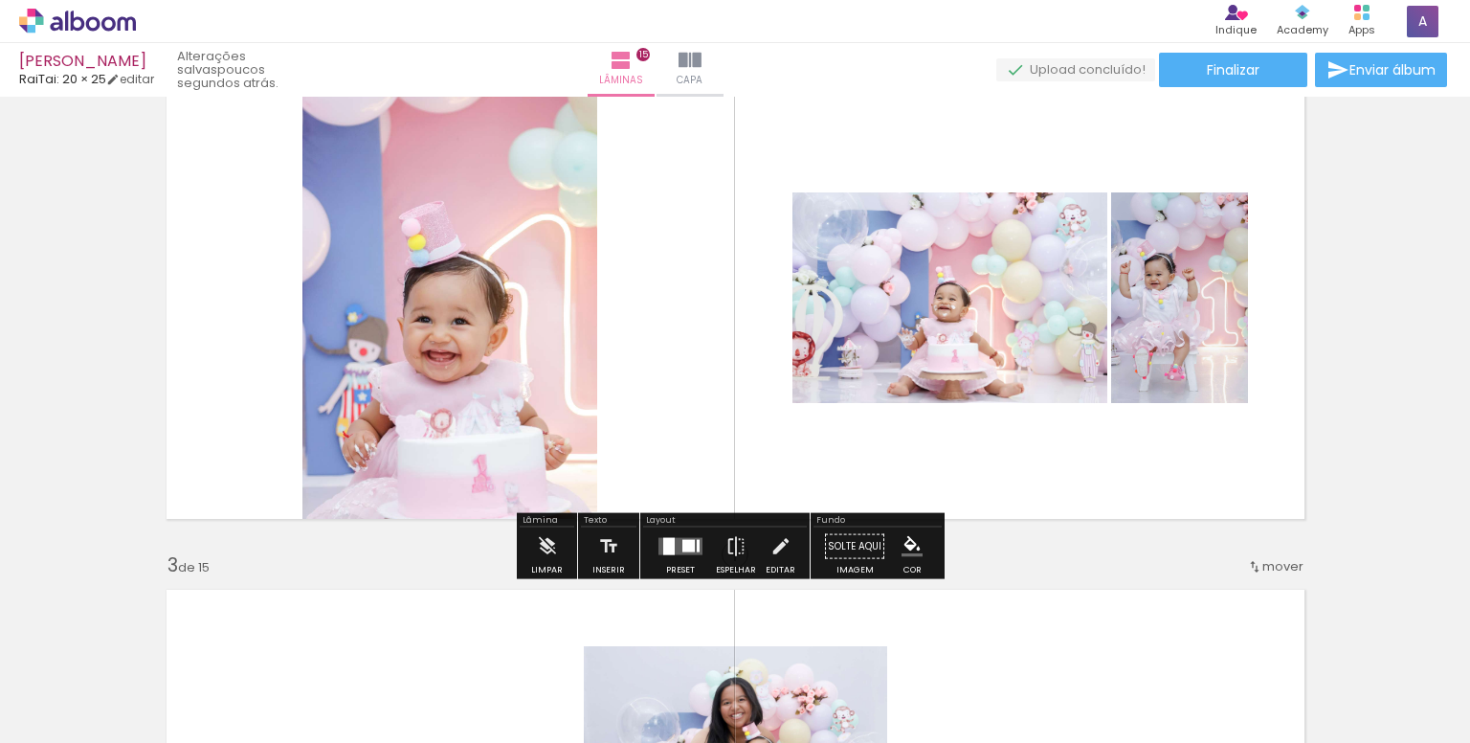
click at [673, 551] on quentale-layouter at bounding box center [681, 546] width 44 height 17
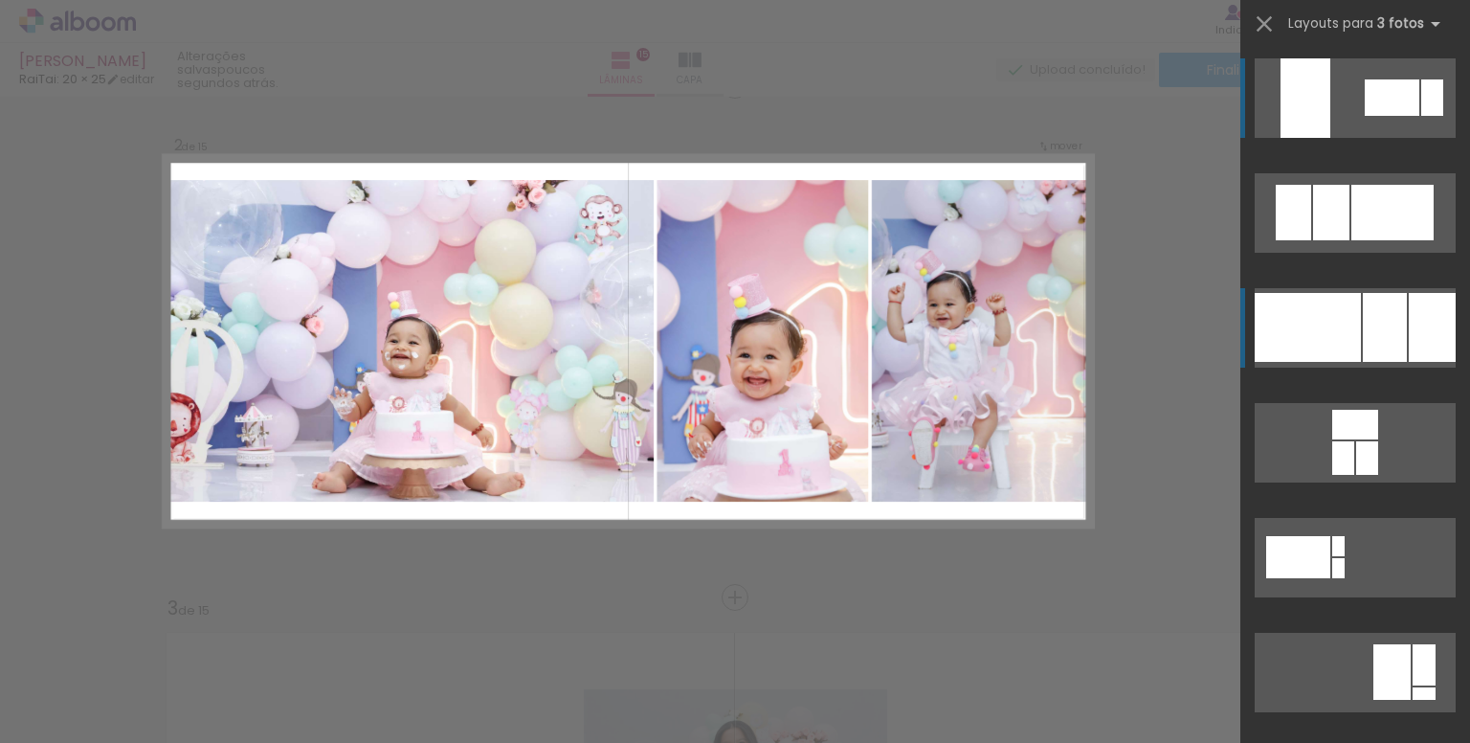
scroll to position [536, 0]
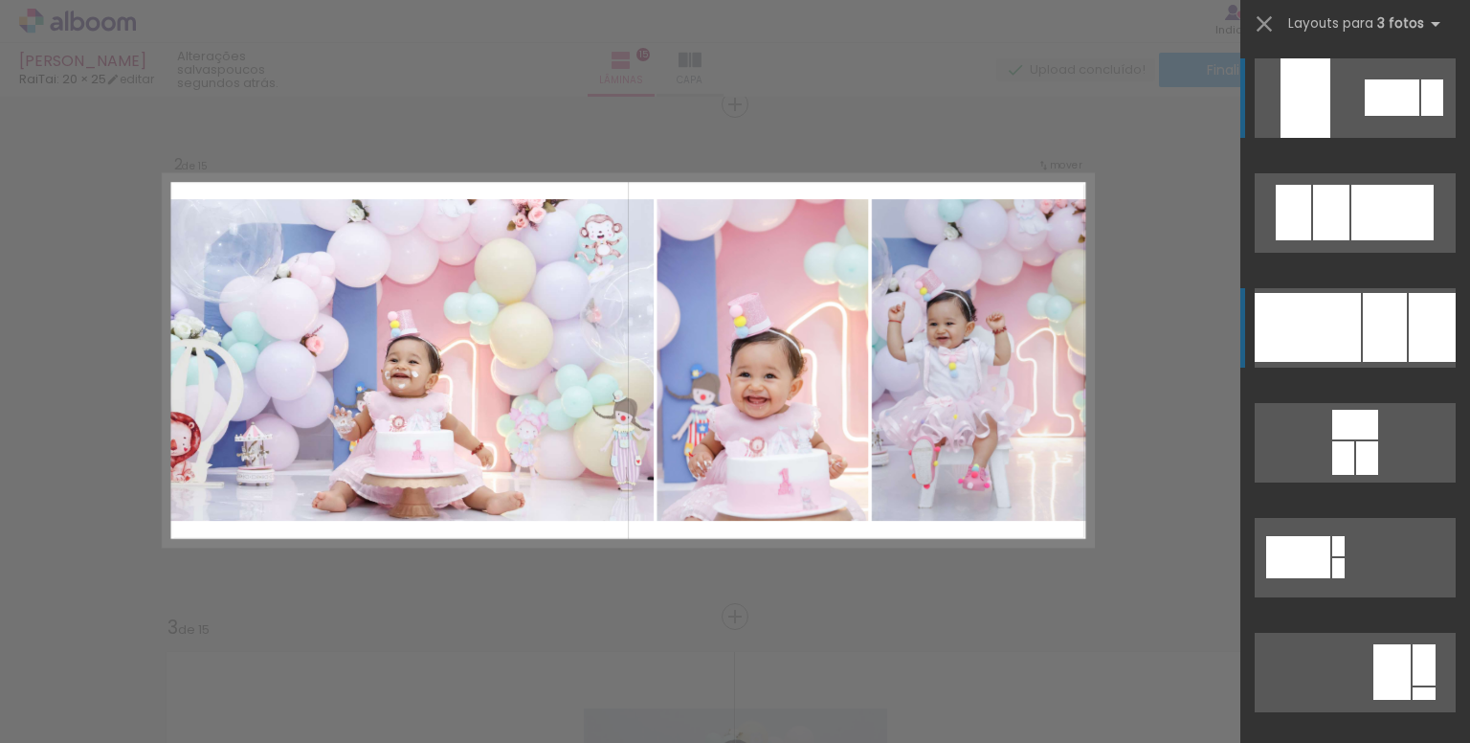
click at [1382, 116] on div at bounding box center [1392, 97] width 55 height 36
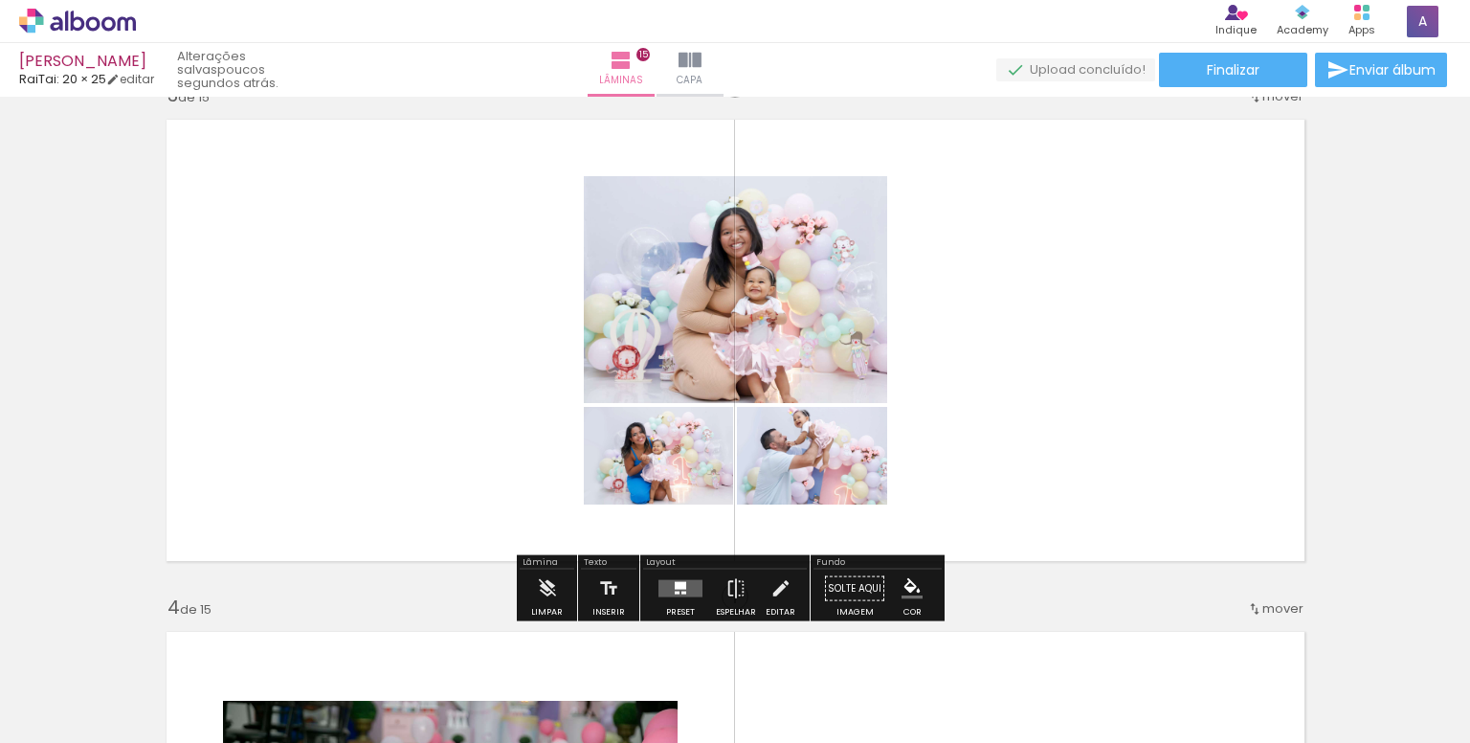
scroll to position [1110, 0]
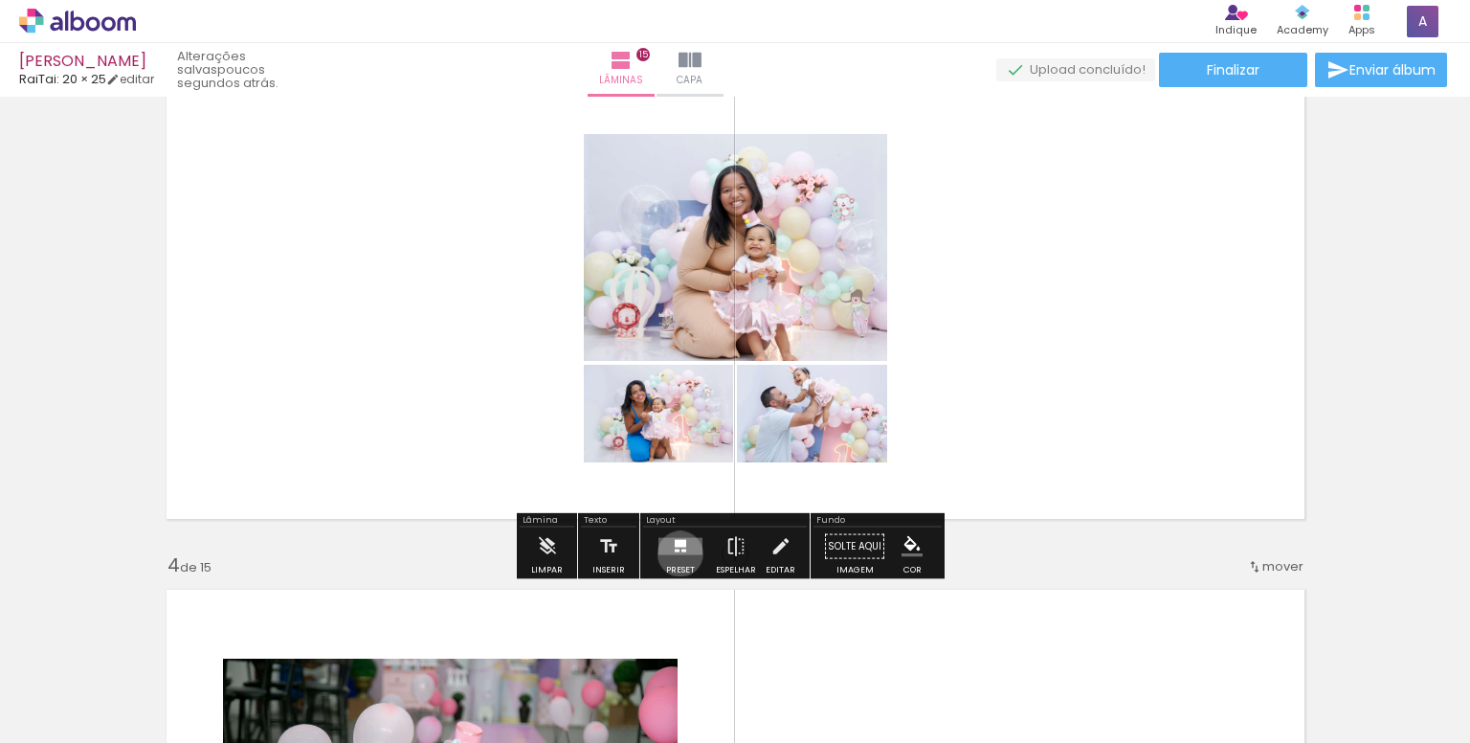
click at [676, 552] on quentale-layouter at bounding box center [681, 546] width 44 height 17
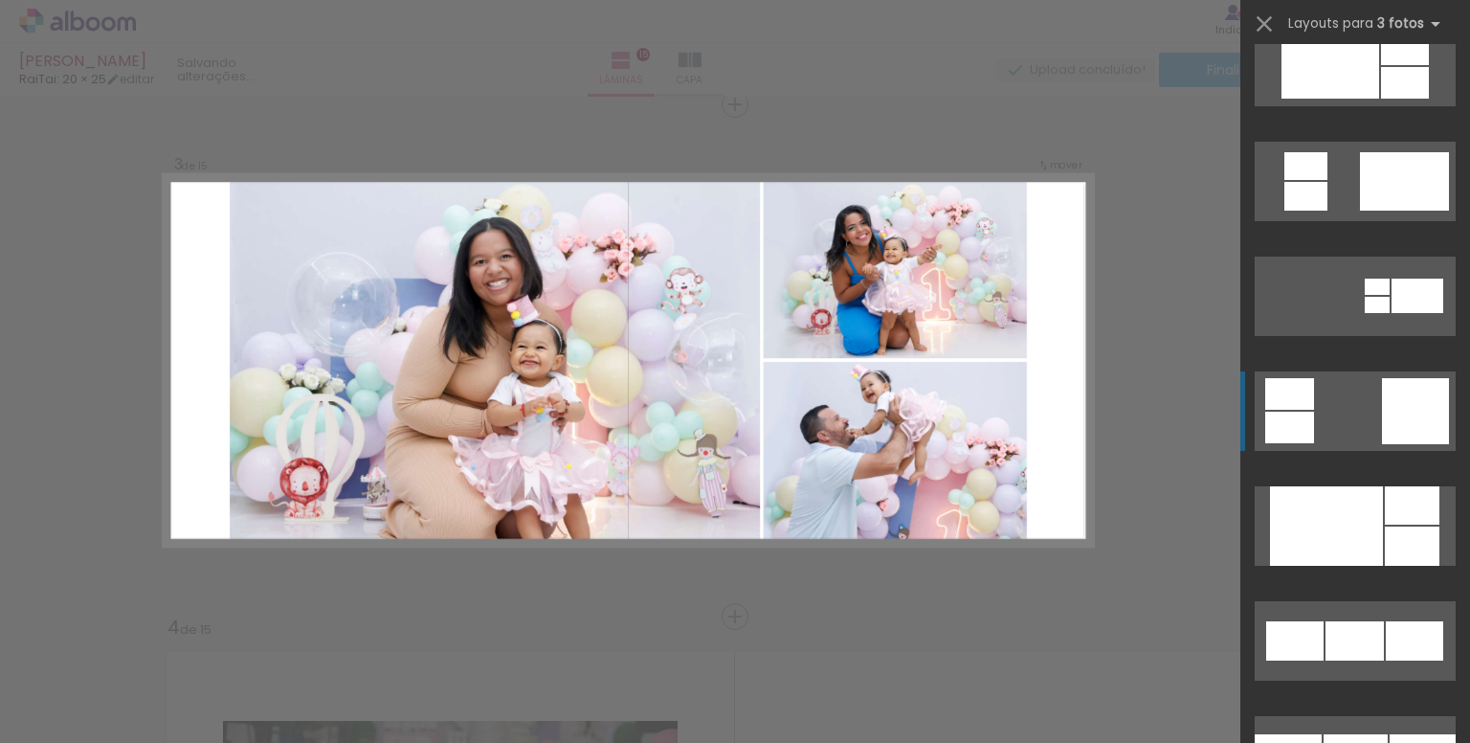
scroll to position [2680, 0]
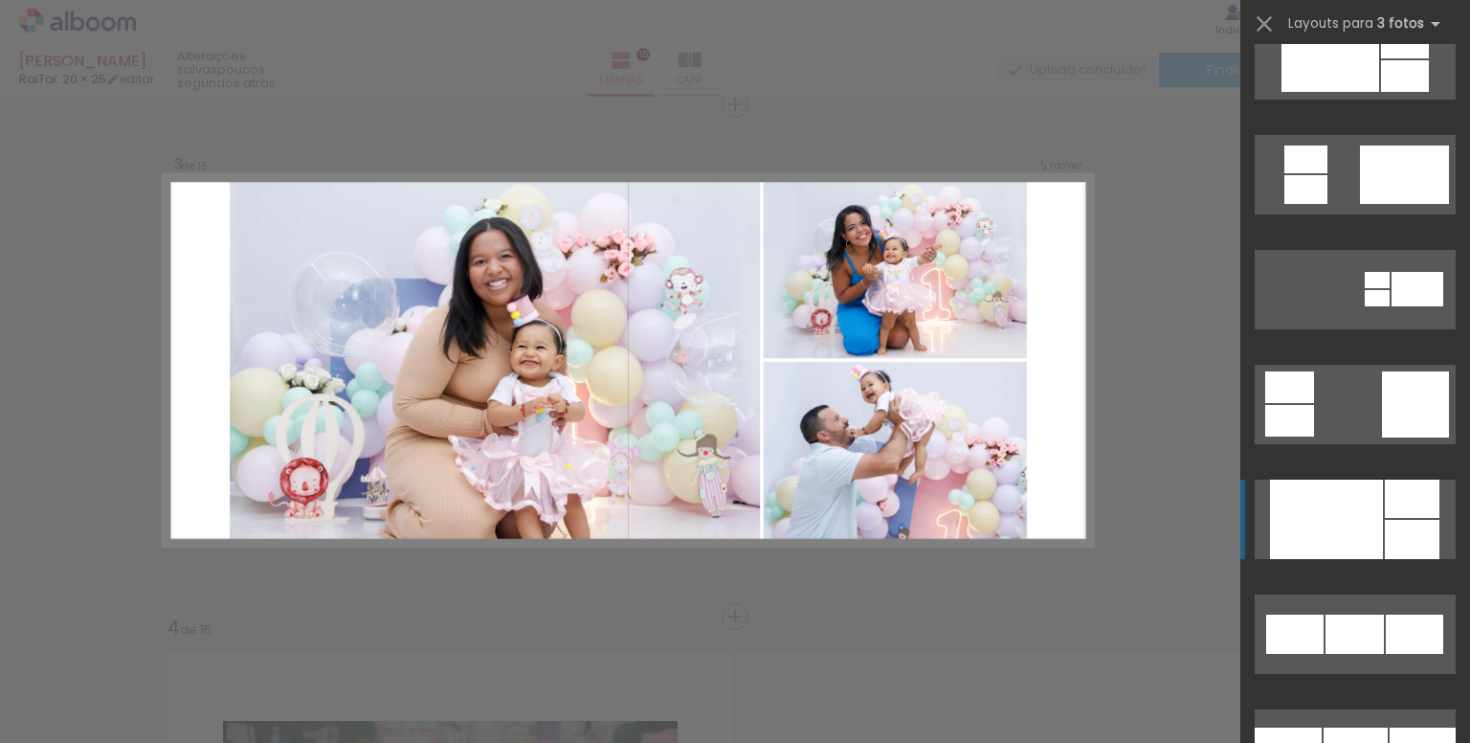
click at [1355, 523] on div at bounding box center [1326, 519] width 113 height 79
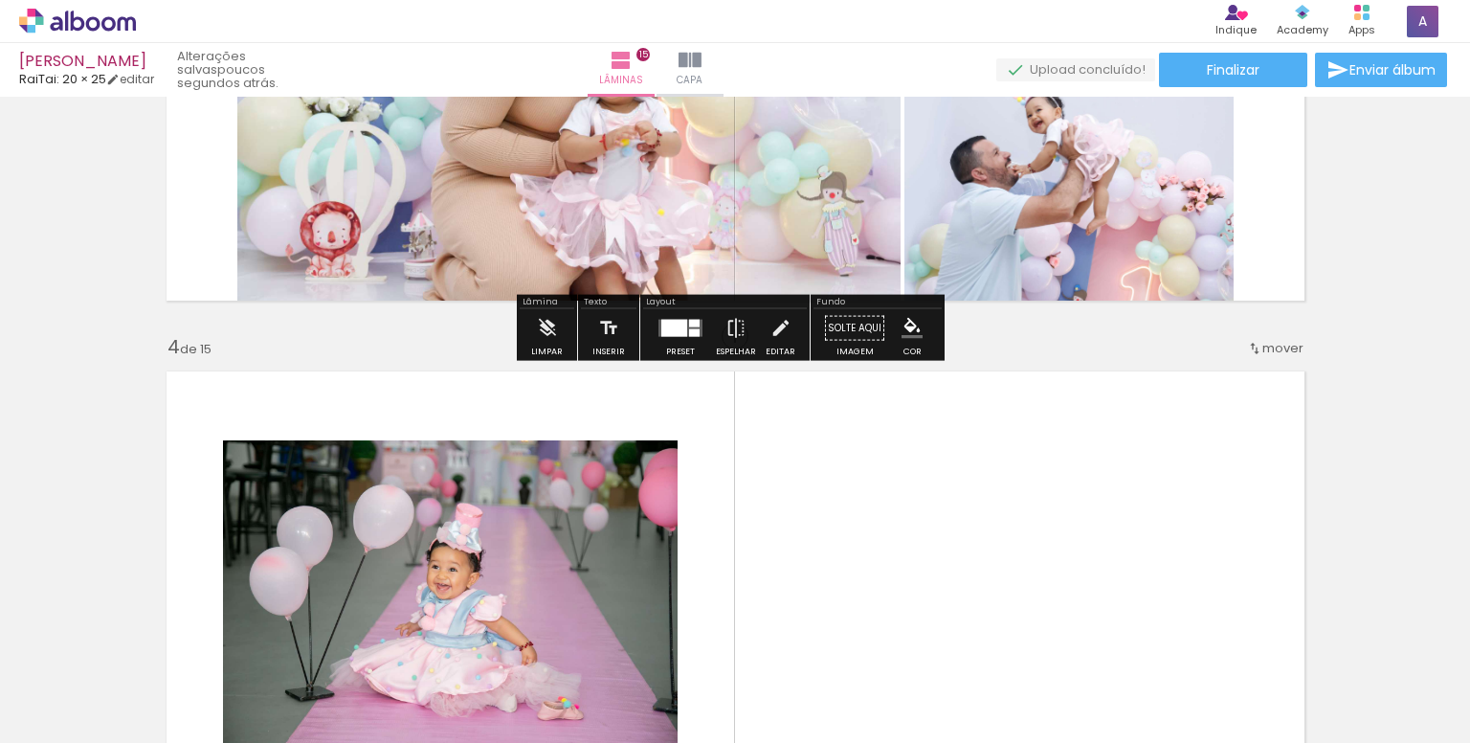
scroll to position [1623, 0]
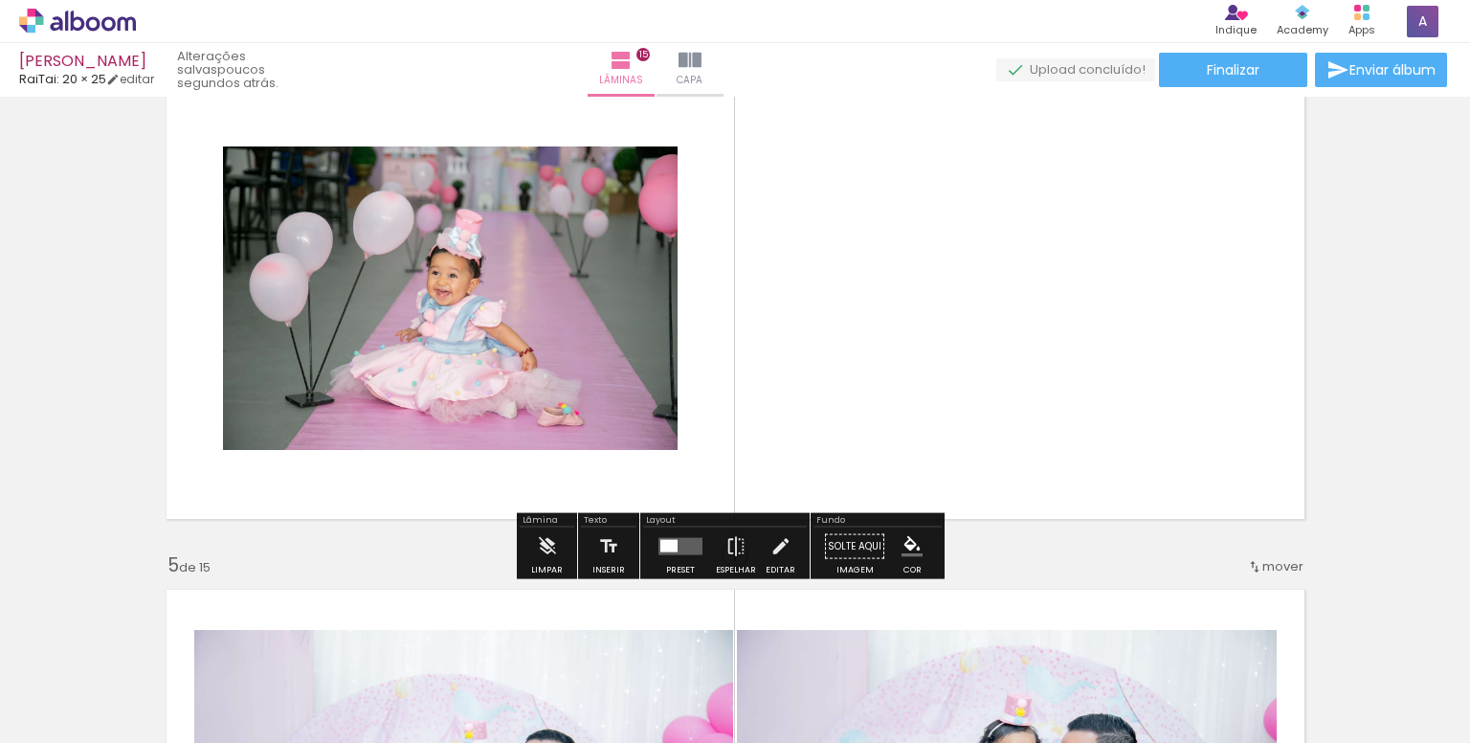
click at [667, 549] on div at bounding box center [668, 546] width 17 height 12
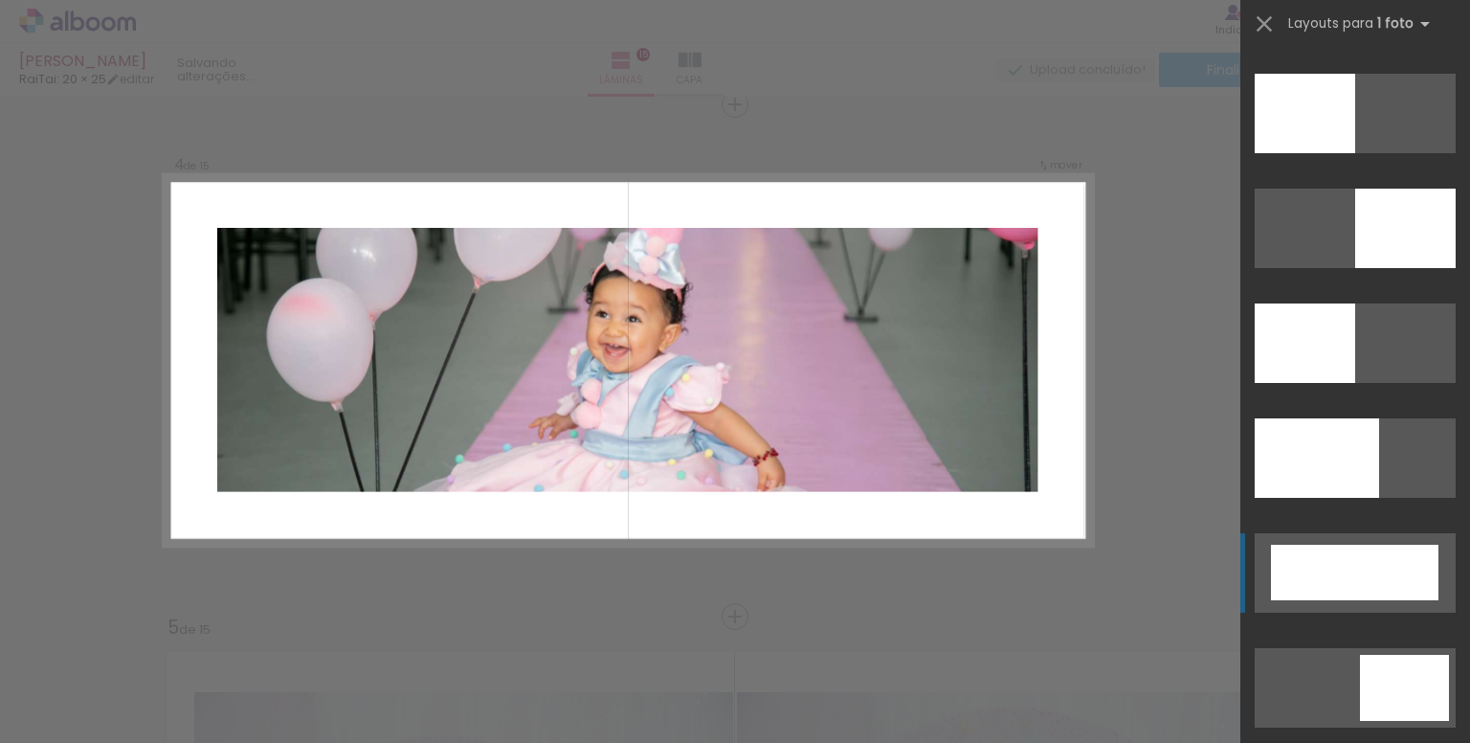
scroll to position [4403, 0]
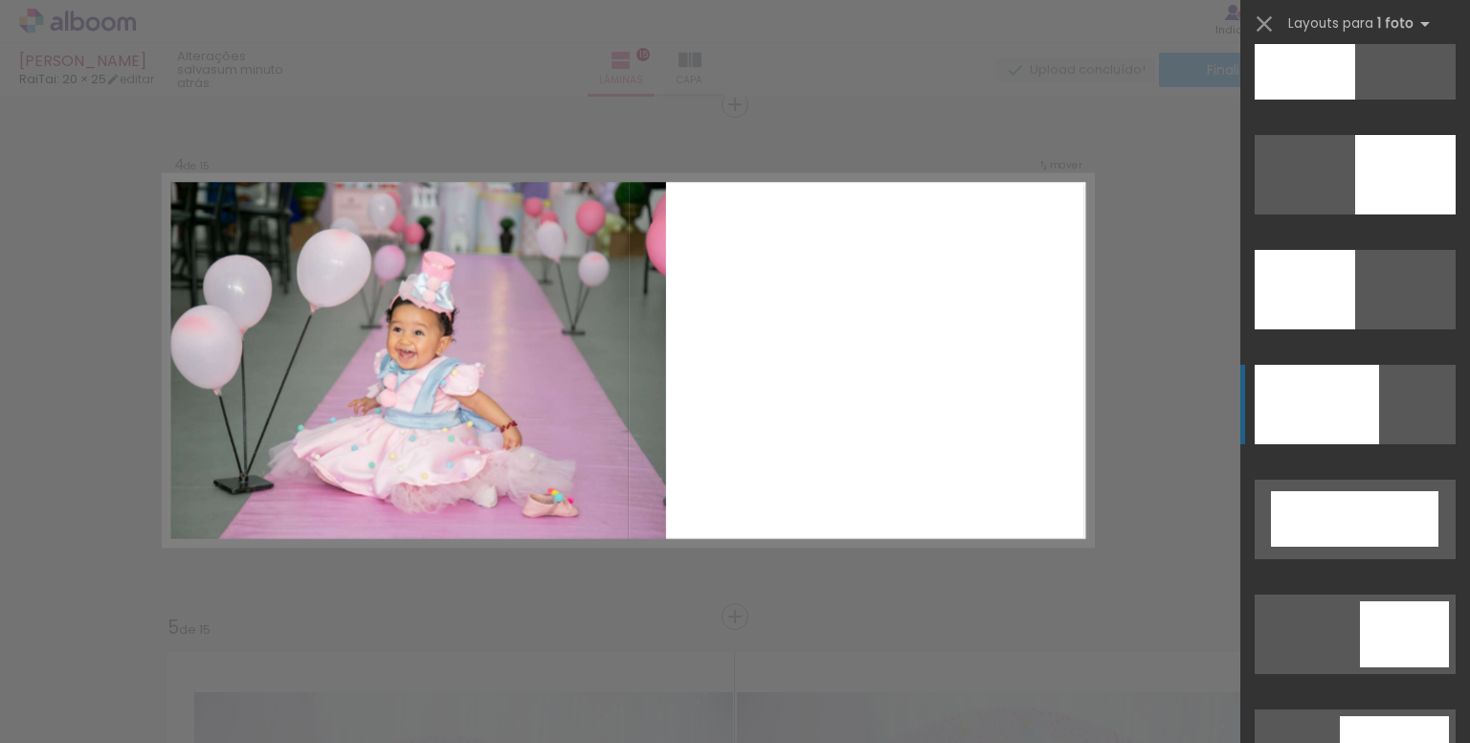
click at [1332, 431] on div at bounding box center [1317, 404] width 124 height 79
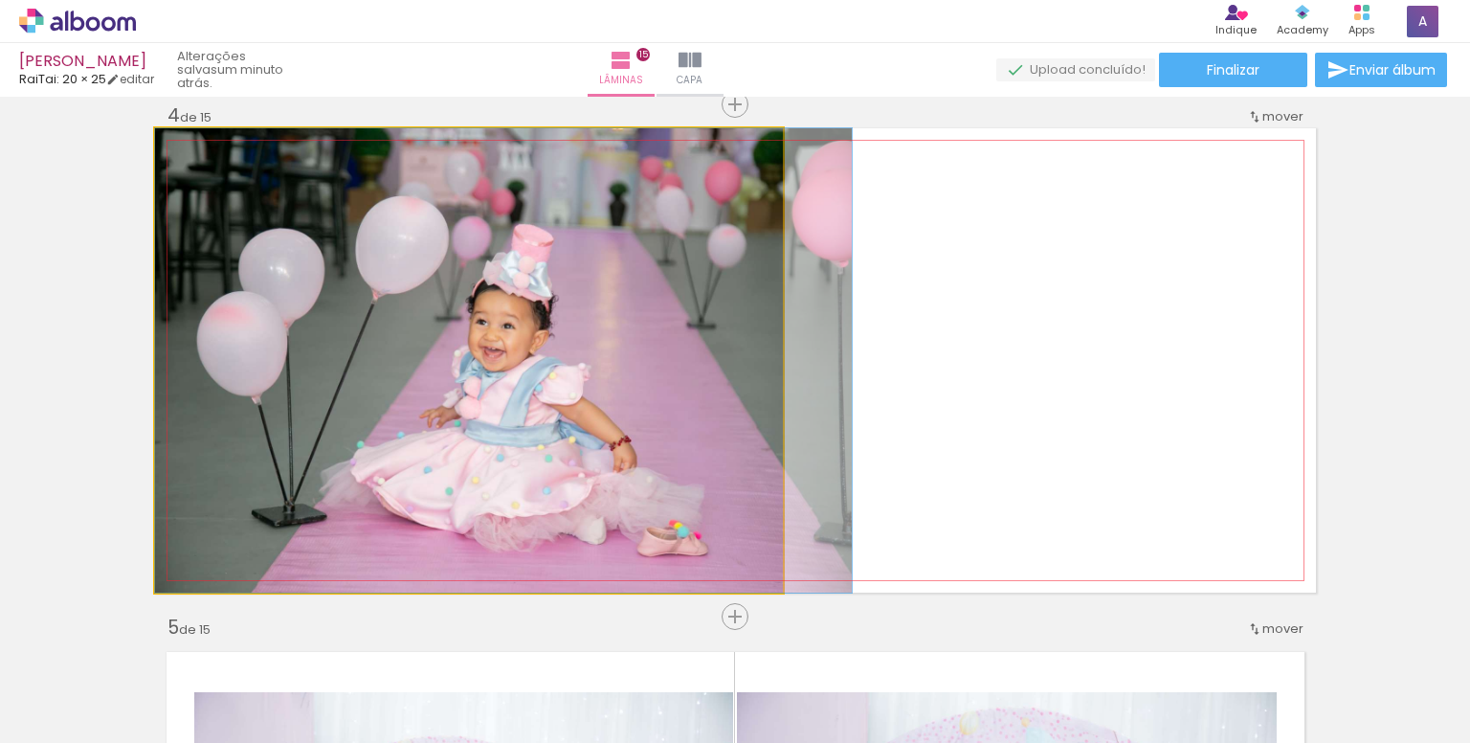
drag, startPoint x: 619, startPoint y: 470, endPoint x: 683, endPoint y: 464, distance: 63.4
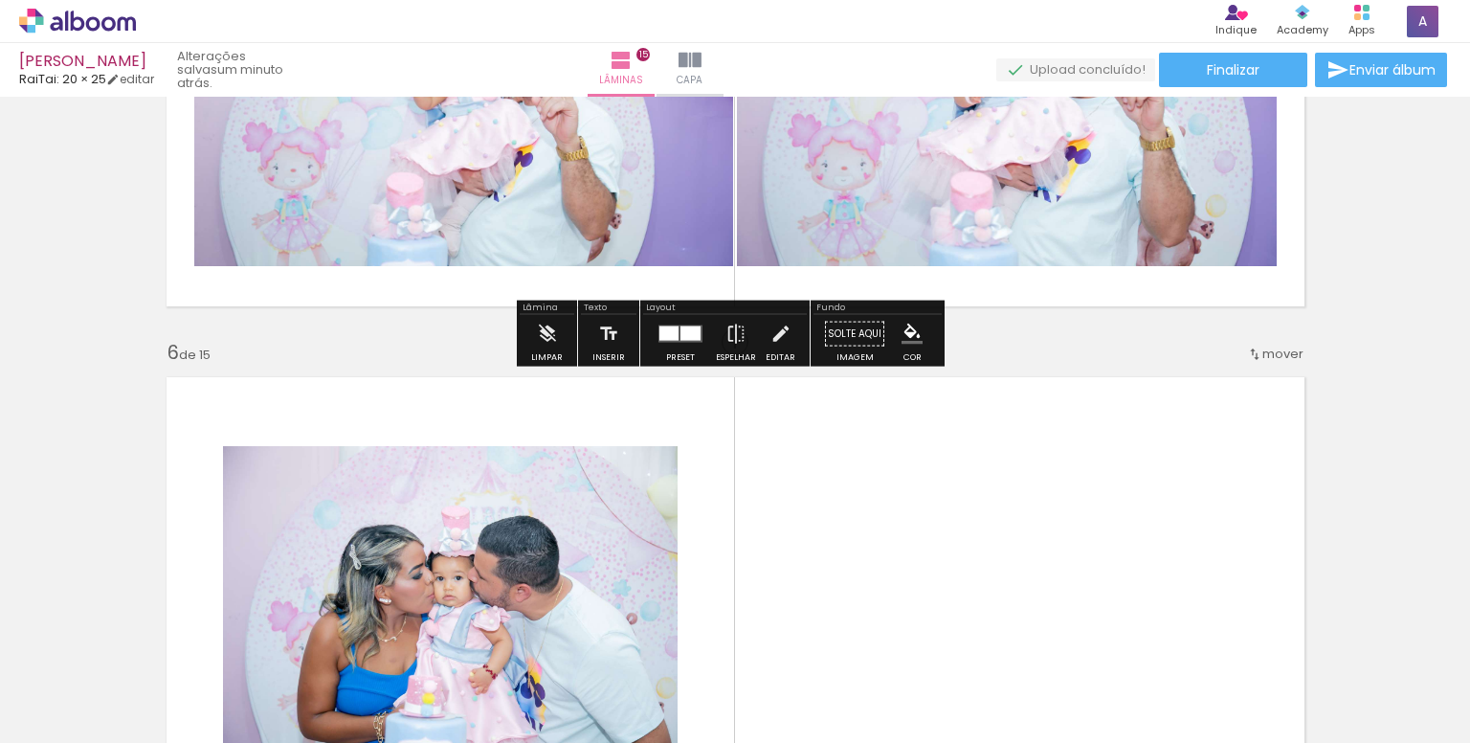
scroll to position [2613, 0]
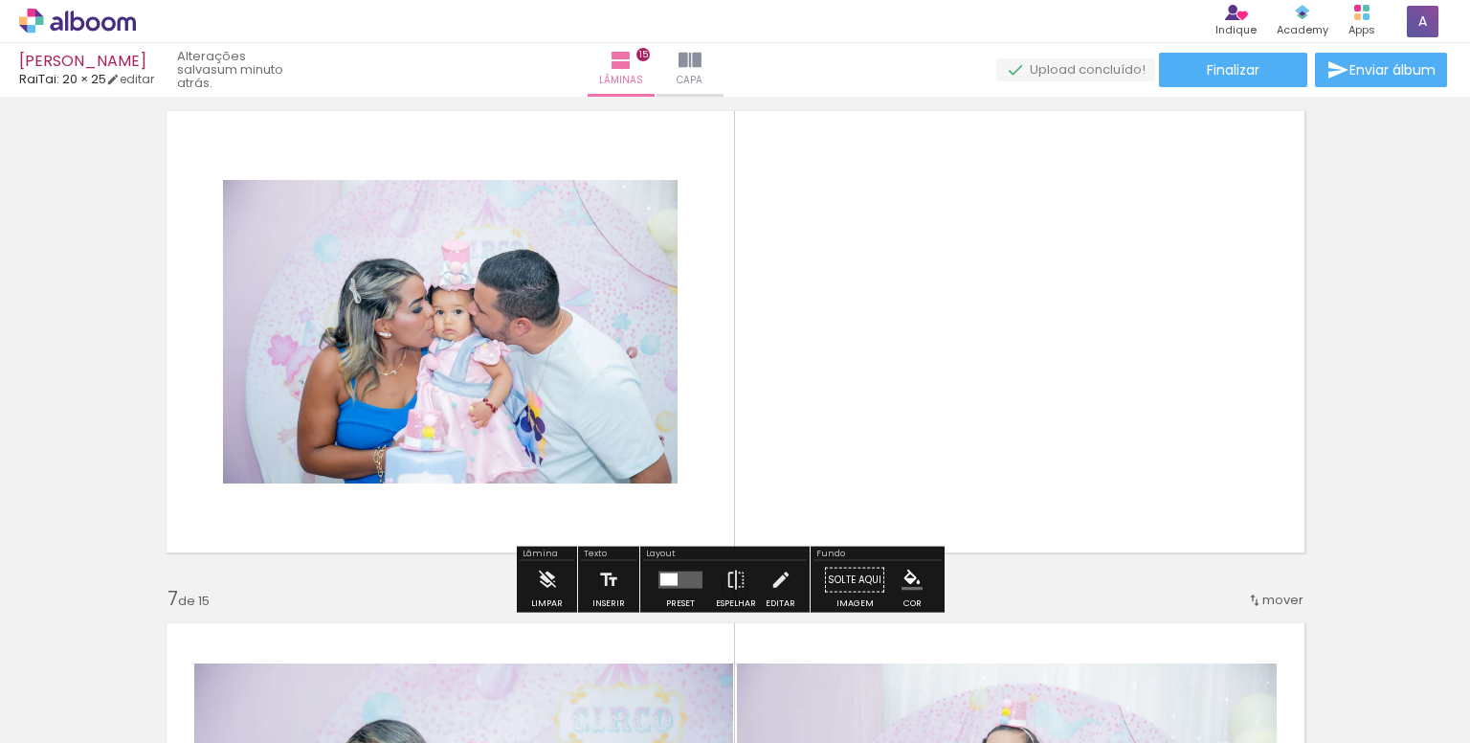
click at [666, 586] on quentale-layouter at bounding box center [681, 579] width 44 height 17
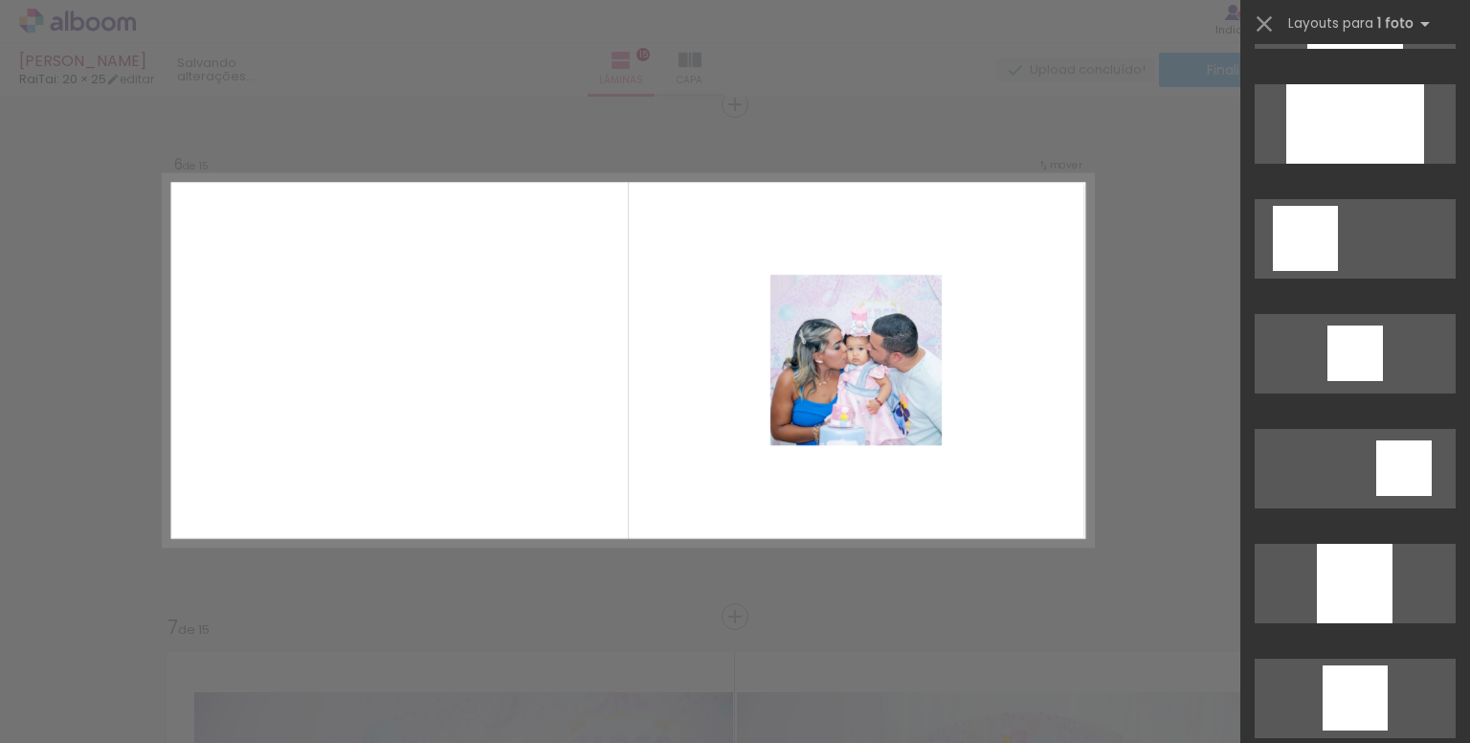
scroll to position [1723, 0]
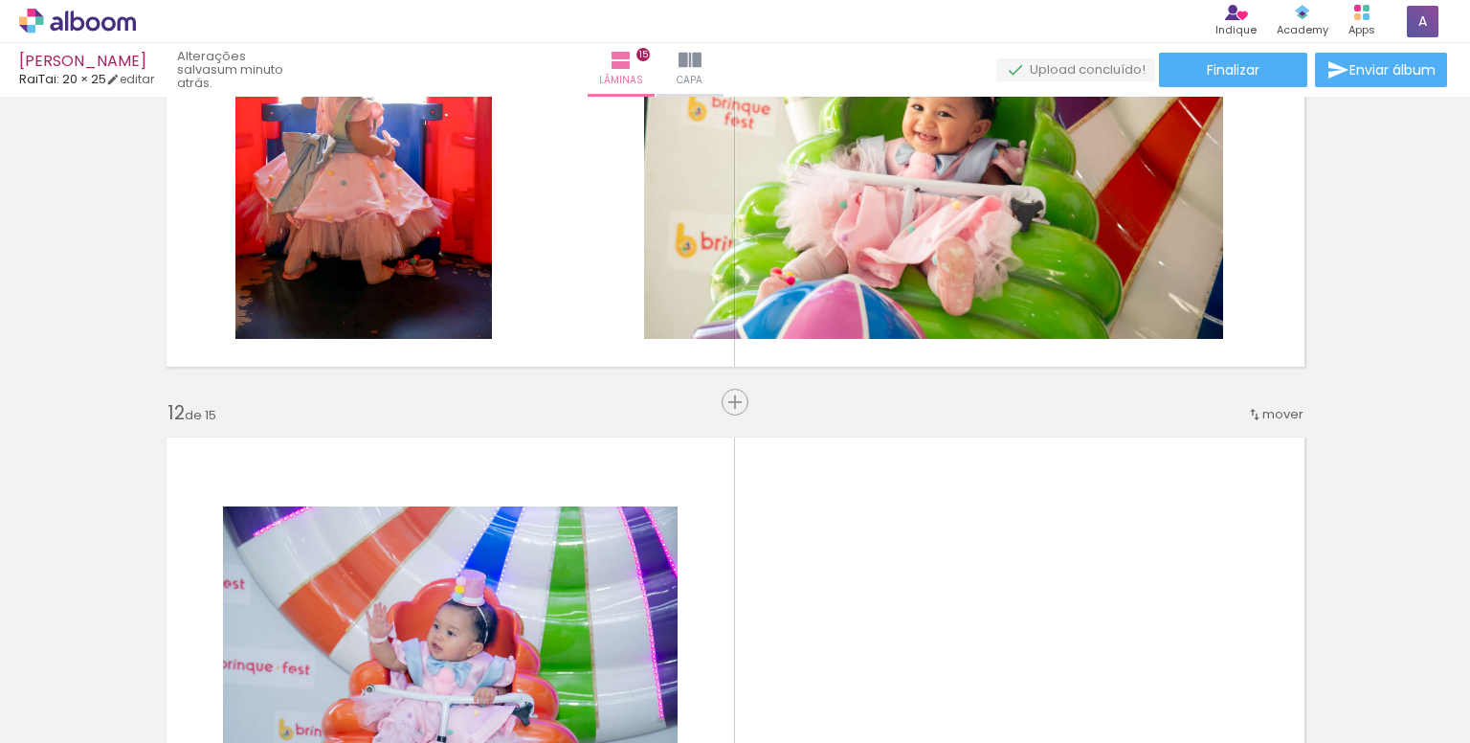
scroll to position [5361, 0]
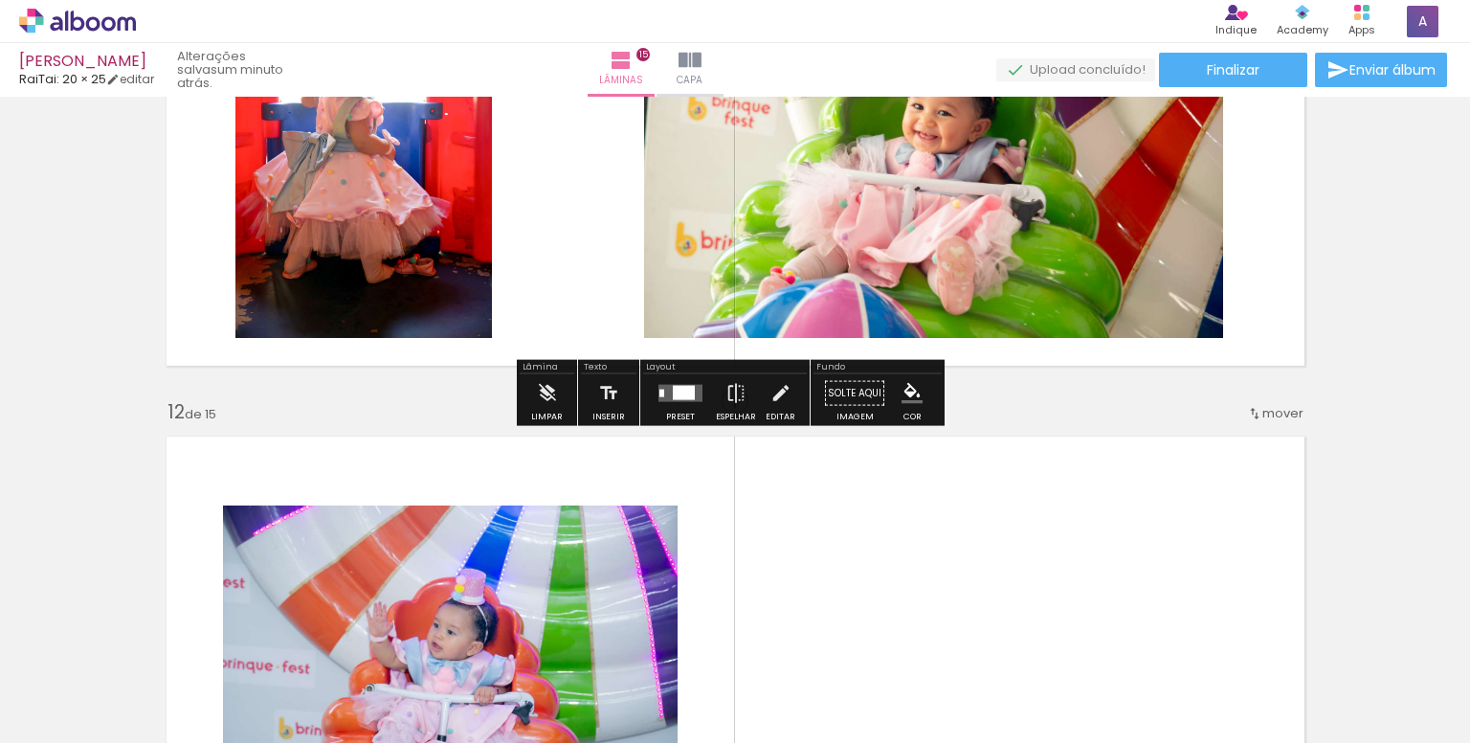
click at [669, 401] on div at bounding box center [681, 393] width 52 height 38
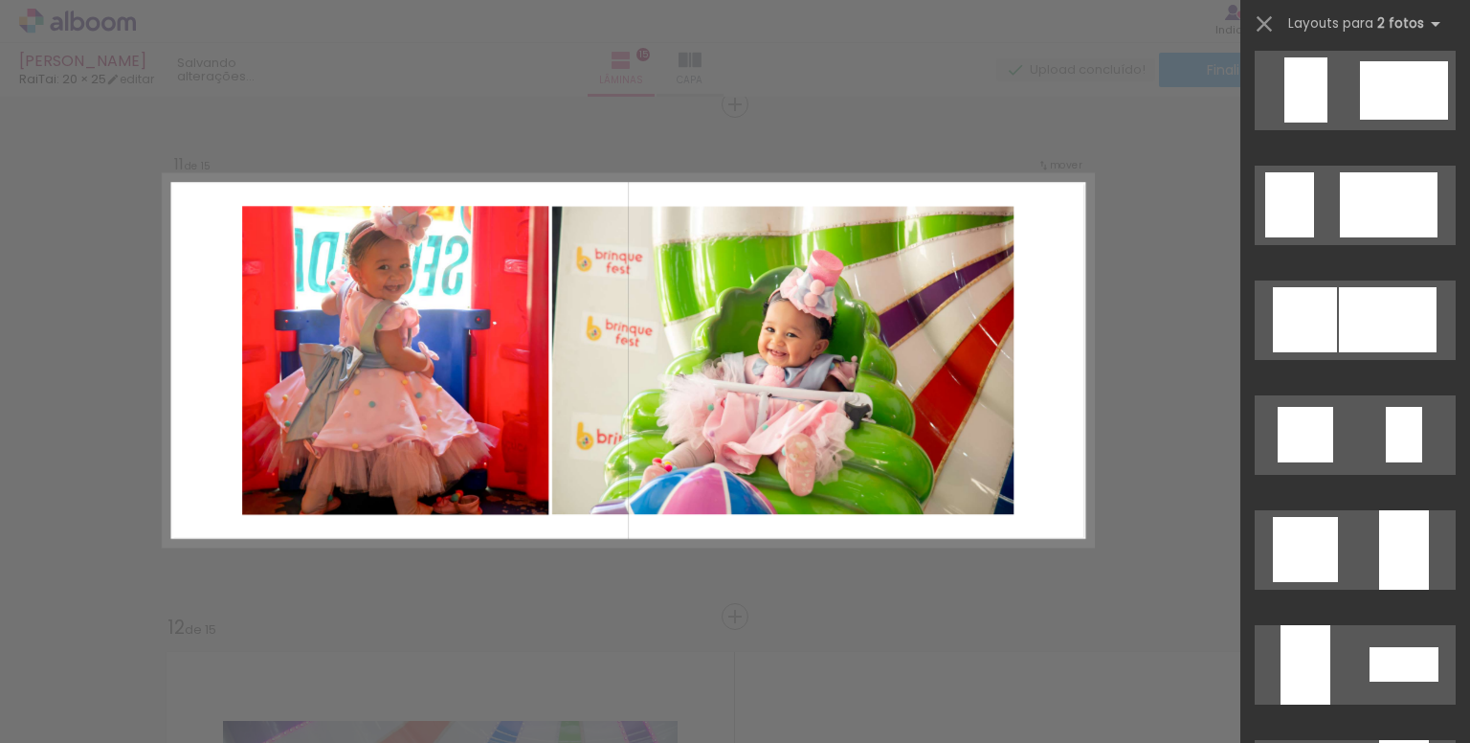
scroll to position [1436, 0]
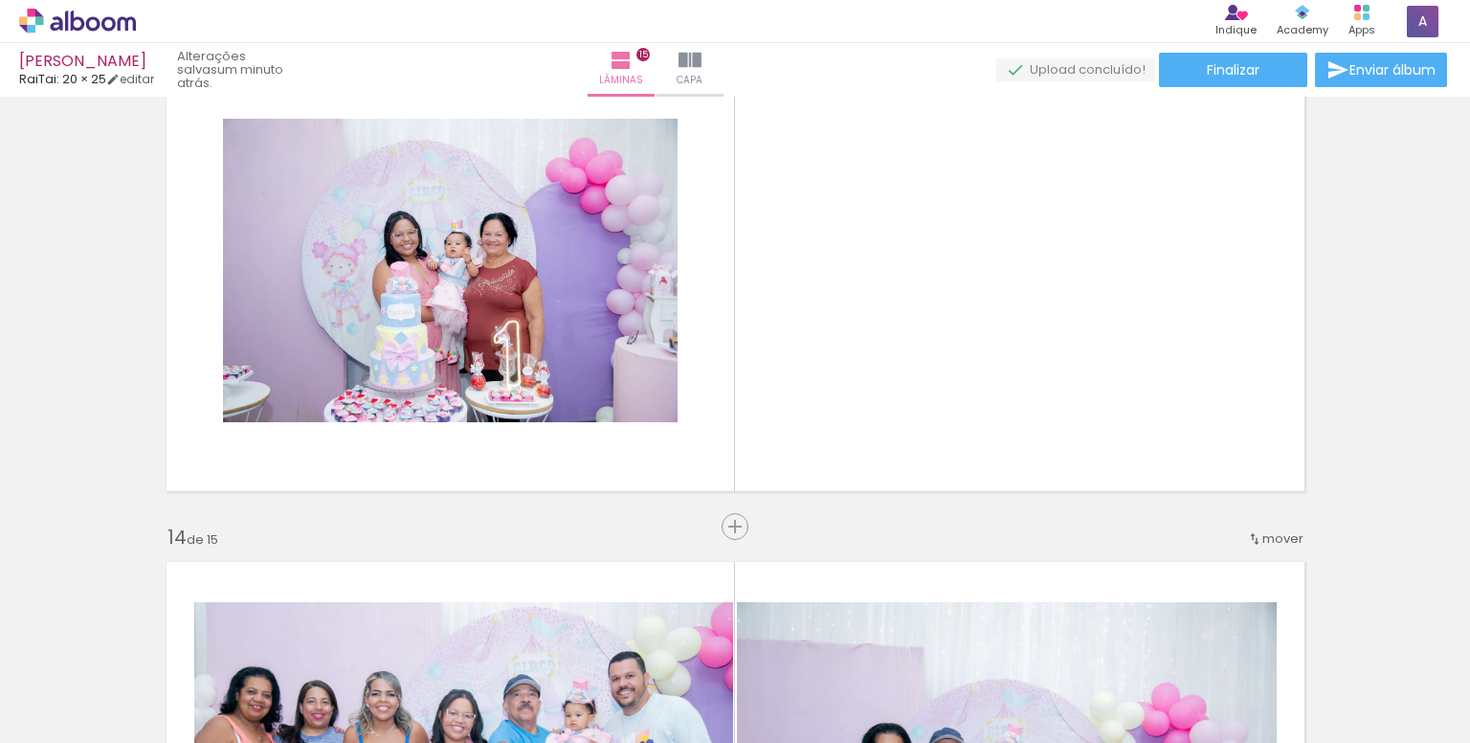
scroll to position [6294, 0]
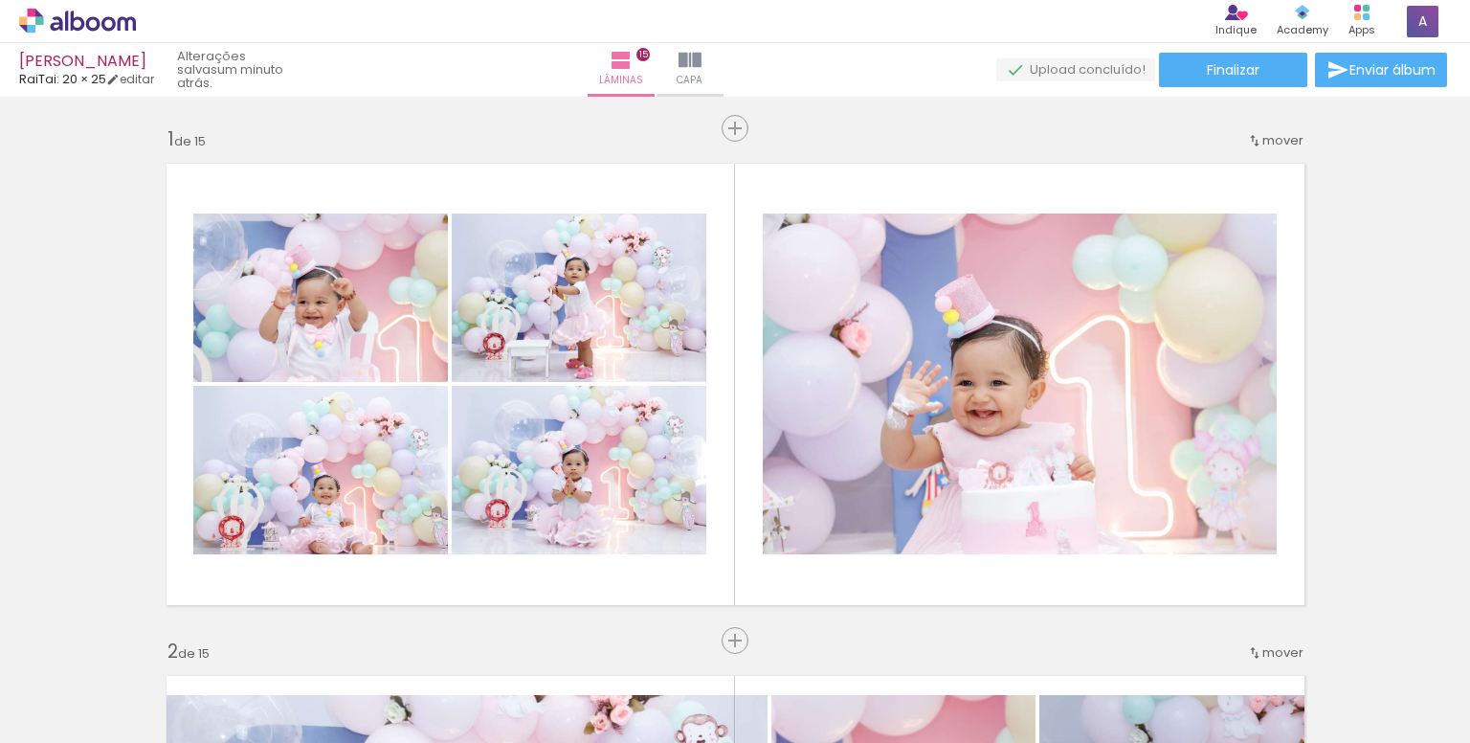
click at [69, 717] on span "Adicionar Fotos" at bounding box center [67, 716] width 57 height 21
click at [0, 0] on input "file" at bounding box center [0, 0] width 0 height 0
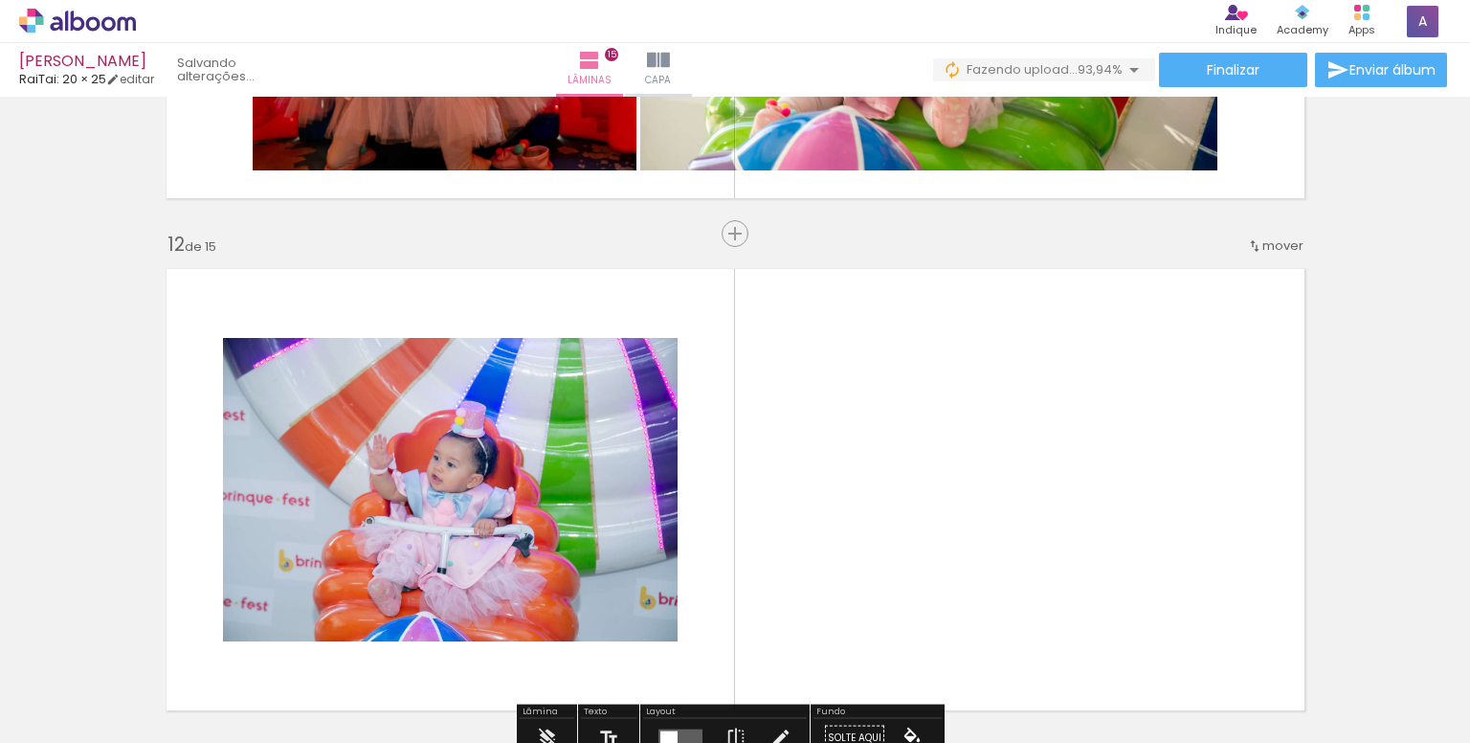
scroll to position [5720, 0]
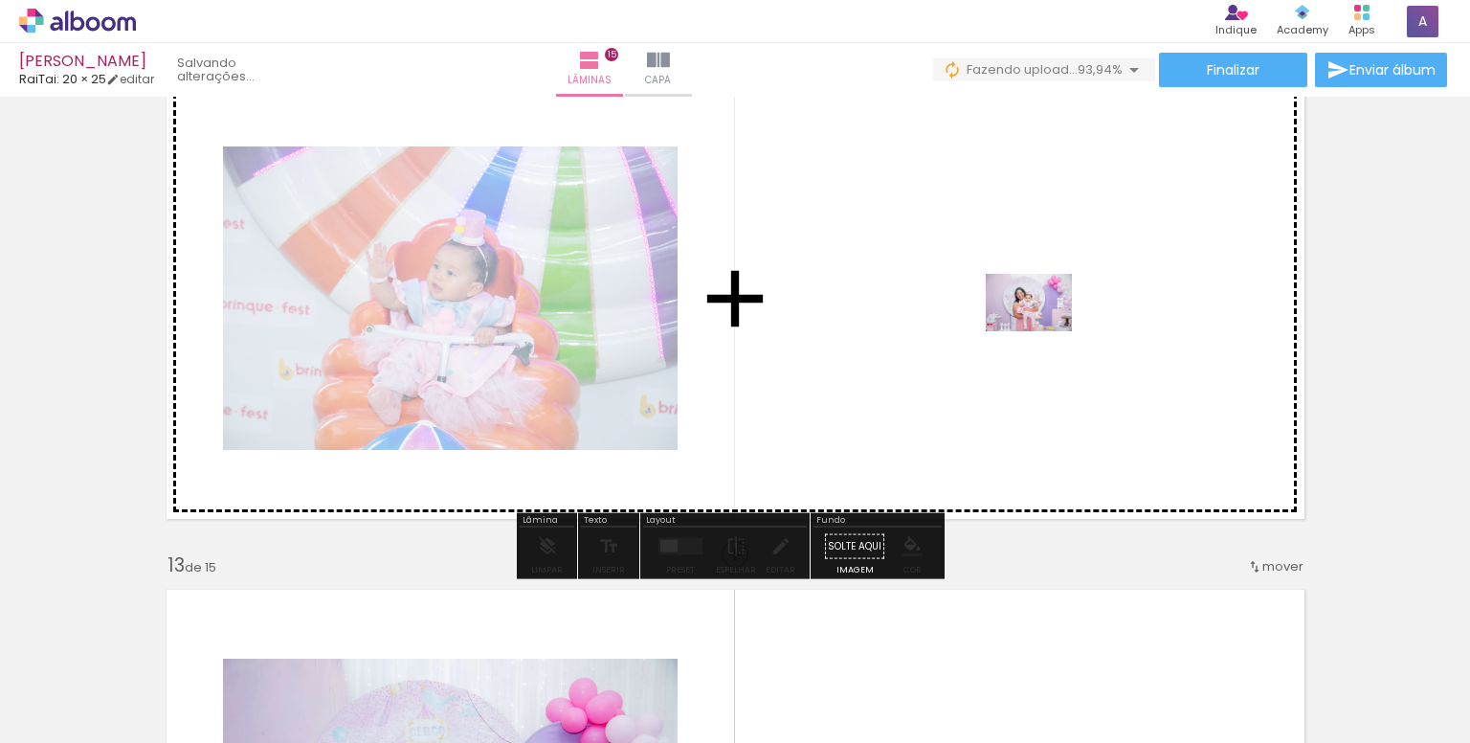
drag, startPoint x: 1287, startPoint y: 697, endPoint x: 1042, endPoint y: 330, distance: 441.0
click at [1042, 330] on quentale-workspace at bounding box center [735, 371] width 1470 height 743
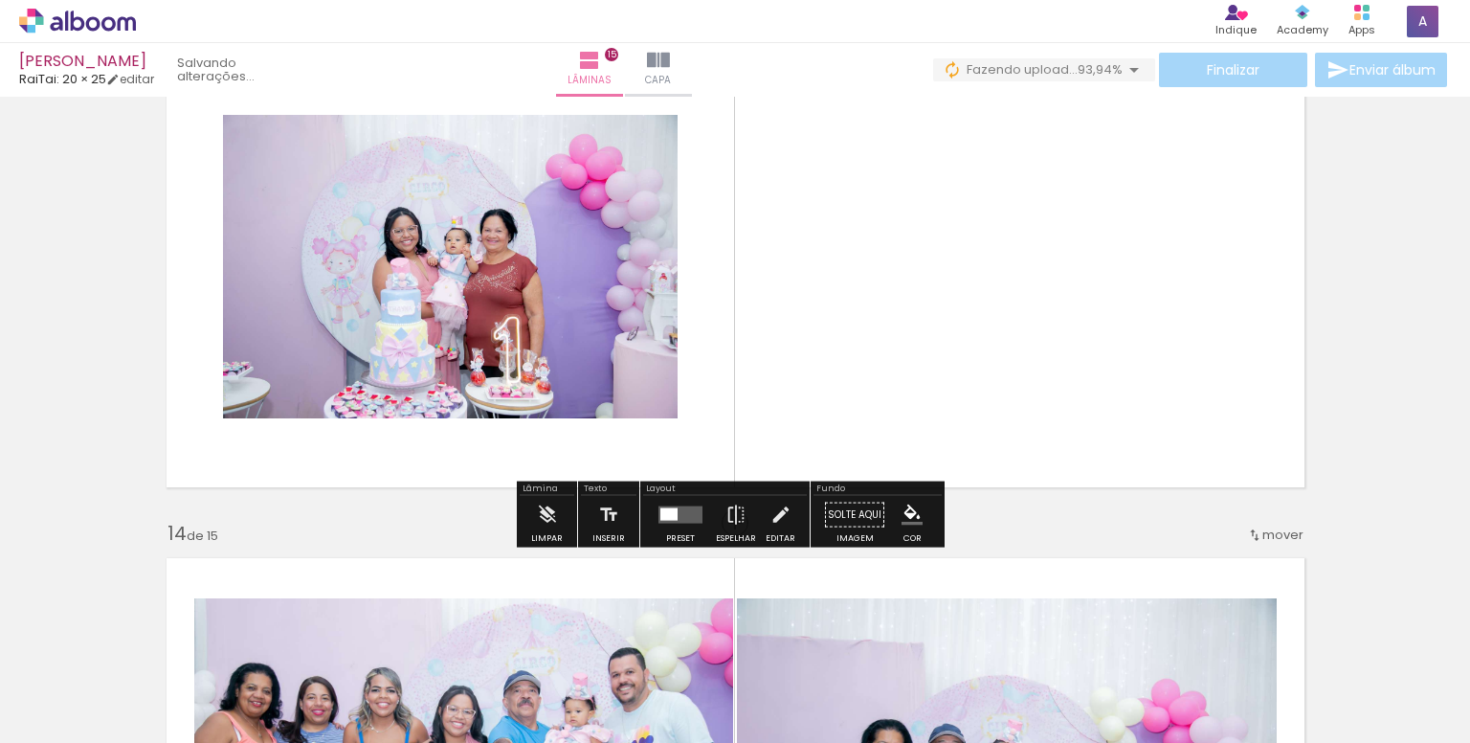
scroll to position [6294, 0]
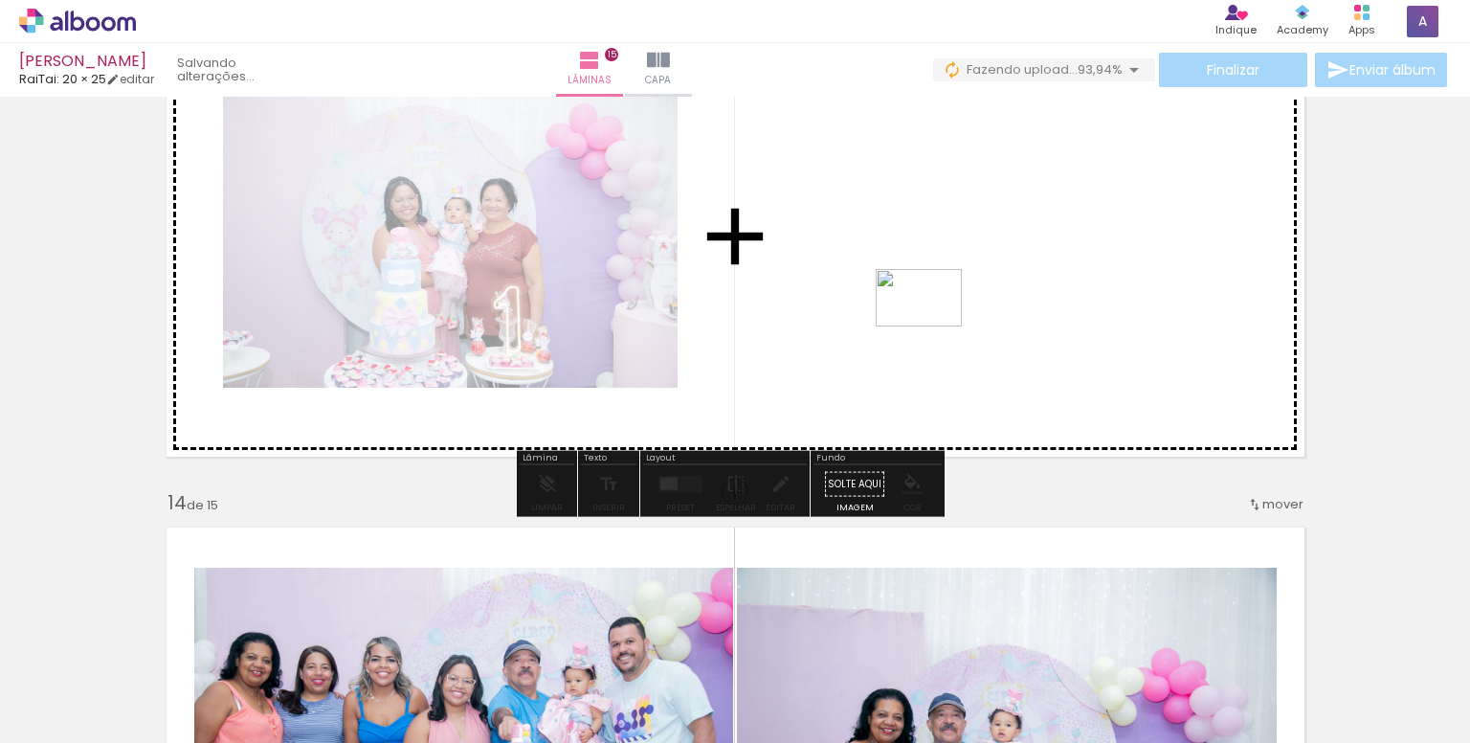
drag, startPoint x: 1385, startPoint y: 690, endPoint x: 934, endPoint y: 326, distance: 579.3
click at [934, 326] on quentale-workspace at bounding box center [735, 371] width 1470 height 743
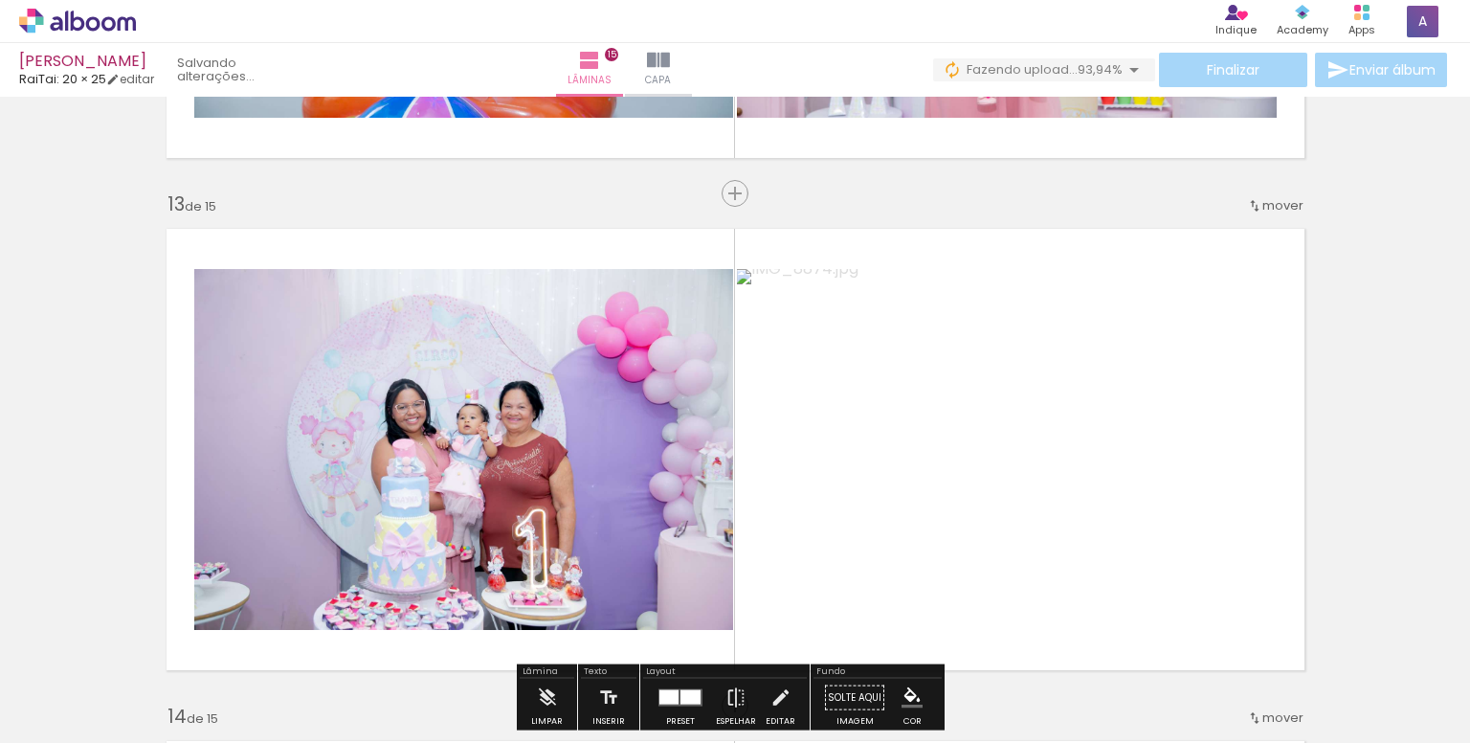
scroll to position [6198, 0]
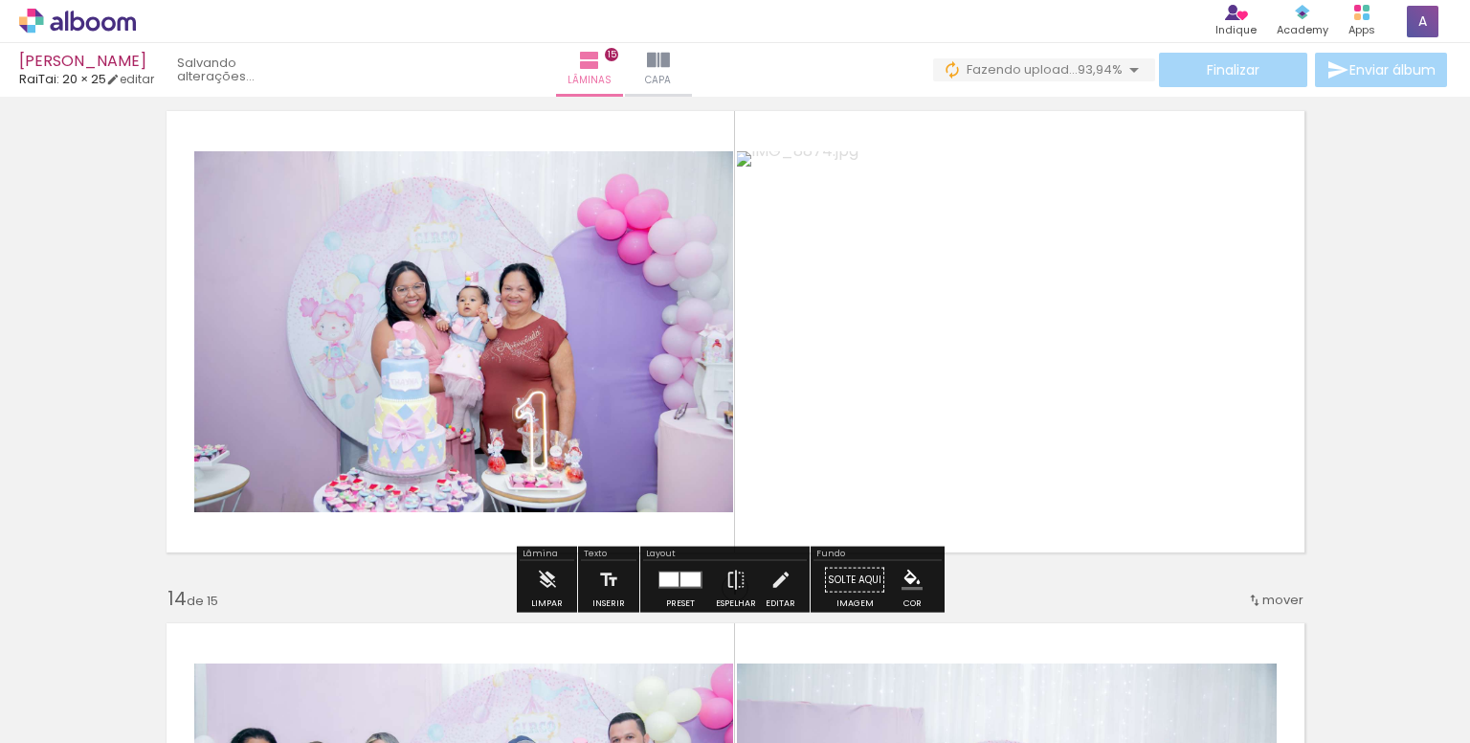
click at [958, 290] on quentale-photo at bounding box center [1007, 331] width 540 height 361
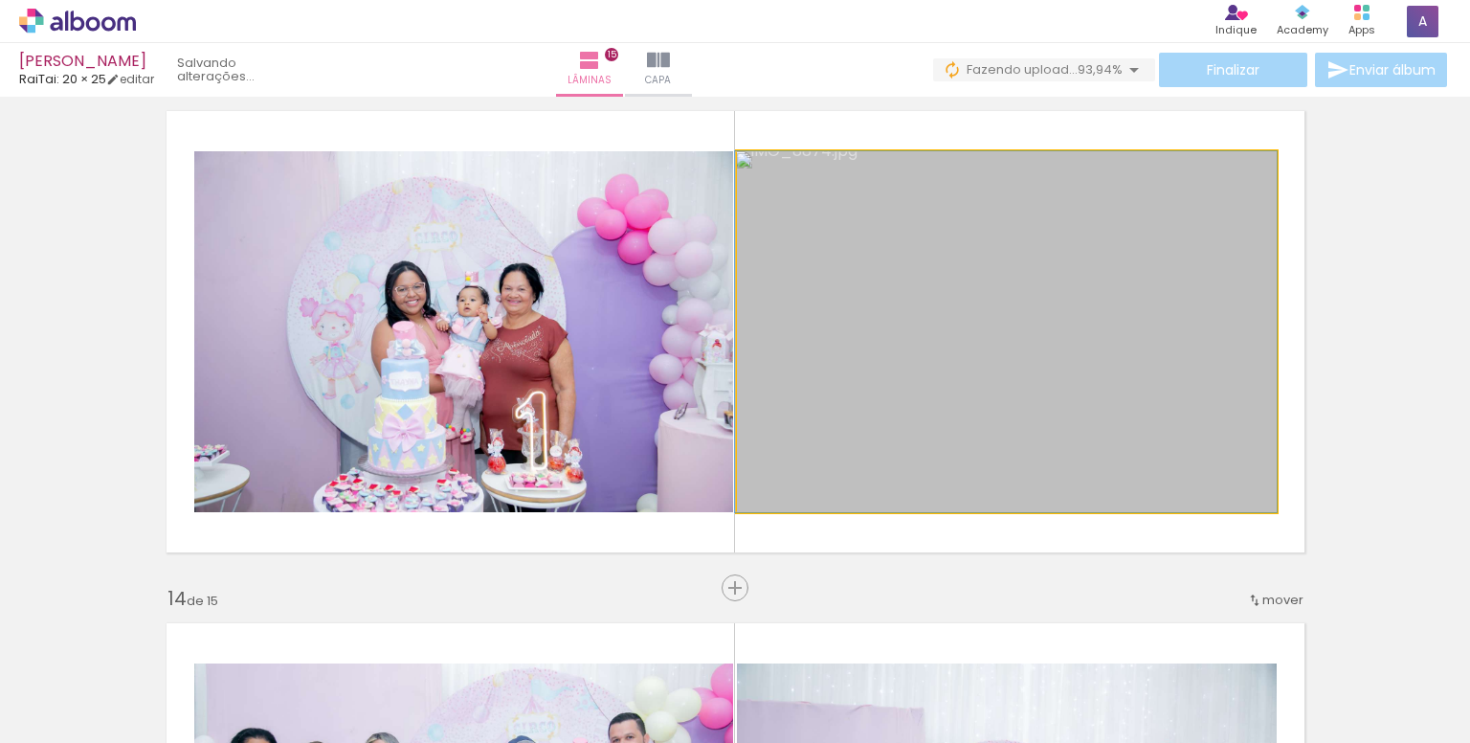
drag, startPoint x: 957, startPoint y: 290, endPoint x: 914, endPoint y: 284, distance: 43.5
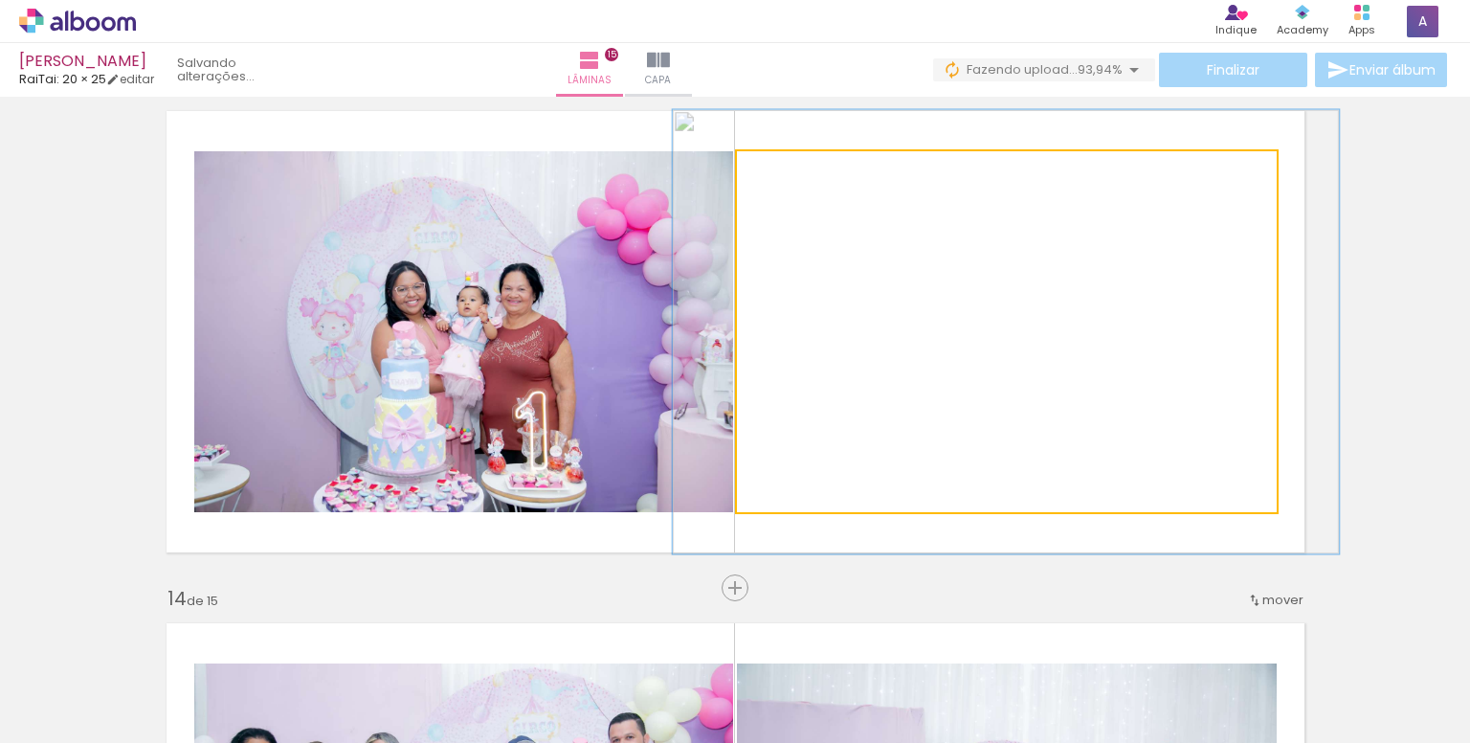
drag, startPoint x: 778, startPoint y: 173, endPoint x: 794, endPoint y: 173, distance: 15.3
type paper-slider "123"
click at [794, 173] on div at bounding box center [796, 171] width 17 height 17
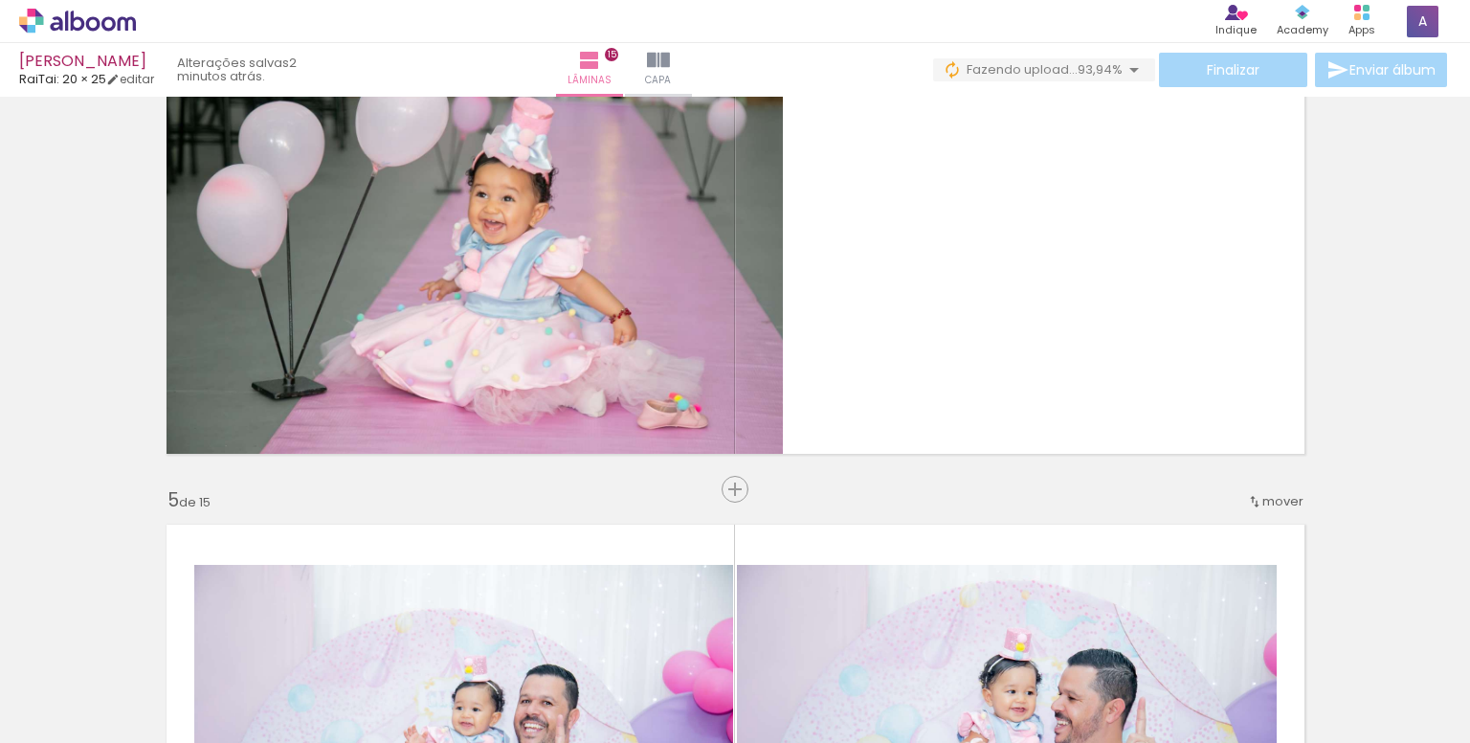
scroll to position [1699, 0]
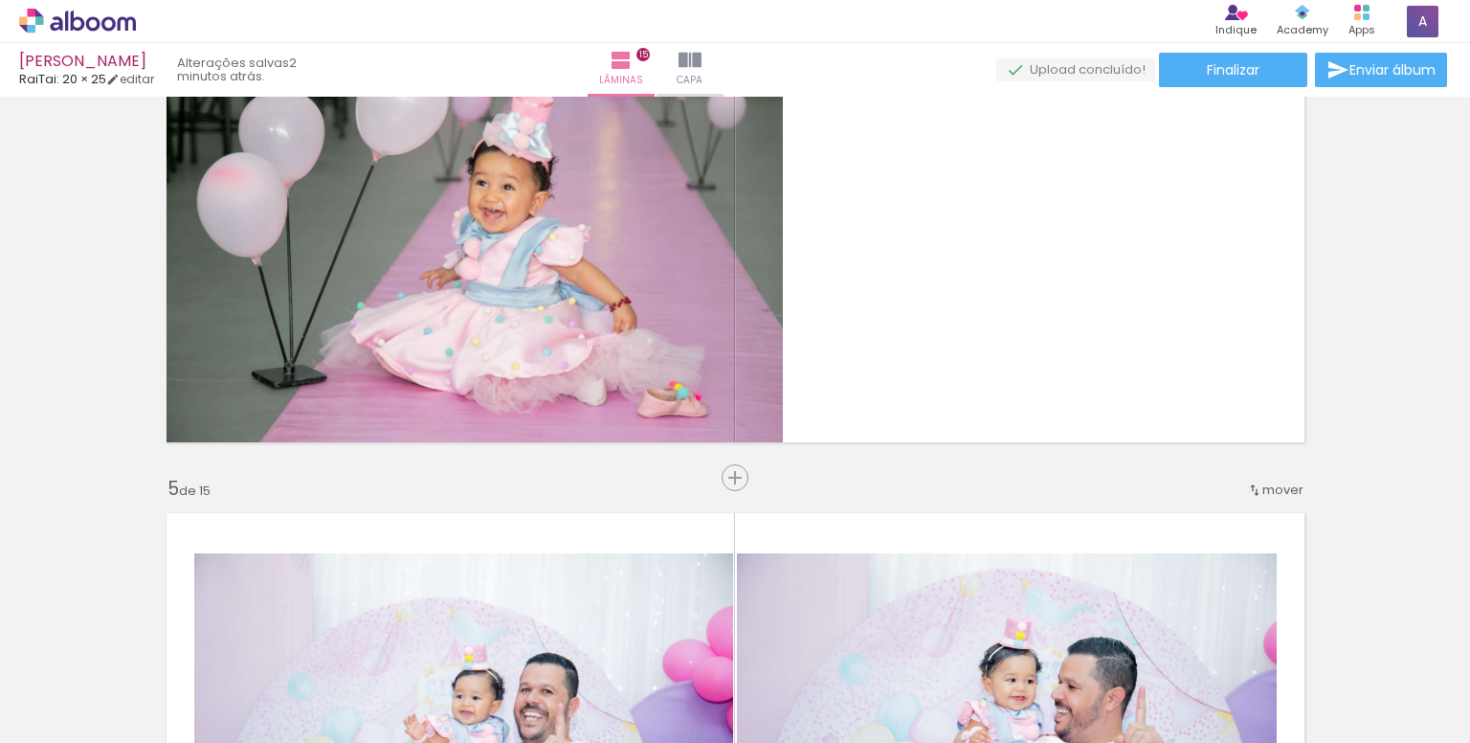
click at [66, 712] on span "Adicionar Fotos" at bounding box center [67, 716] width 57 height 21
click at [0, 0] on input "file" at bounding box center [0, 0] width 0 height 0
click at [68, 721] on span "Adicionar Fotos" at bounding box center [67, 716] width 57 height 21
click at [0, 0] on input "file" at bounding box center [0, 0] width 0 height 0
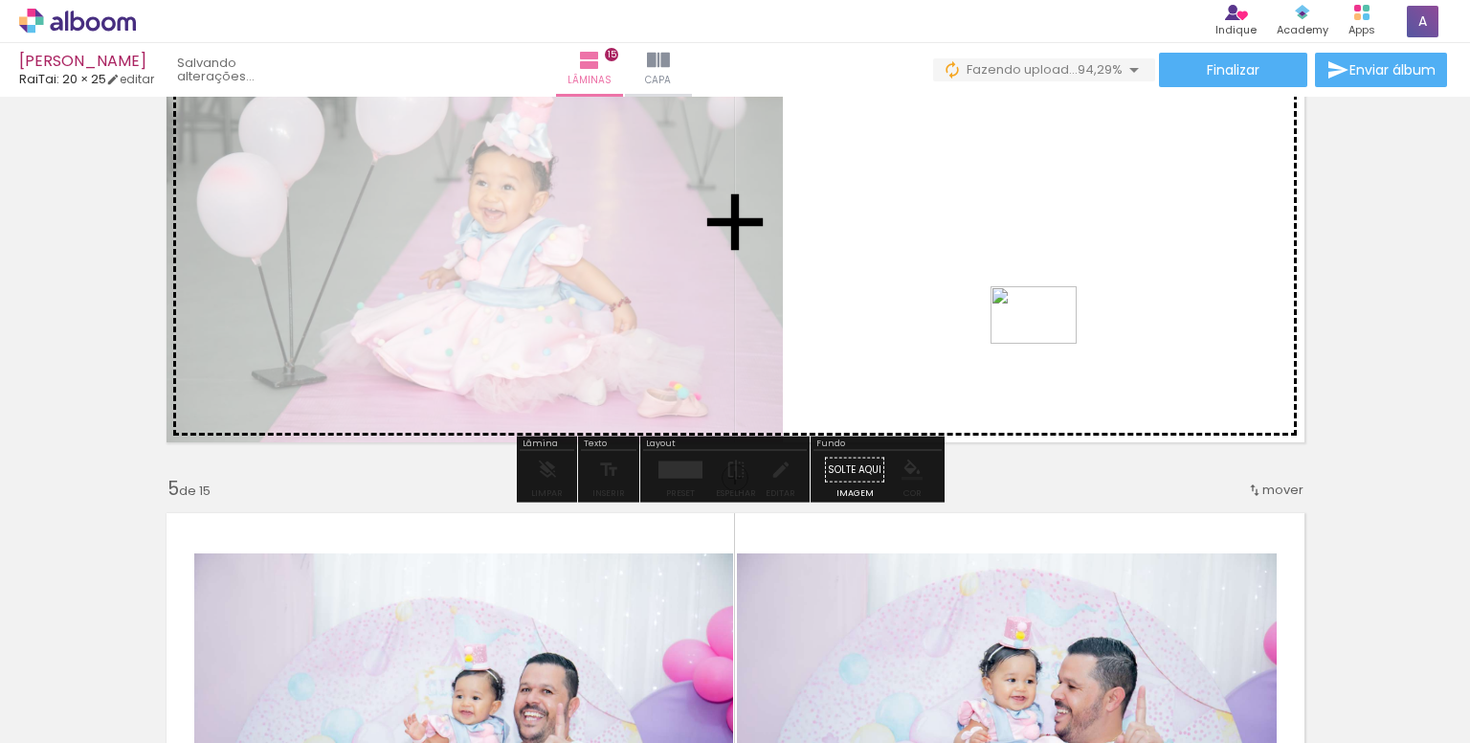
drag, startPoint x: 1384, startPoint y: 692, endPoint x: 1214, endPoint y: 453, distance: 293.8
click at [1042, 339] on quentale-workspace at bounding box center [735, 371] width 1470 height 743
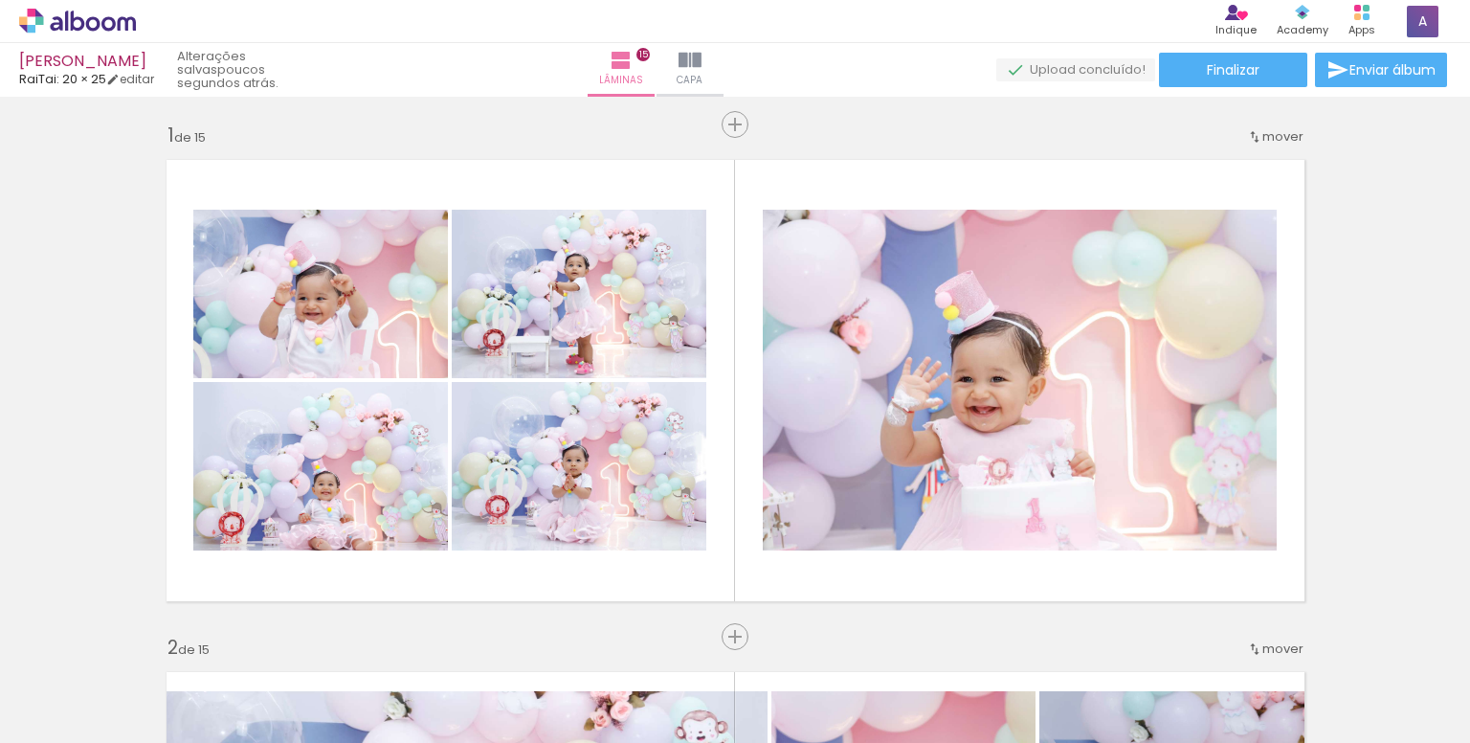
scroll to position [0, 0]
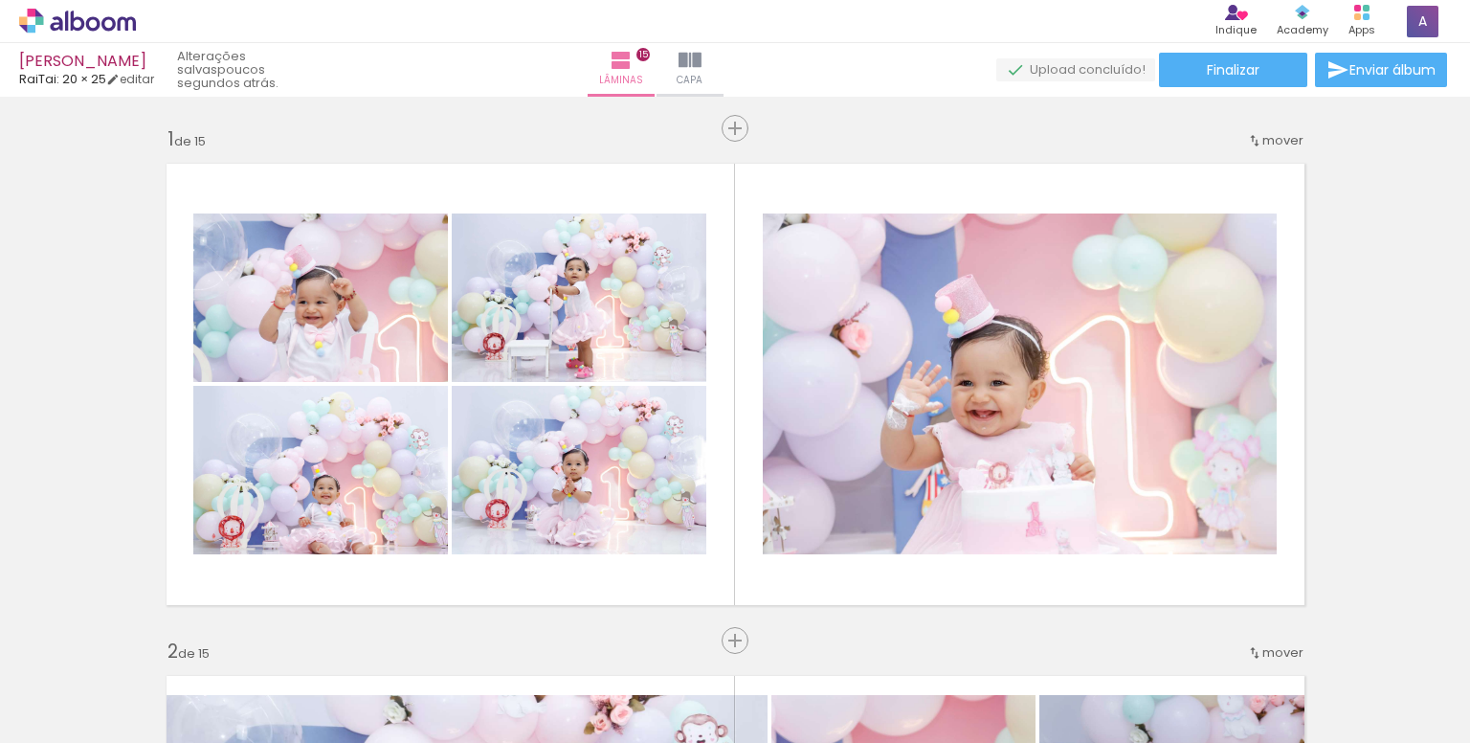
click at [702, 62] on iron-icon at bounding box center [690, 60] width 23 height 23
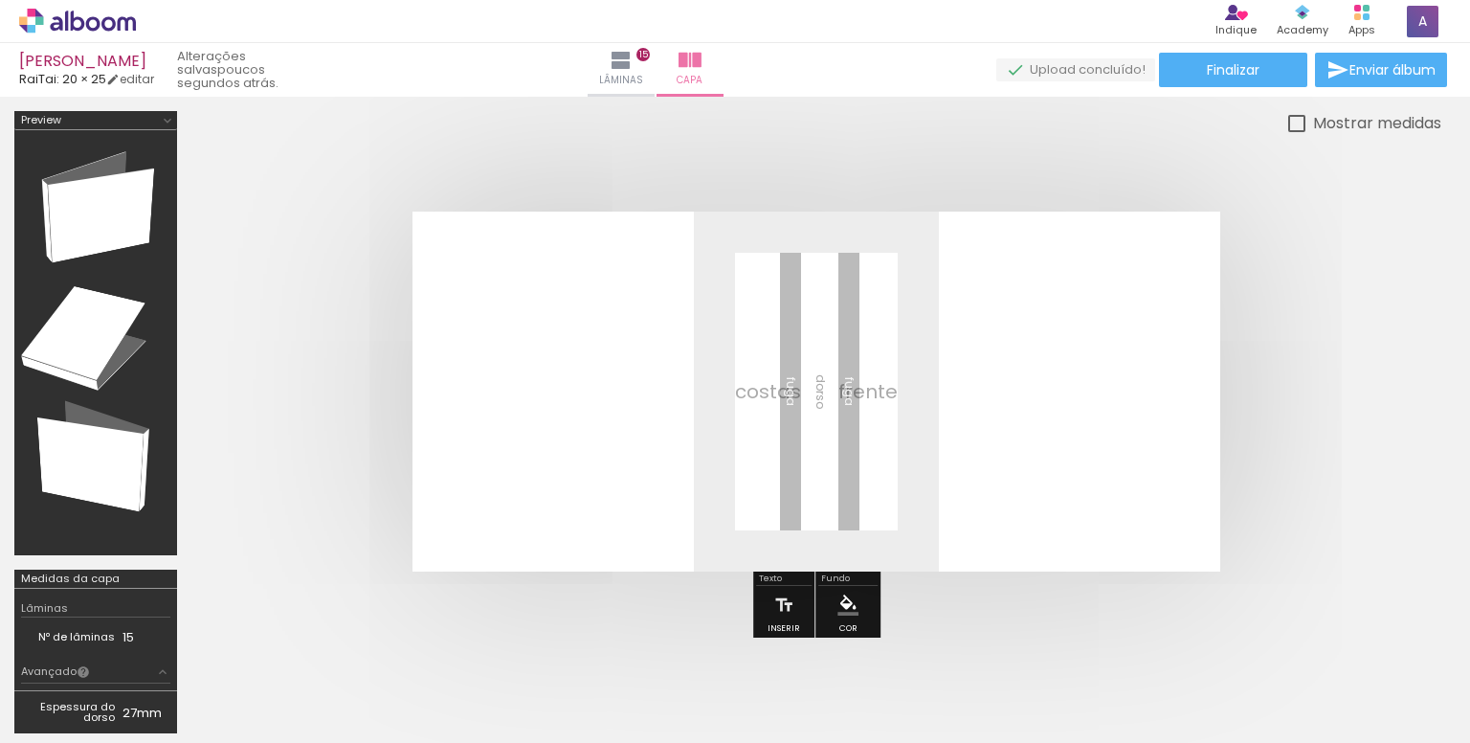
scroll to position [0, 1]
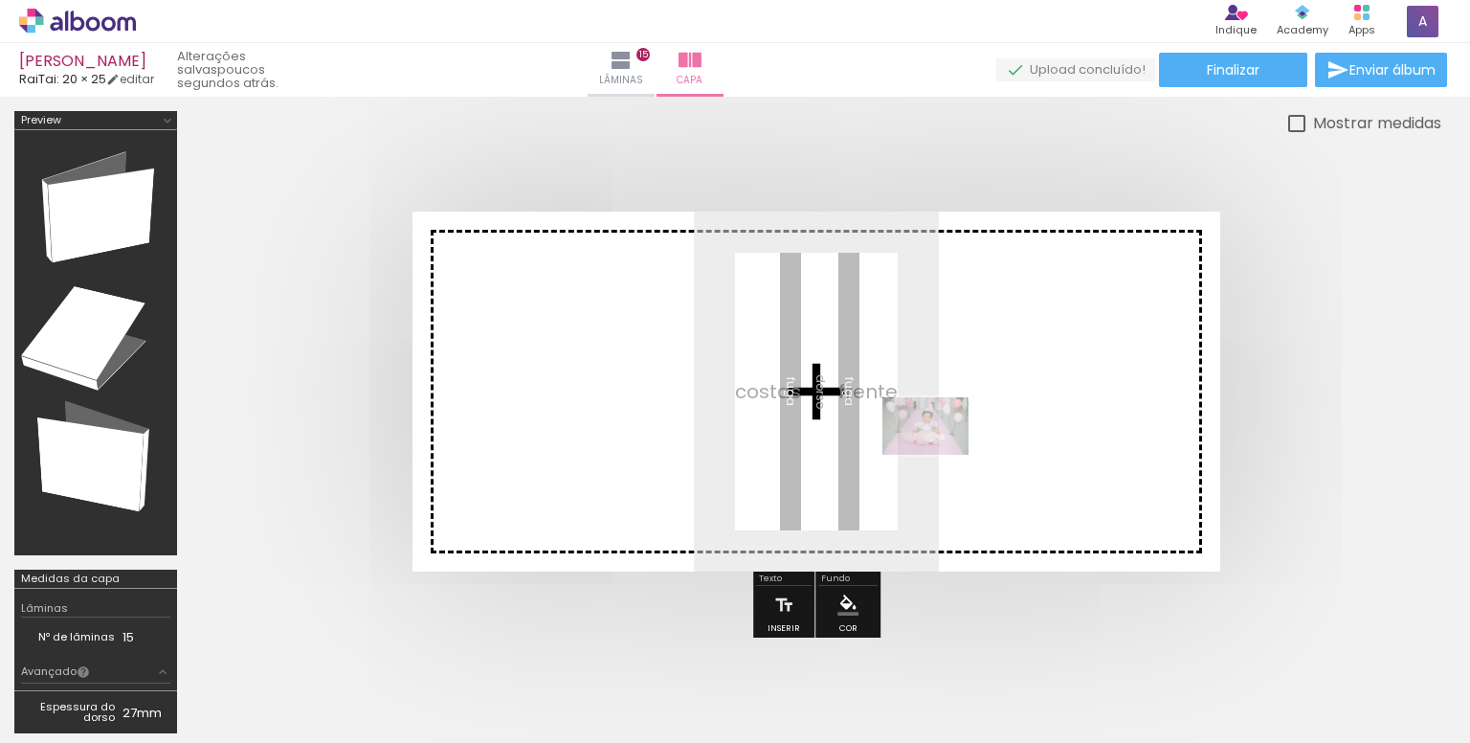
drag, startPoint x: 615, startPoint y: 694, endPoint x: 940, endPoint y: 455, distance: 404.0
click at [940, 455] on quentale-workspace at bounding box center [735, 371] width 1470 height 743
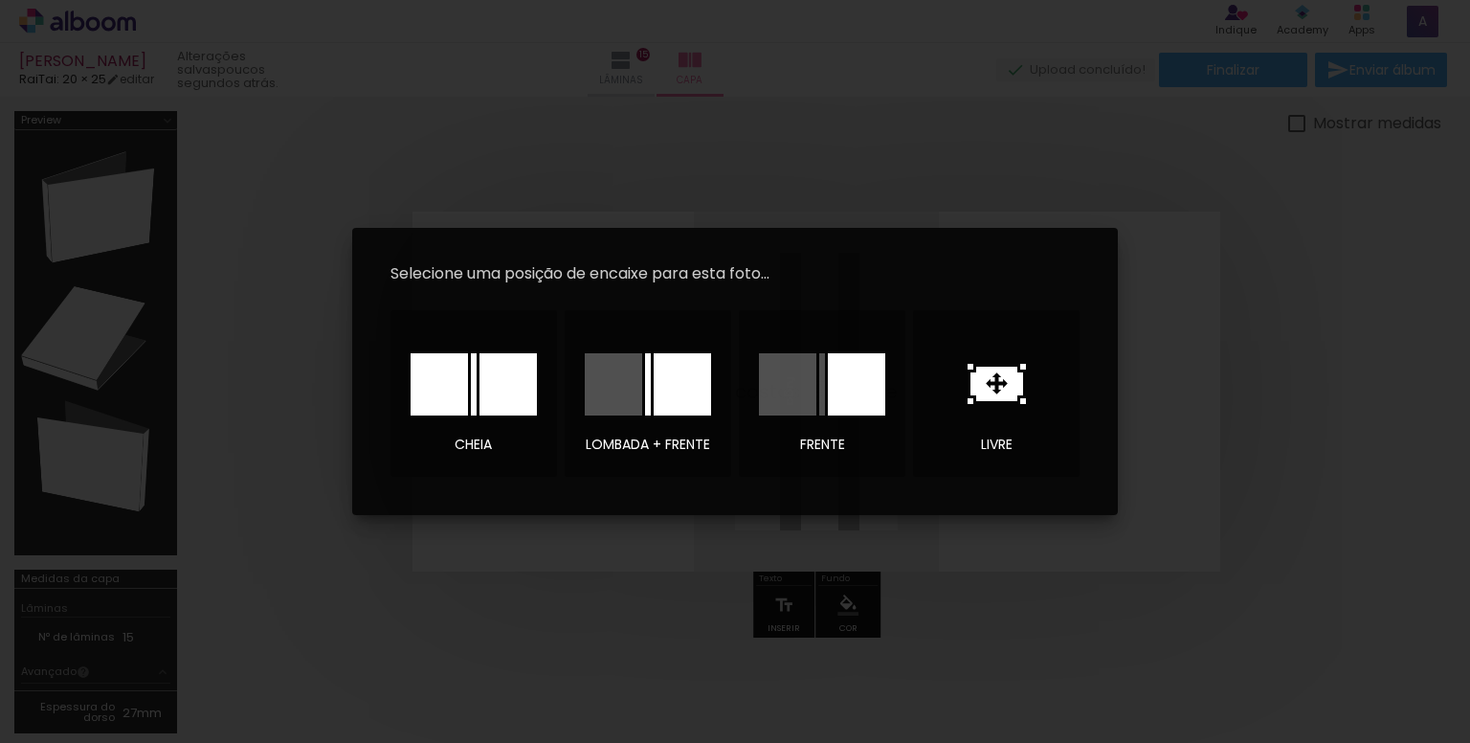
click at [613, 395] on div at bounding box center [613, 384] width 57 height 62
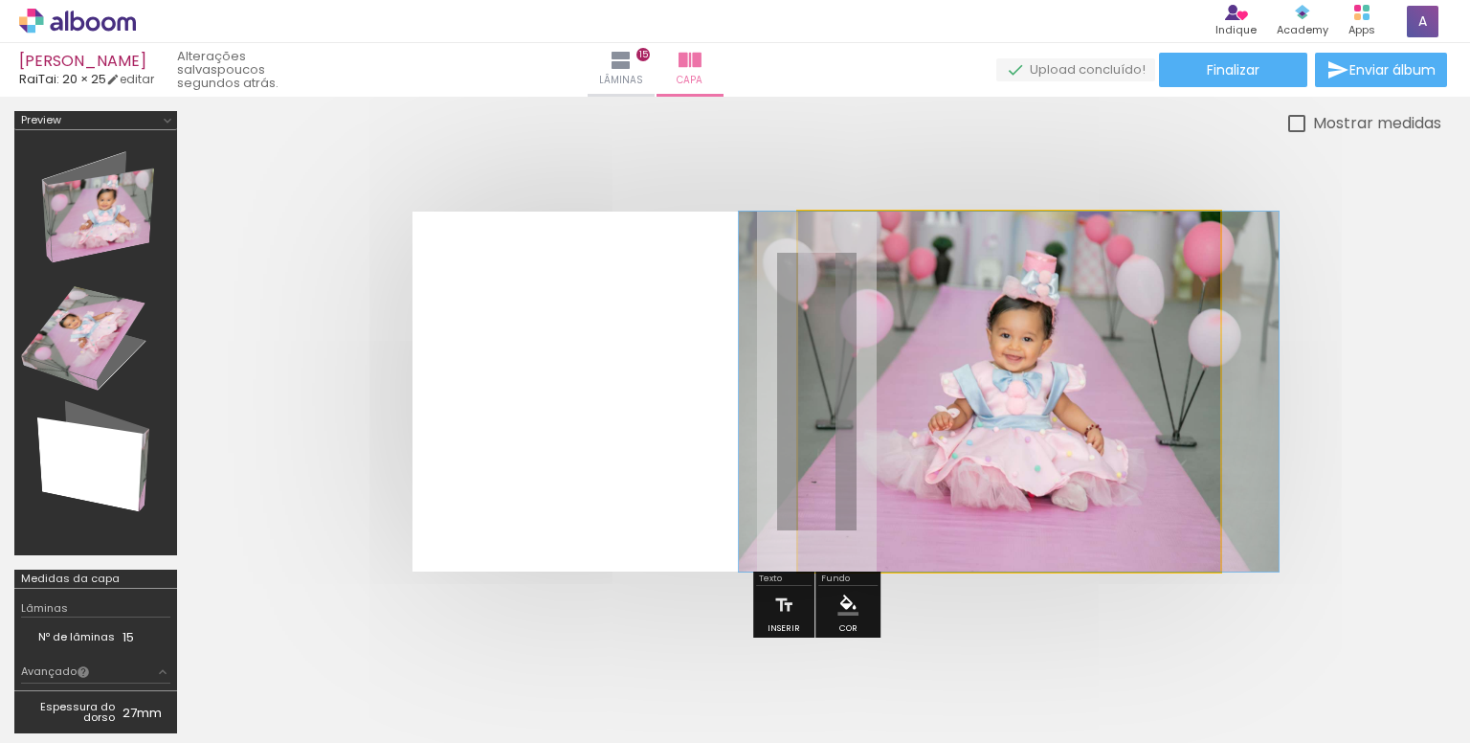
drag, startPoint x: 871, startPoint y: 262, endPoint x: 820, endPoint y: 286, distance: 56.1
type paper-slider "100"
click at [817, 286] on quentale-photo at bounding box center [1009, 392] width 422 height 360
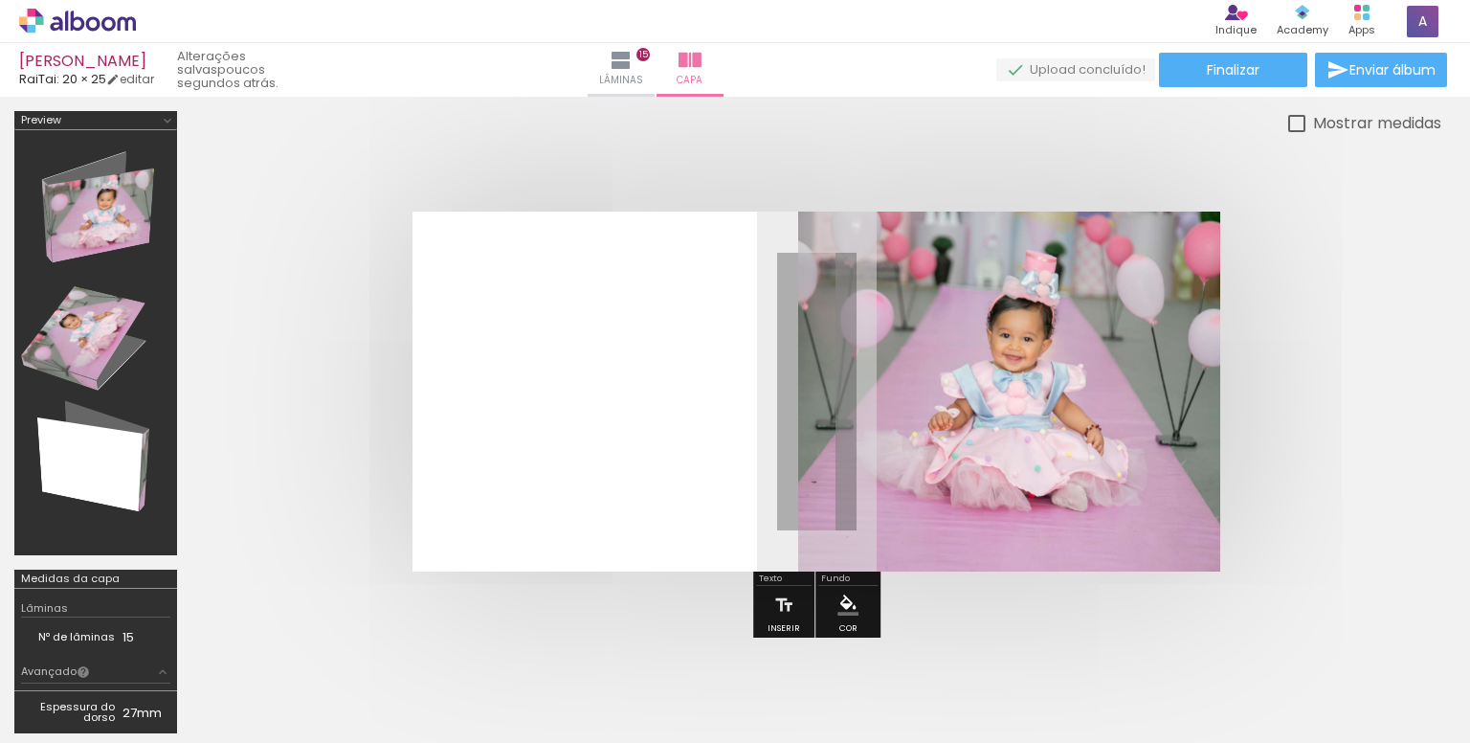
click at [1413, 399] on div at bounding box center [816, 391] width 1250 height 513
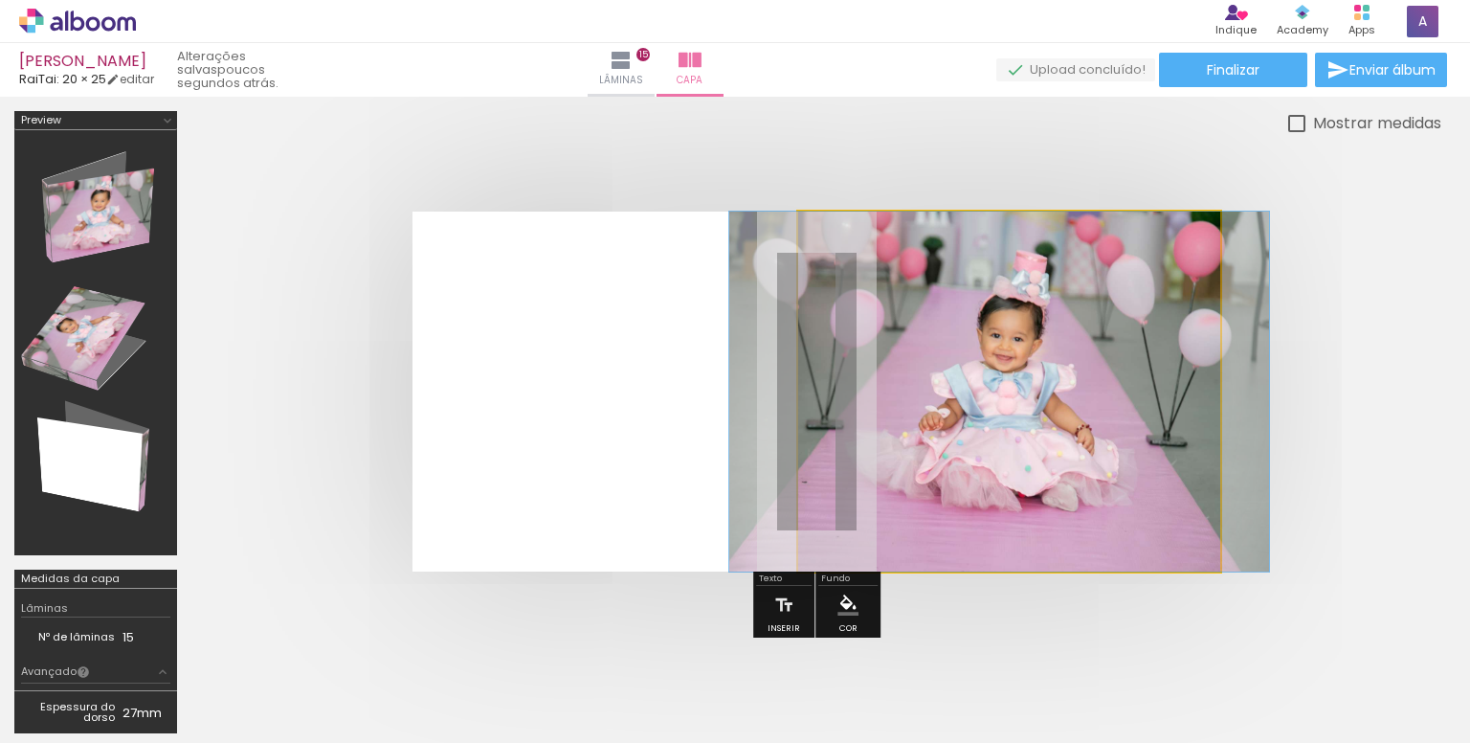
drag, startPoint x: 1091, startPoint y: 397, endPoint x: 1082, endPoint y: 410, distance: 15.7
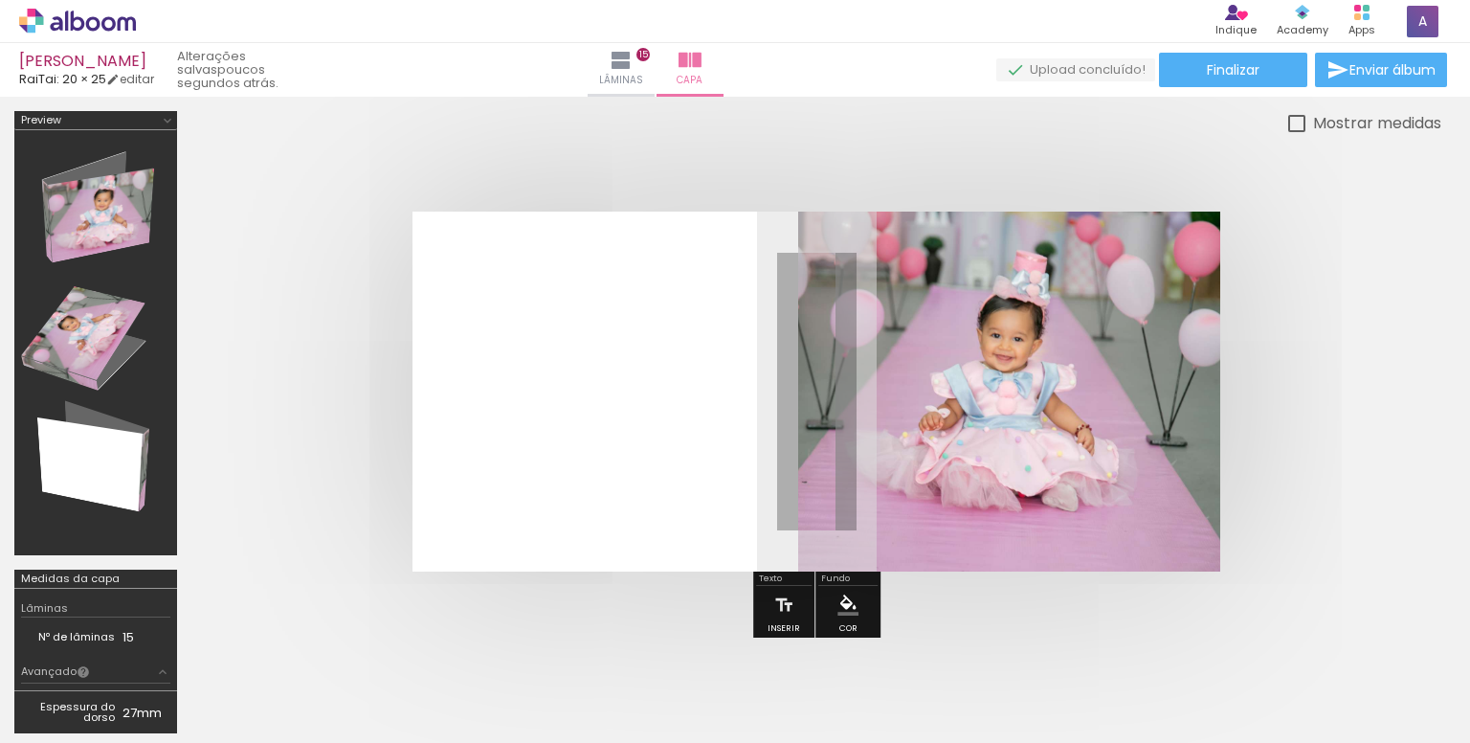
click at [1374, 414] on div at bounding box center [816, 391] width 1250 height 513
click at [838, 609] on iron-icon "color picker" at bounding box center [848, 604] width 21 height 21
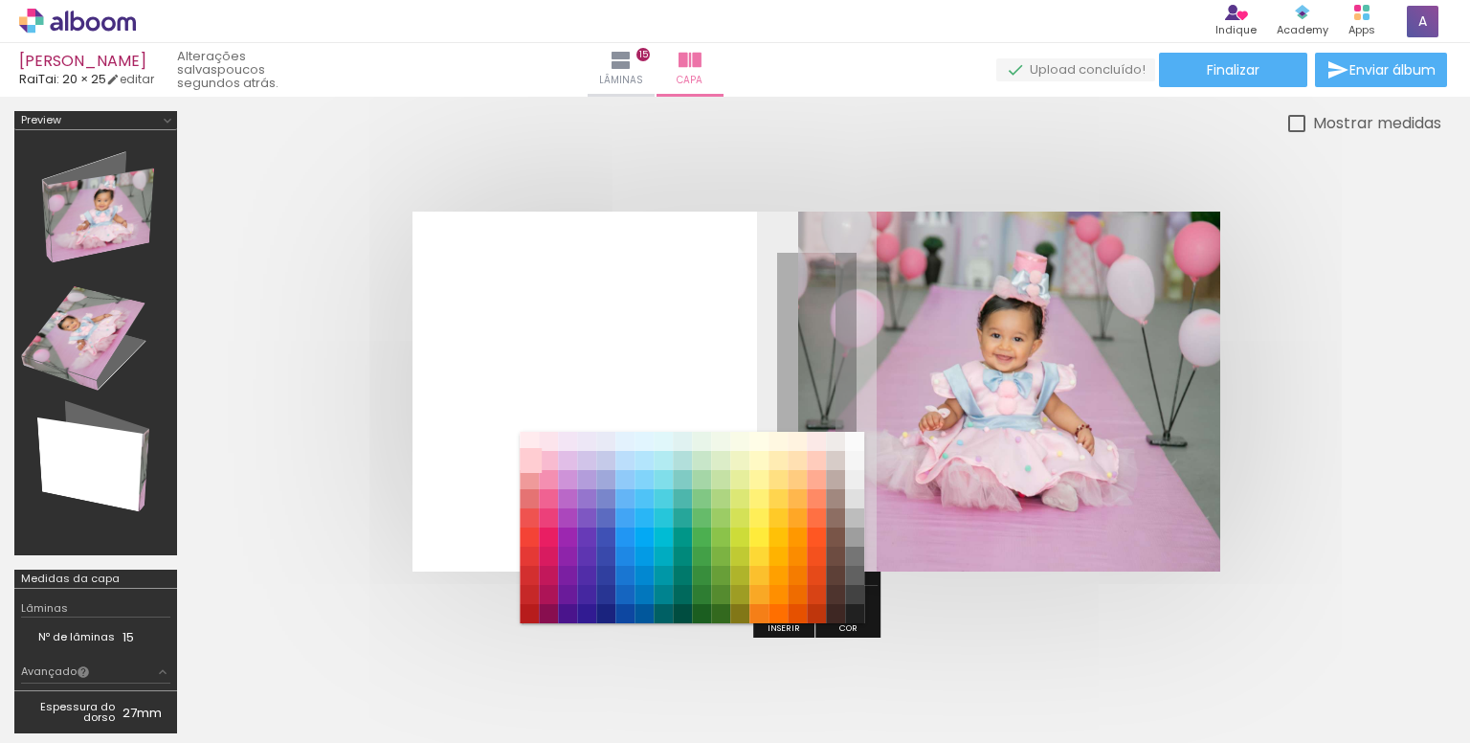
click at [539, 458] on paper-item "#ffcdd2" at bounding box center [529, 460] width 19 height 19
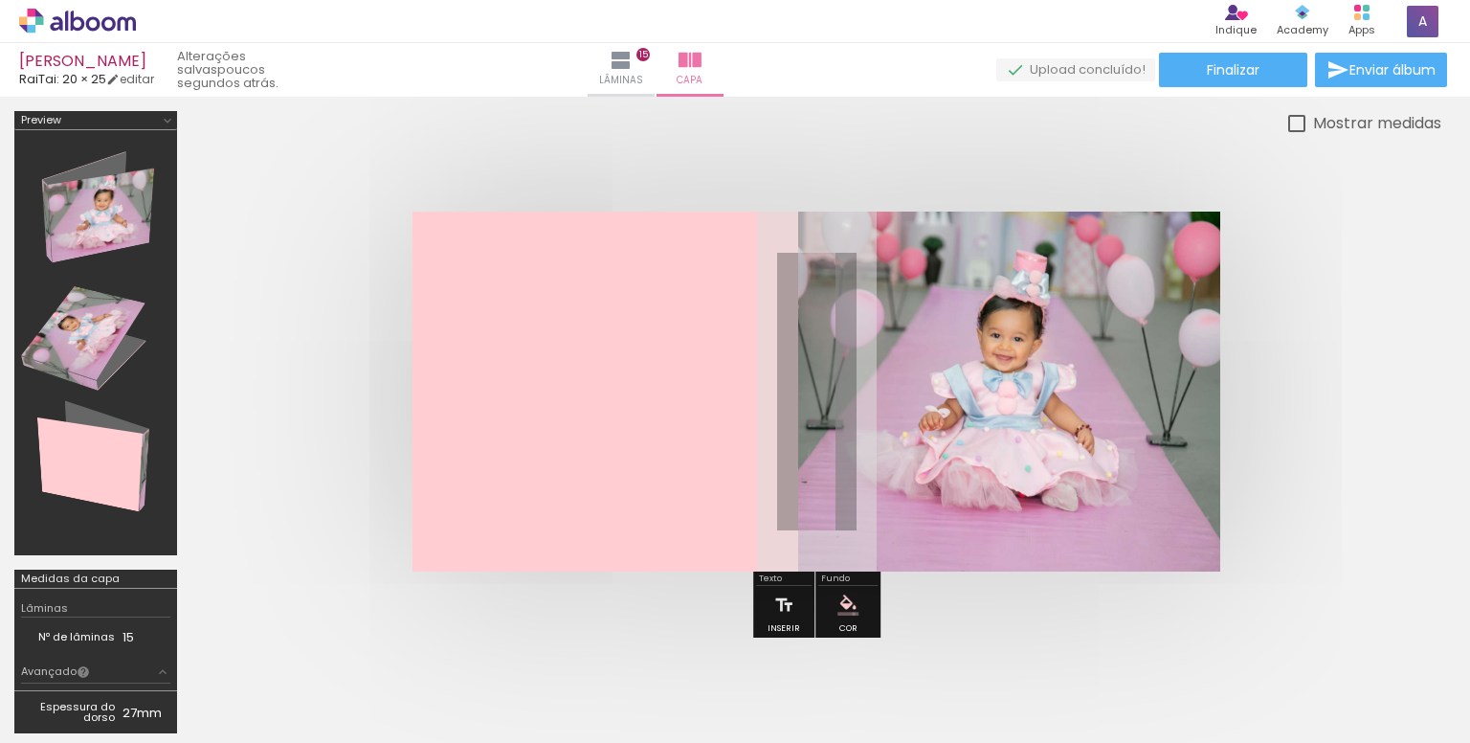
click at [851, 613] on iron-icon "color picker" at bounding box center [848, 604] width 21 height 21
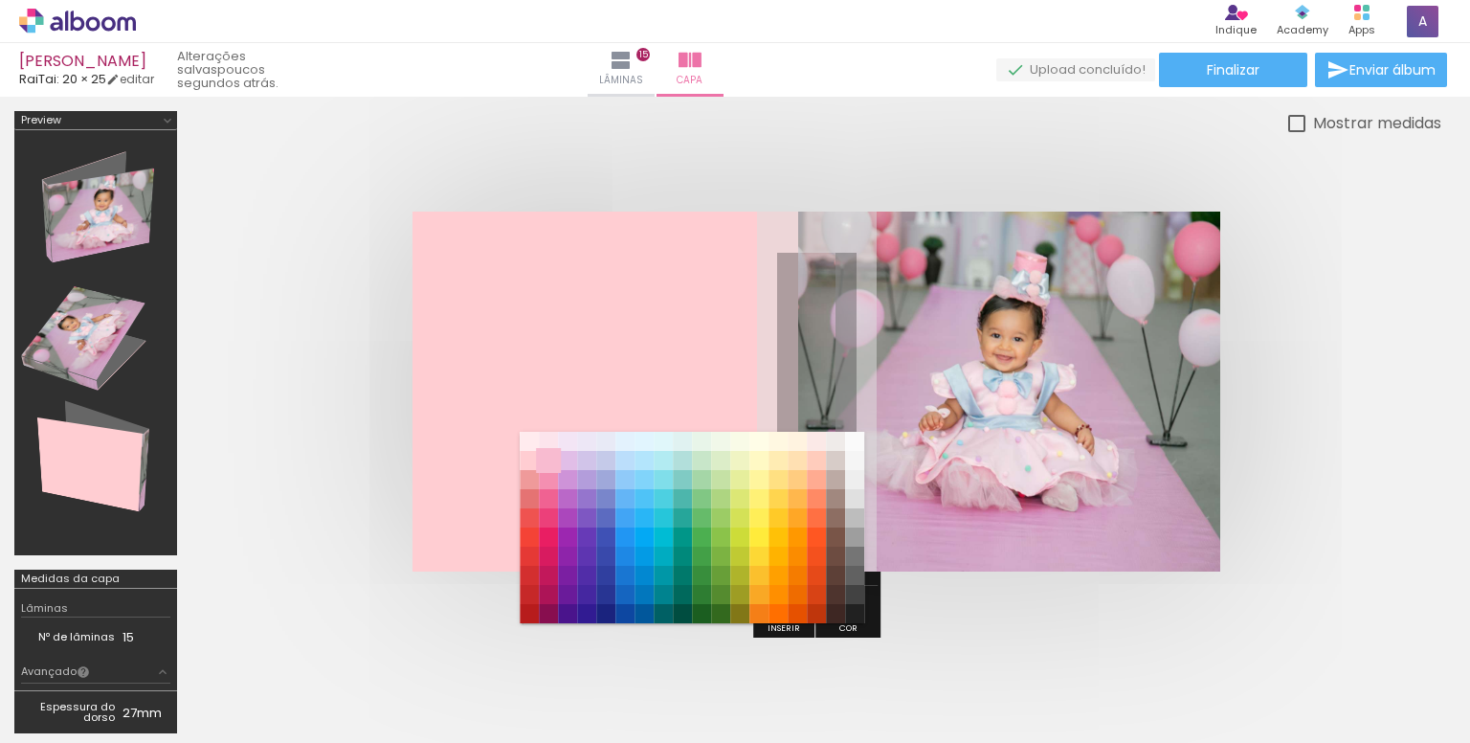
click at [547, 463] on paper-item "#f8bbd0" at bounding box center [548, 460] width 19 height 19
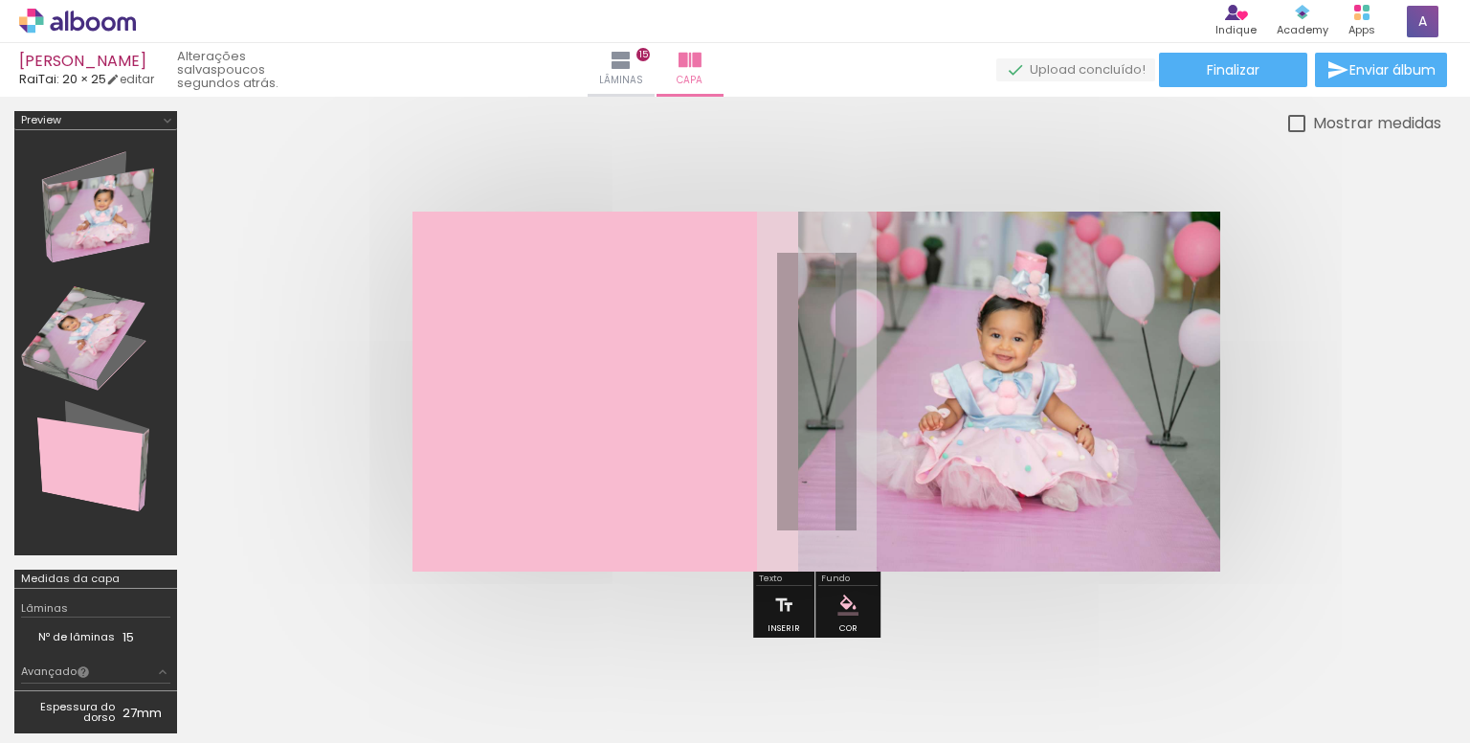
click at [1371, 480] on div at bounding box center [816, 391] width 1250 height 513
